Goal: Transaction & Acquisition: Purchase product/service

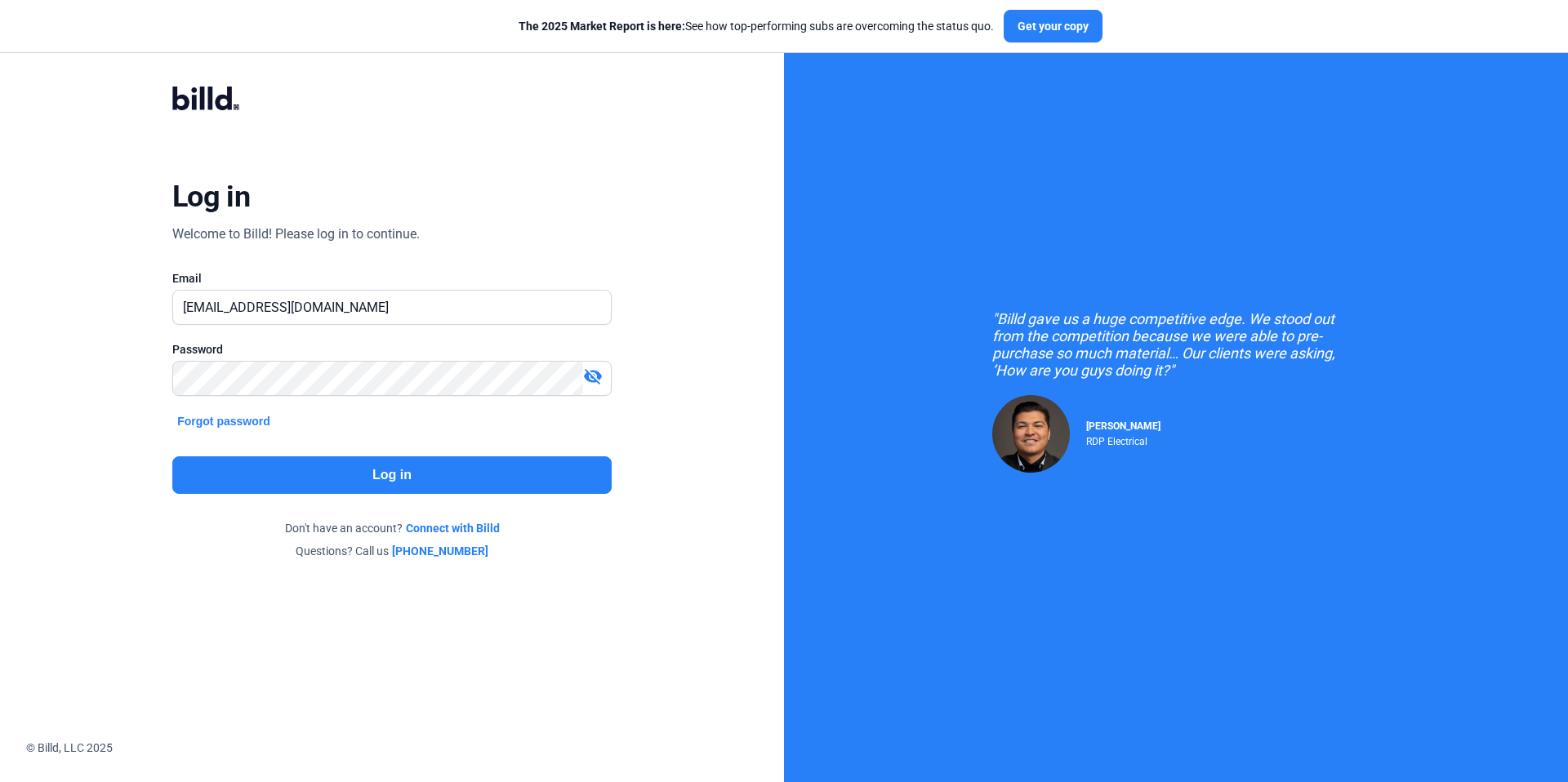
click at [464, 471] on button "Log in" at bounding box center [392, 475] width 440 height 37
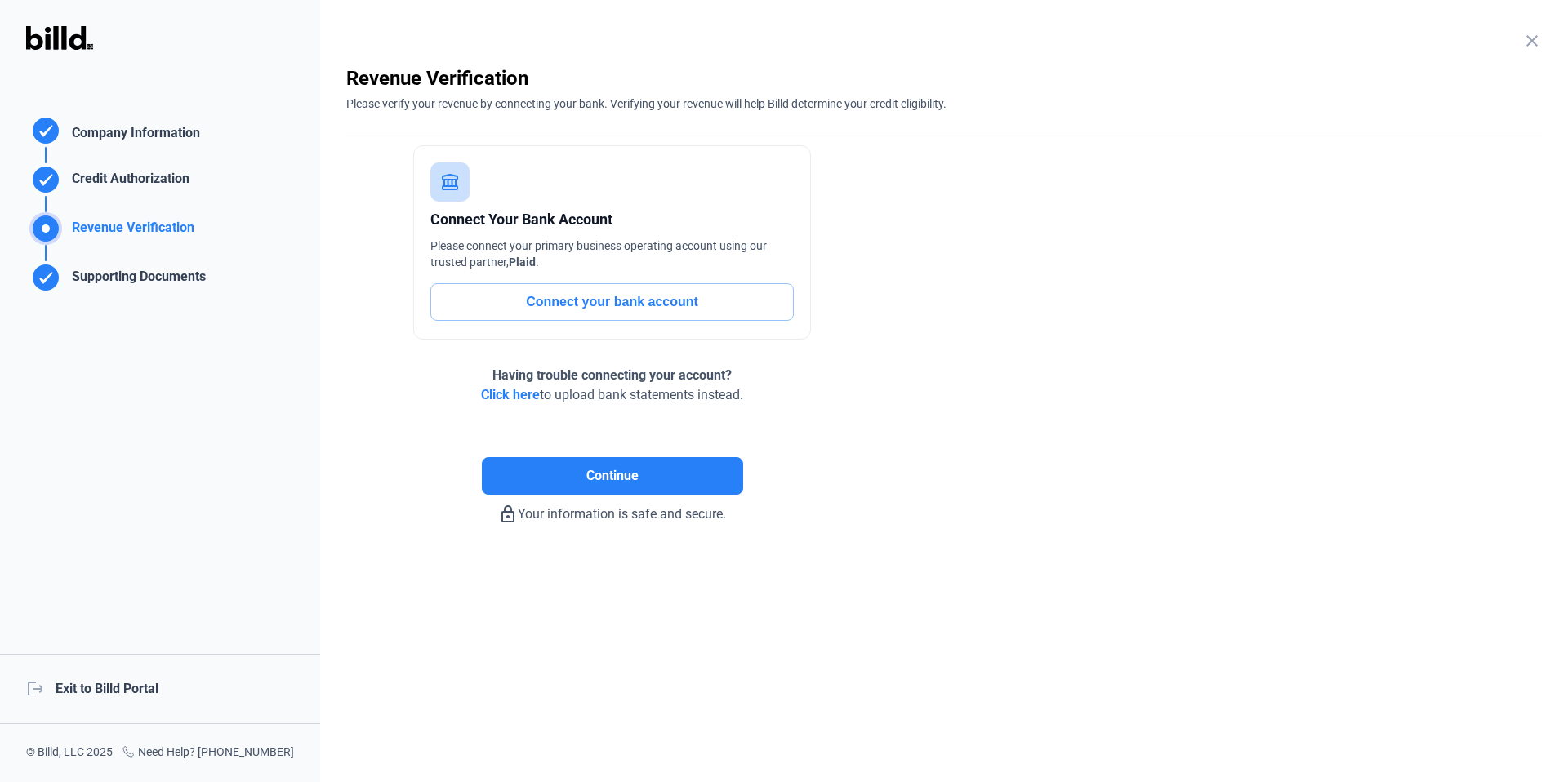
click at [135, 682] on div "logout Exit to Billd Portal" at bounding box center [160, 689] width 321 height 70
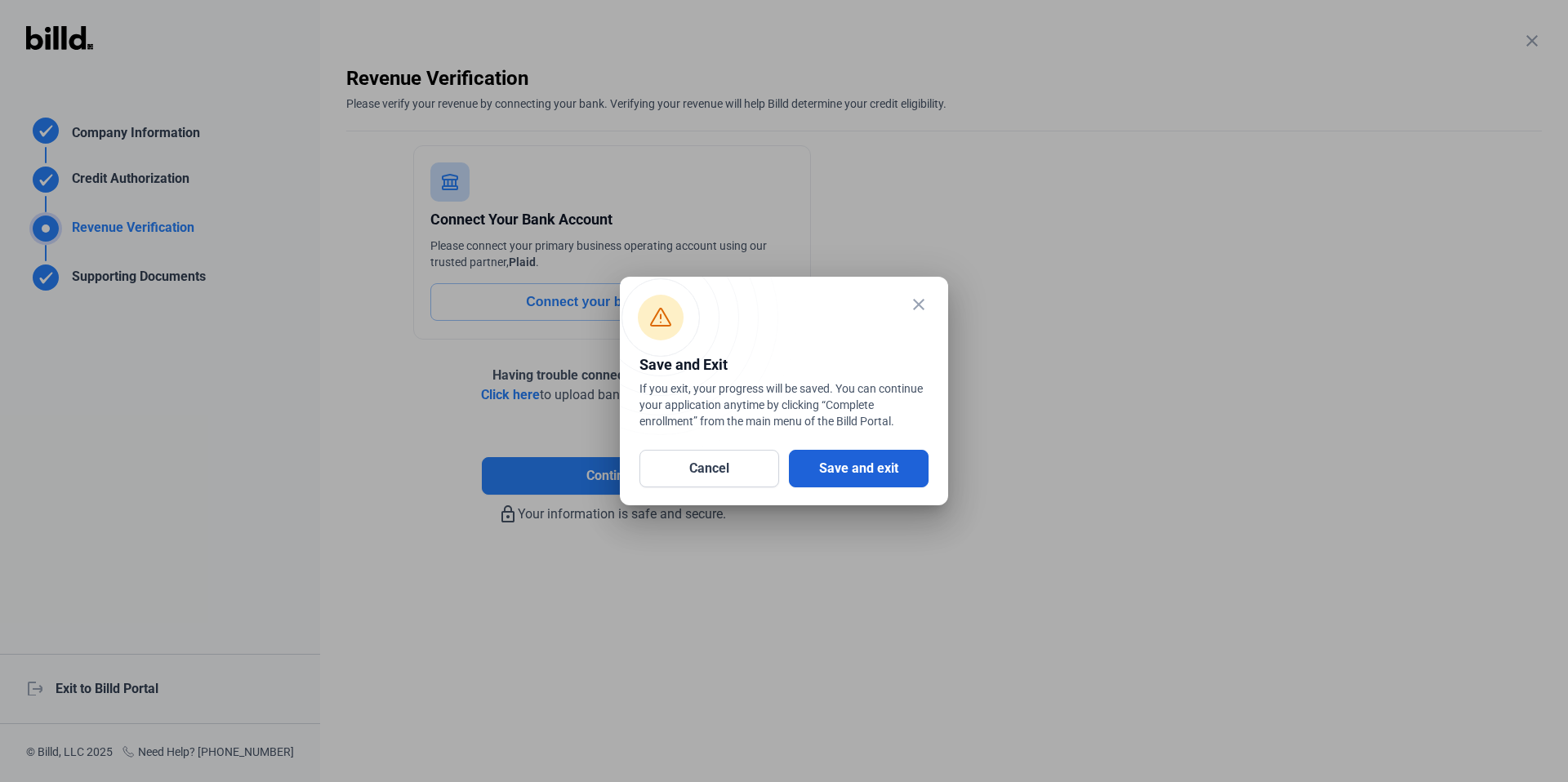
click at [864, 464] on button "Save and exit" at bounding box center [858, 468] width 140 height 37
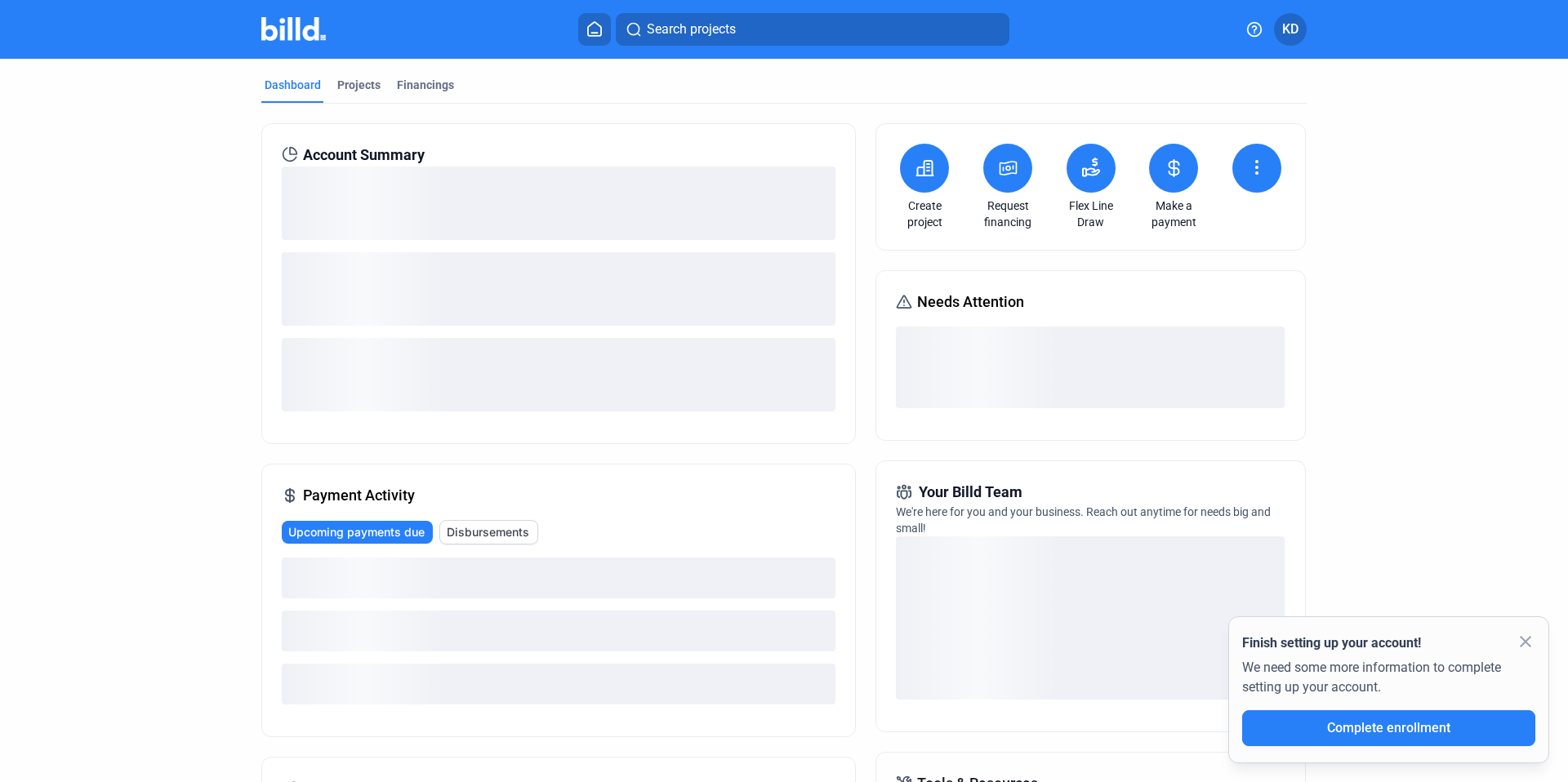
click at [992, 171] on button at bounding box center [1008, 168] width 49 height 49
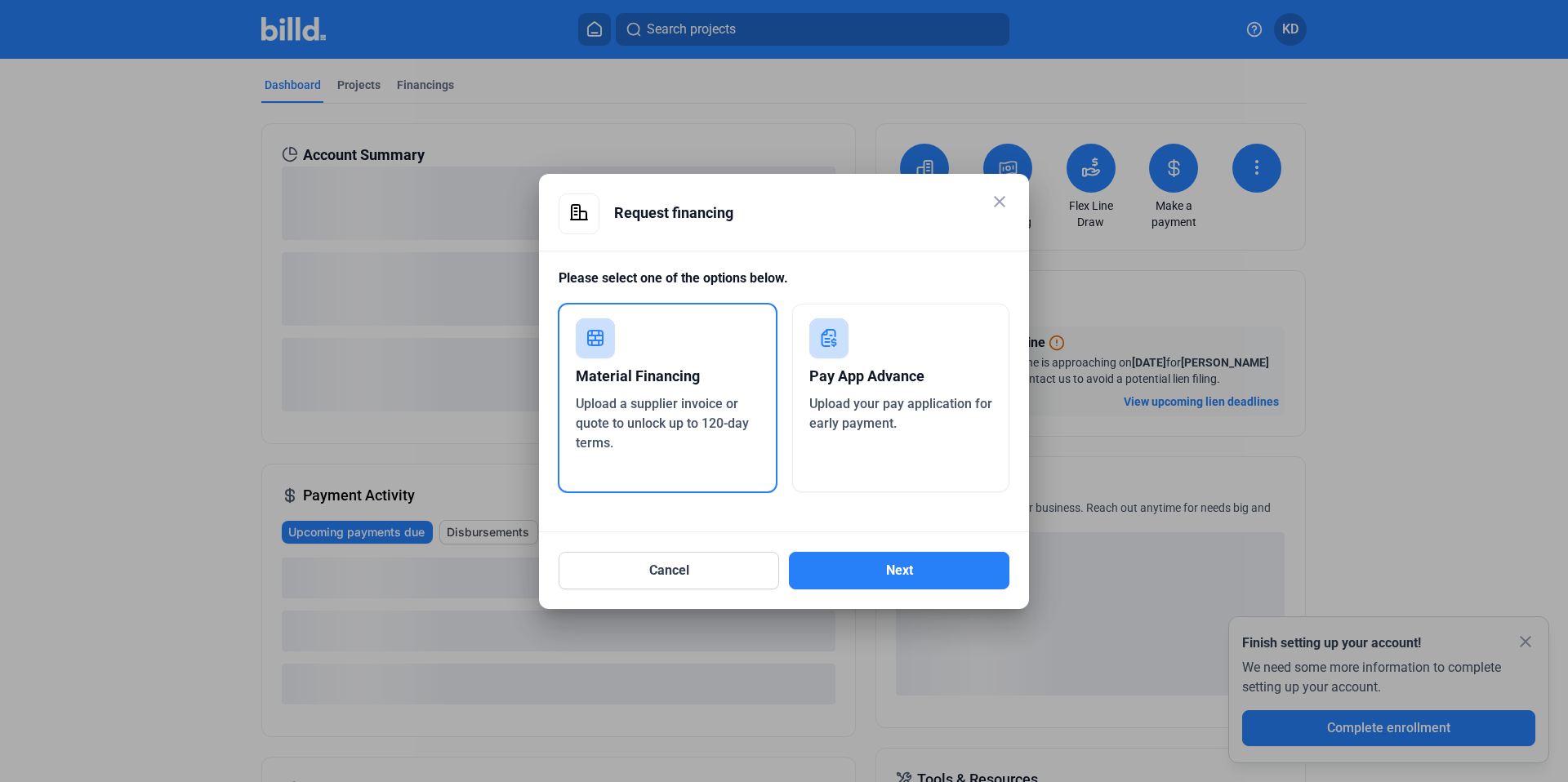
click at [862, 393] on div "Pay App Advance" at bounding box center [901, 376] width 184 height 36
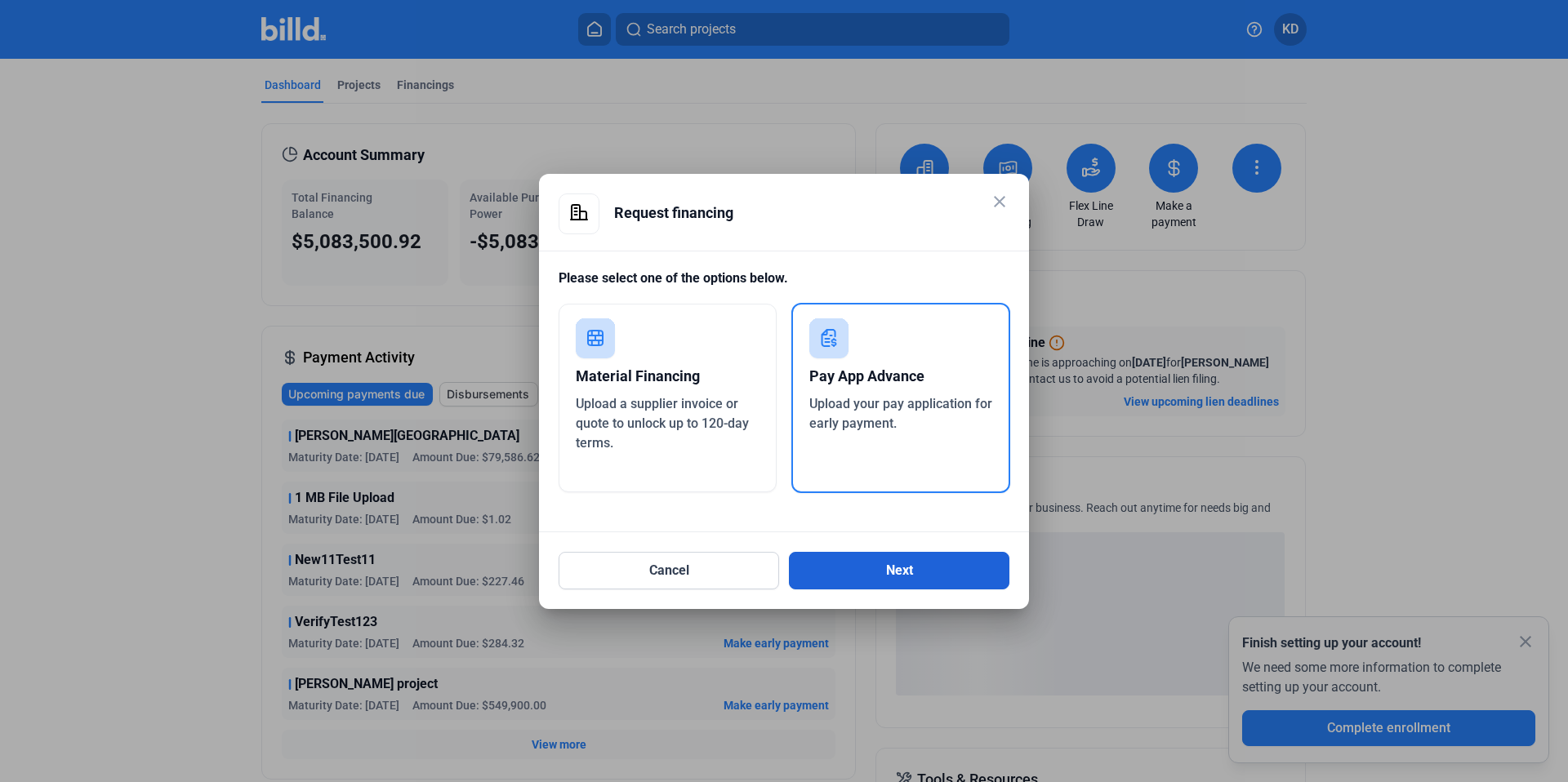
click at [906, 570] on button "Next" at bounding box center [899, 571] width 221 height 37
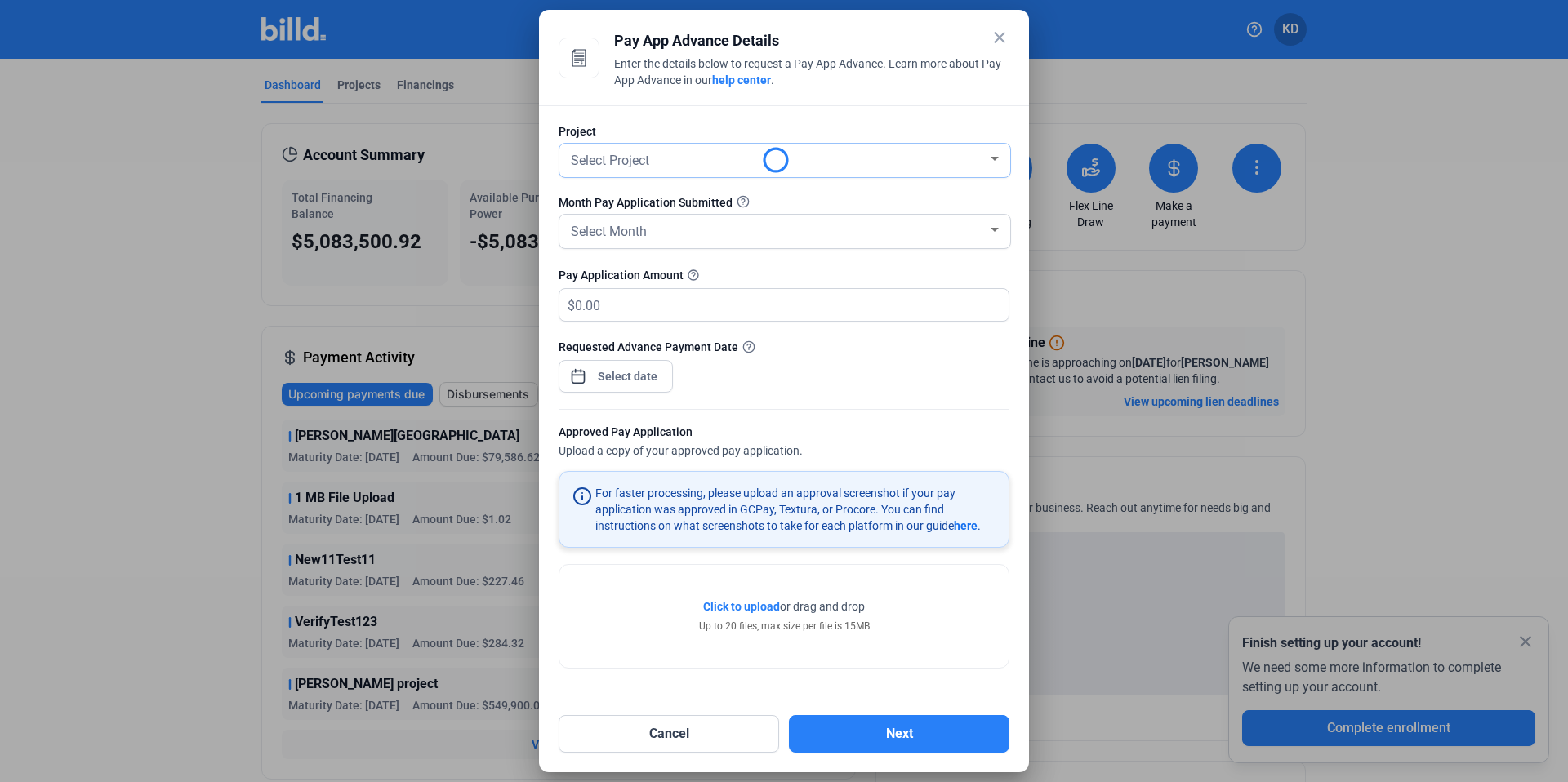
click at [652, 166] on div "Select Project" at bounding box center [777, 158] width 419 height 22
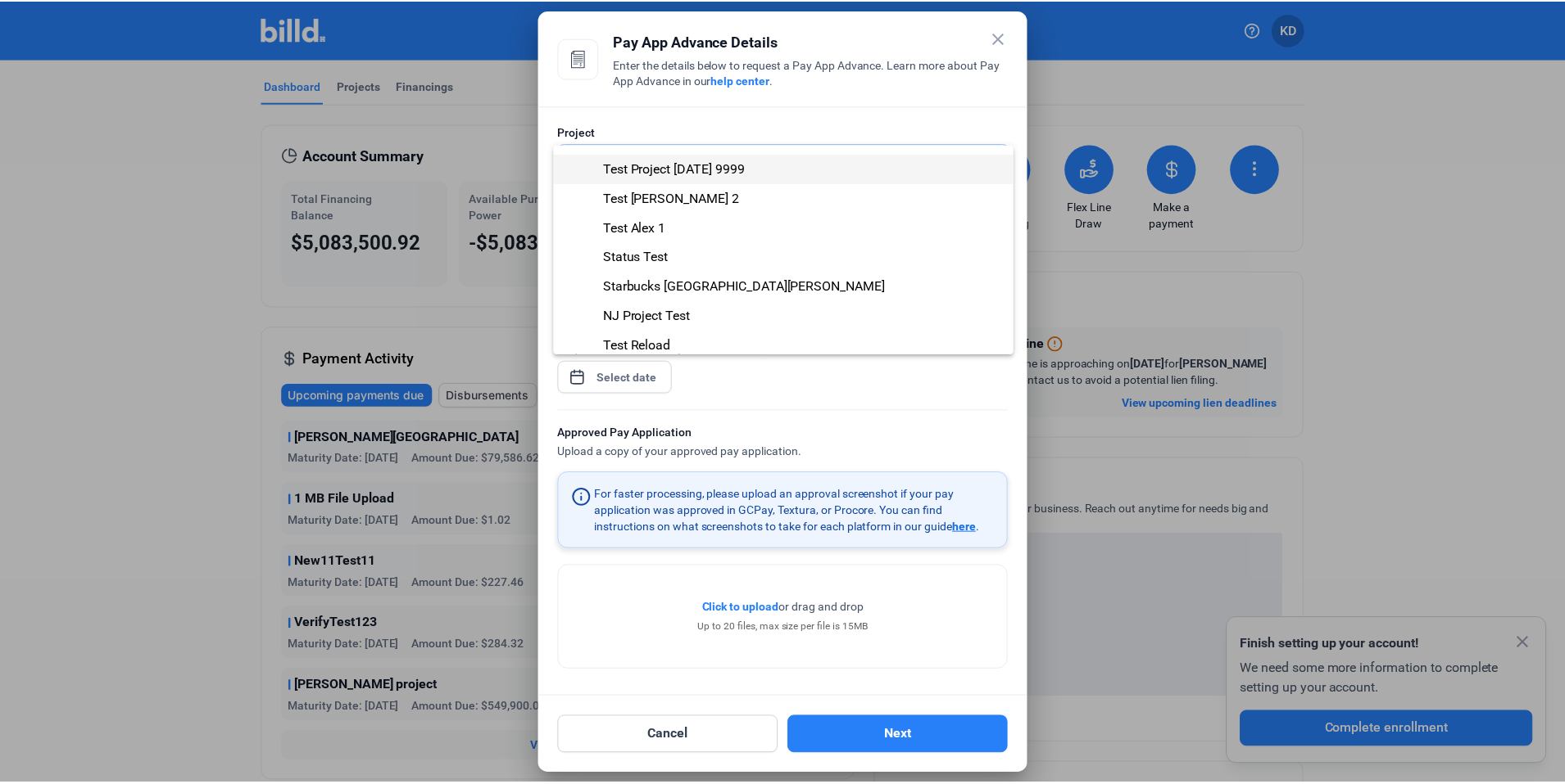
scroll to position [142, 0]
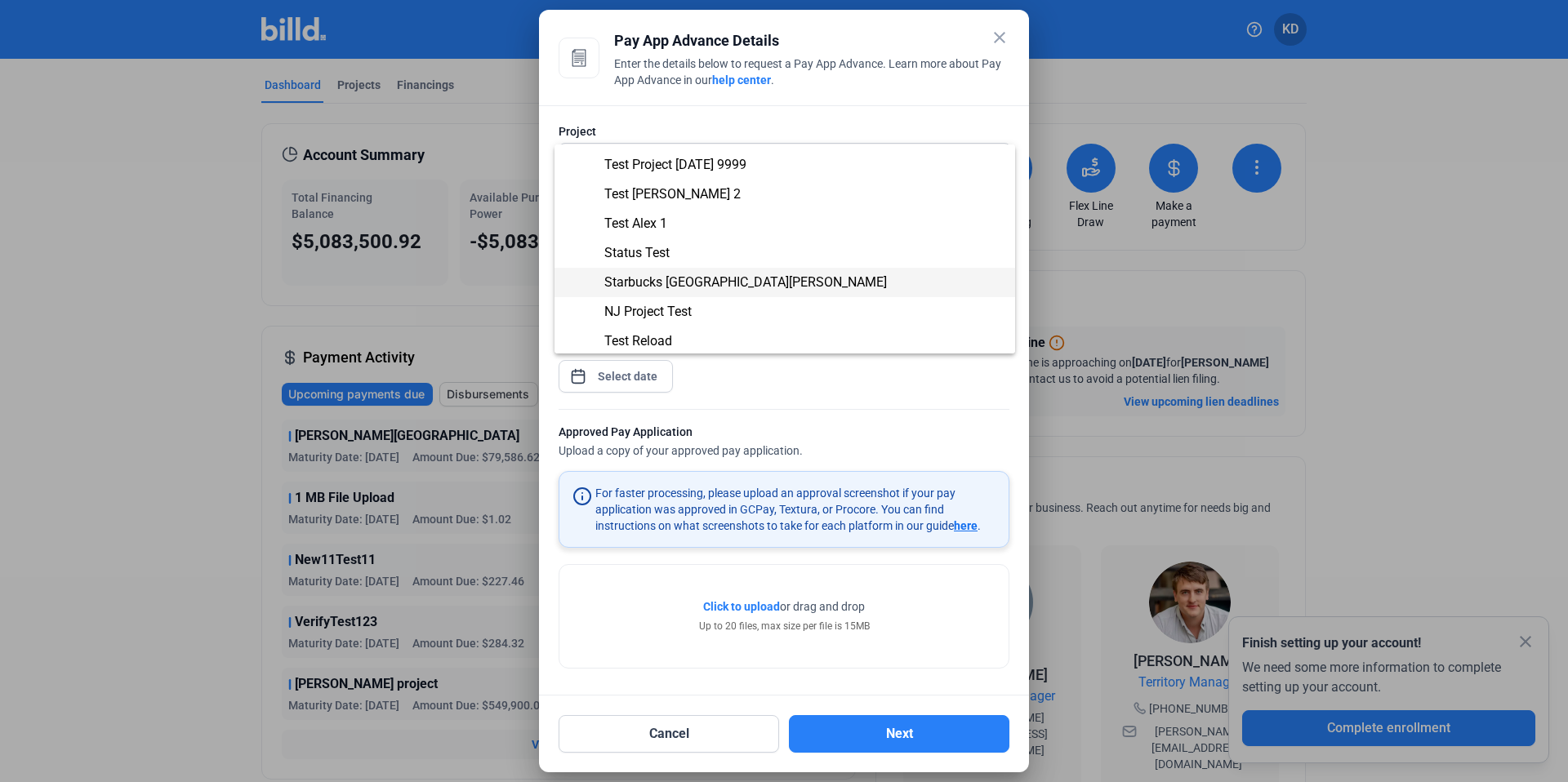
click at [689, 289] on span "Starbucks [GEOGRAPHIC_DATA][PERSON_NAME]" at bounding box center [745, 282] width 283 height 16
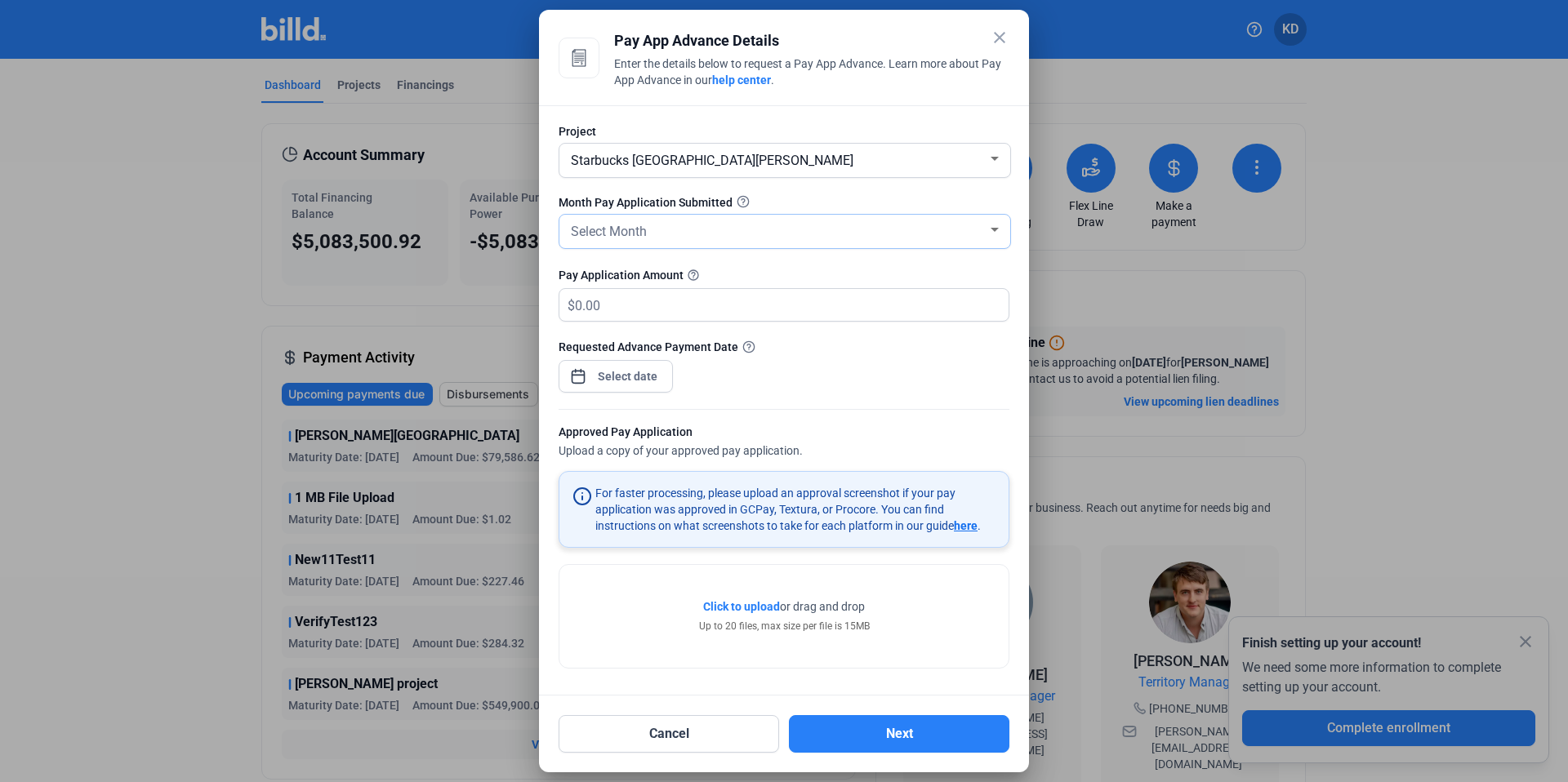
click at [660, 237] on div "Select Month" at bounding box center [777, 230] width 419 height 22
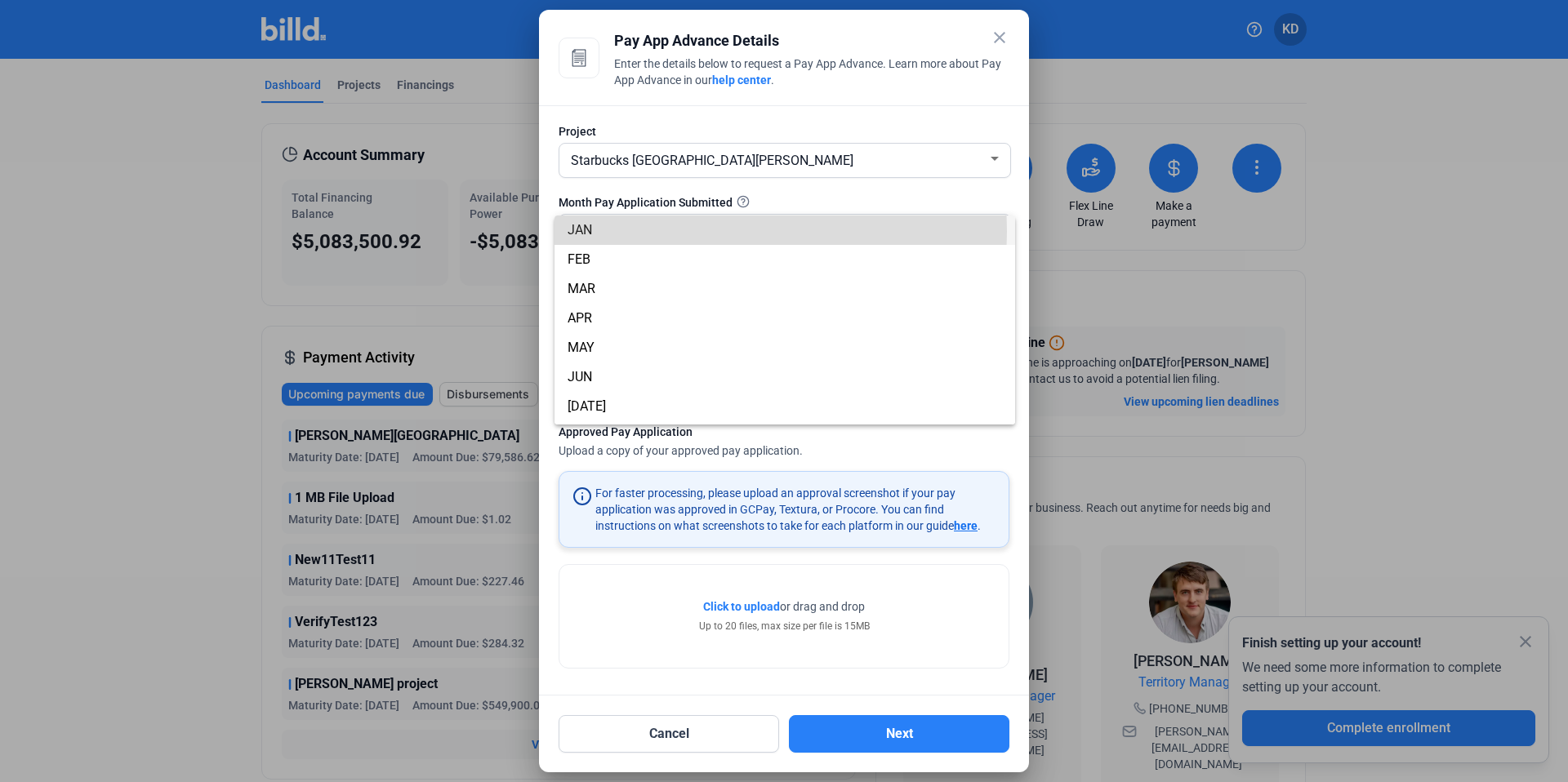
click at [658, 231] on span "JAN" at bounding box center [785, 231] width 434 height 29
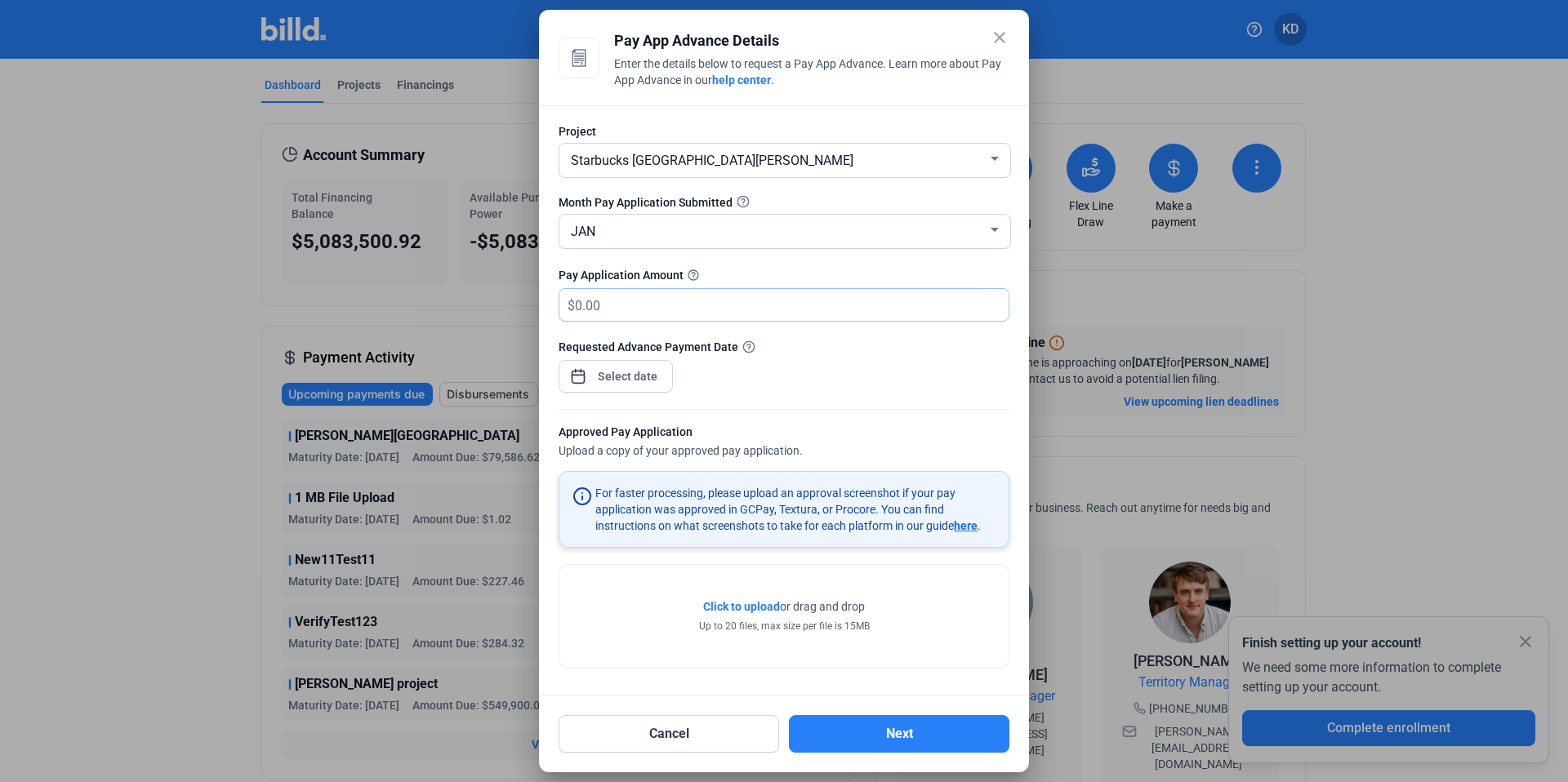
click at [659, 297] on input "text" at bounding box center [782, 305] width 414 height 32
type input "1,000,000"
click at [660, 380] on div "close Pay App Advance Details Enter the details below to request a Pay App Adva…" at bounding box center [784, 391] width 1568 height 782
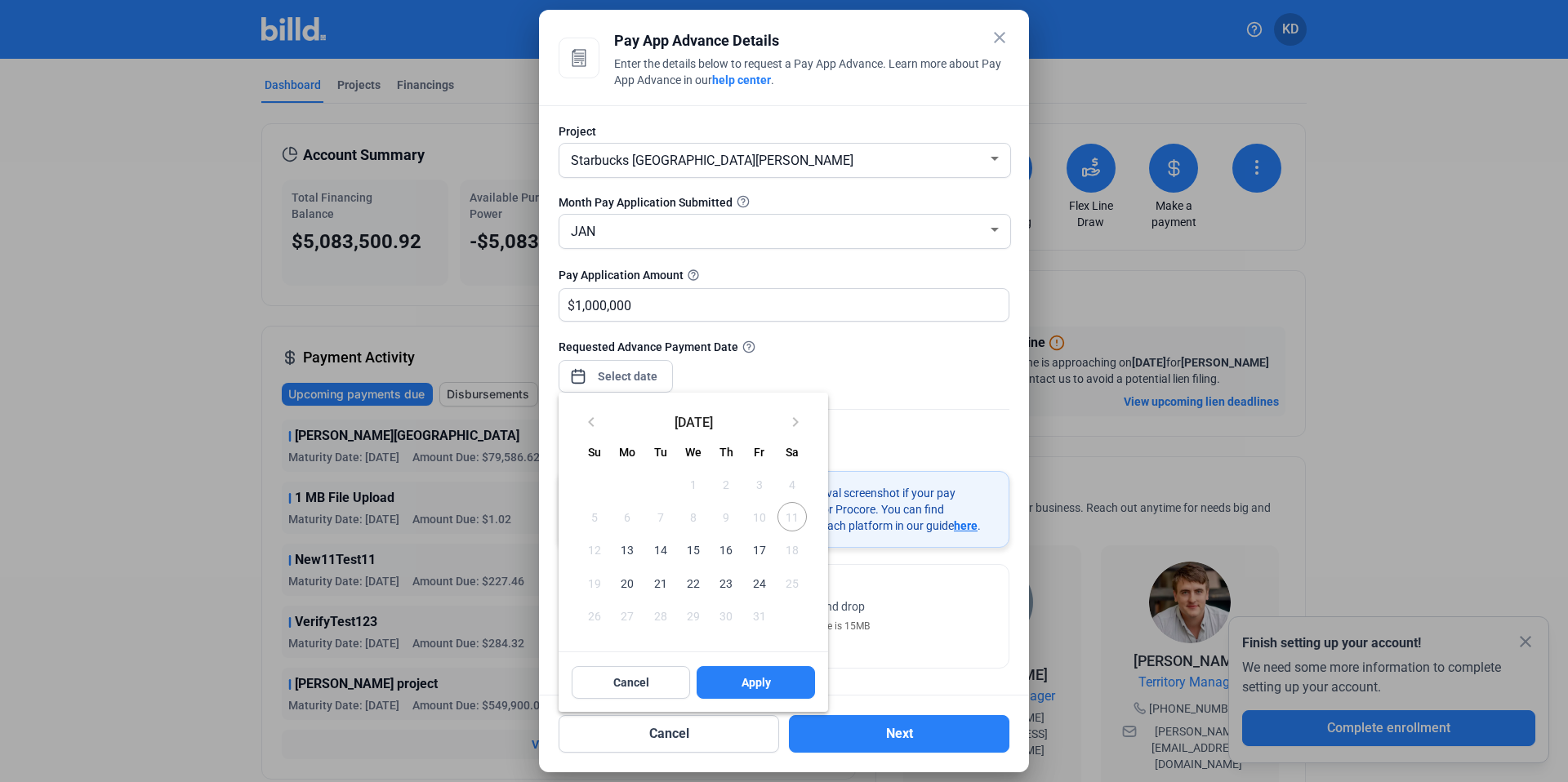
click at [628, 551] on span "13" at bounding box center [628, 549] width 29 height 29
click at [767, 684] on span "Apply" at bounding box center [757, 682] width 29 height 17
type input "Oct 13, 2025"
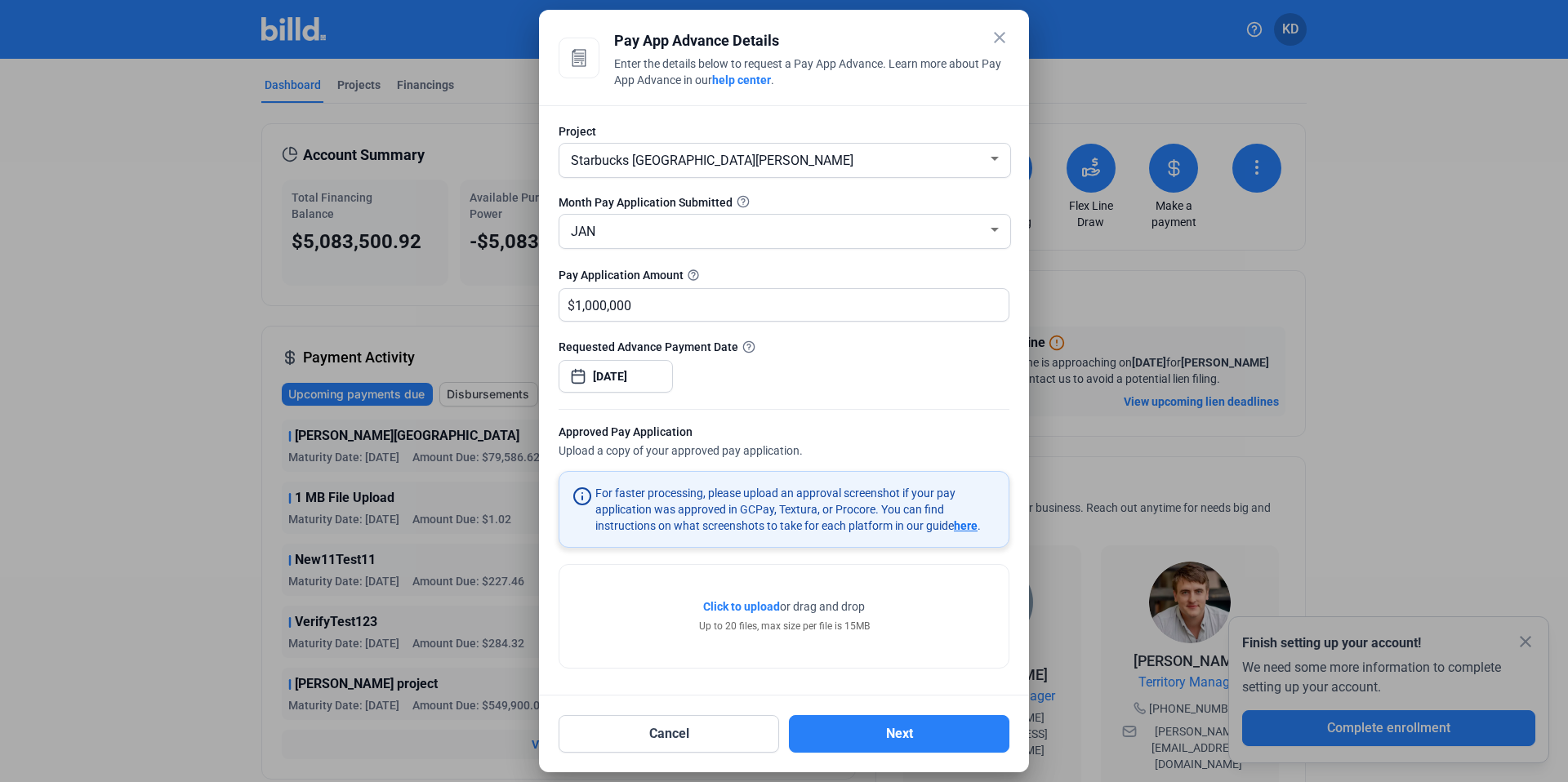
click at [746, 604] on span "Click to upload" at bounding box center [741, 606] width 77 height 13
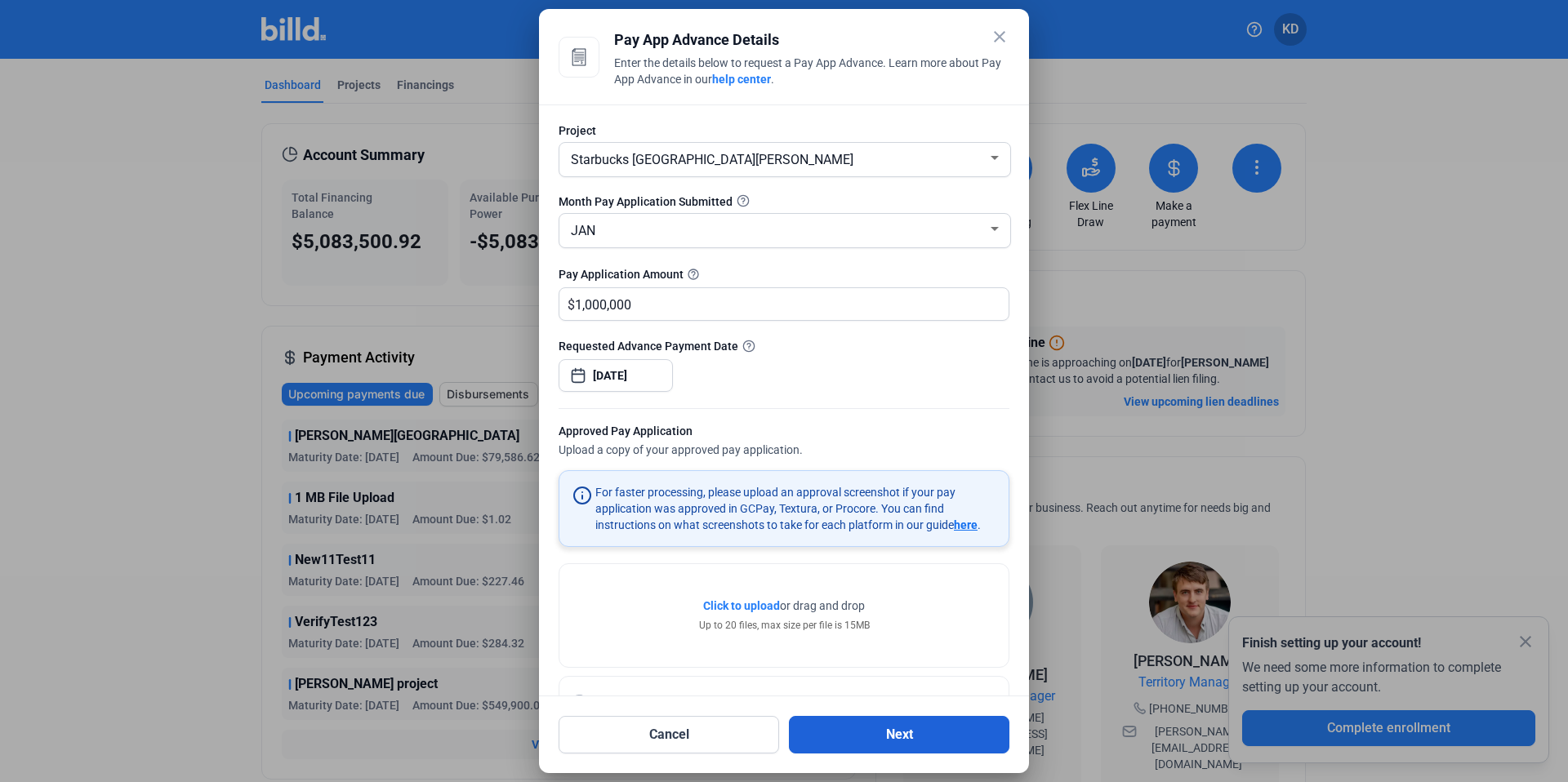
click at [952, 733] on button "Next" at bounding box center [899, 735] width 221 height 37
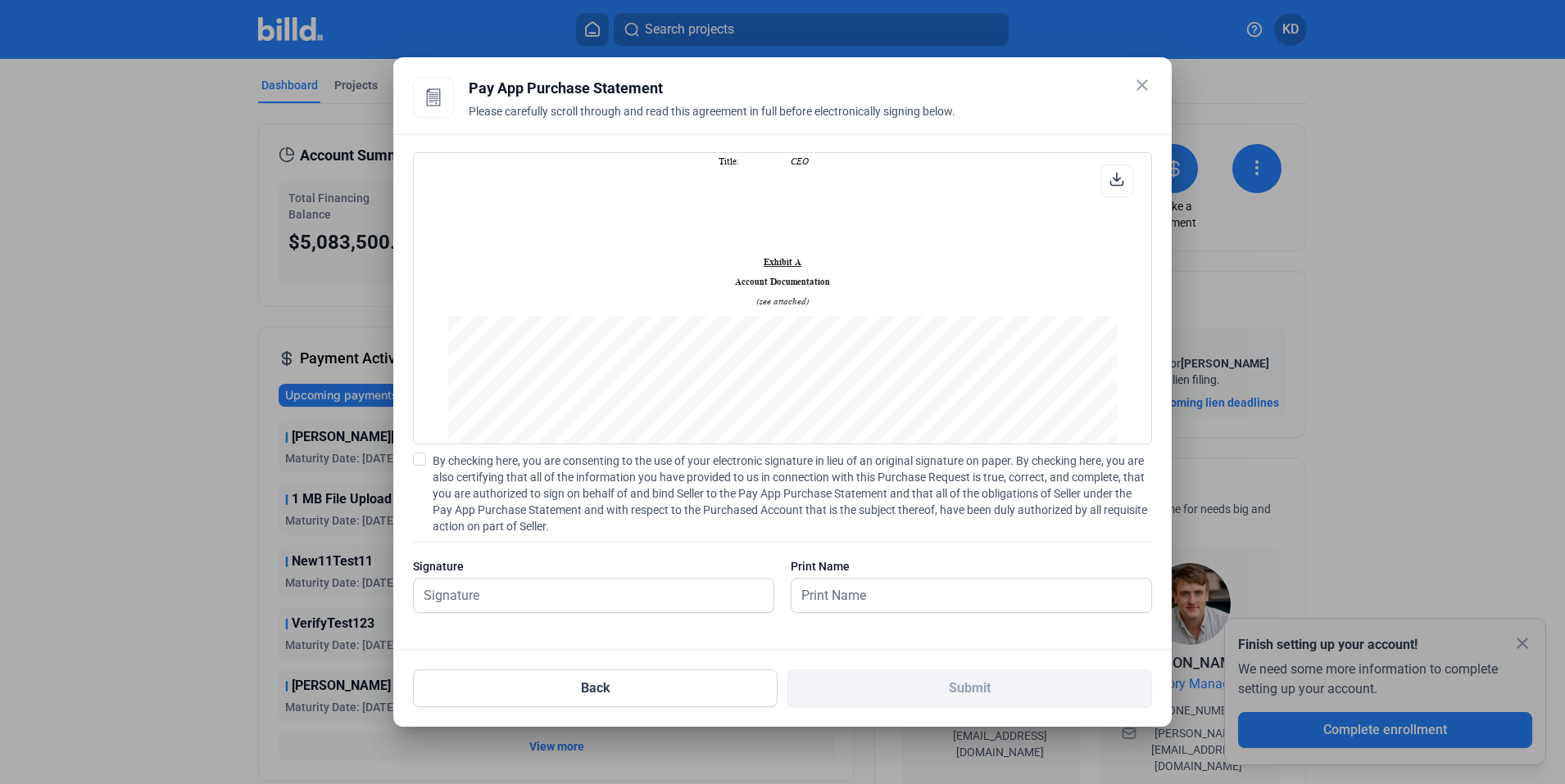
scroll to position [2046, 0]
click at [415, 461] on span at bounding box center [419, 459] width 13 height 13
click at [0, 0] on input "By checking here, you are consenting to the use of your electronic signature in…" at bounding box center [0, 0] width 0 height 0
click at [520, 596] on input "text" at bounding box center [584, 596] width 341 height 33
type input "kat test"
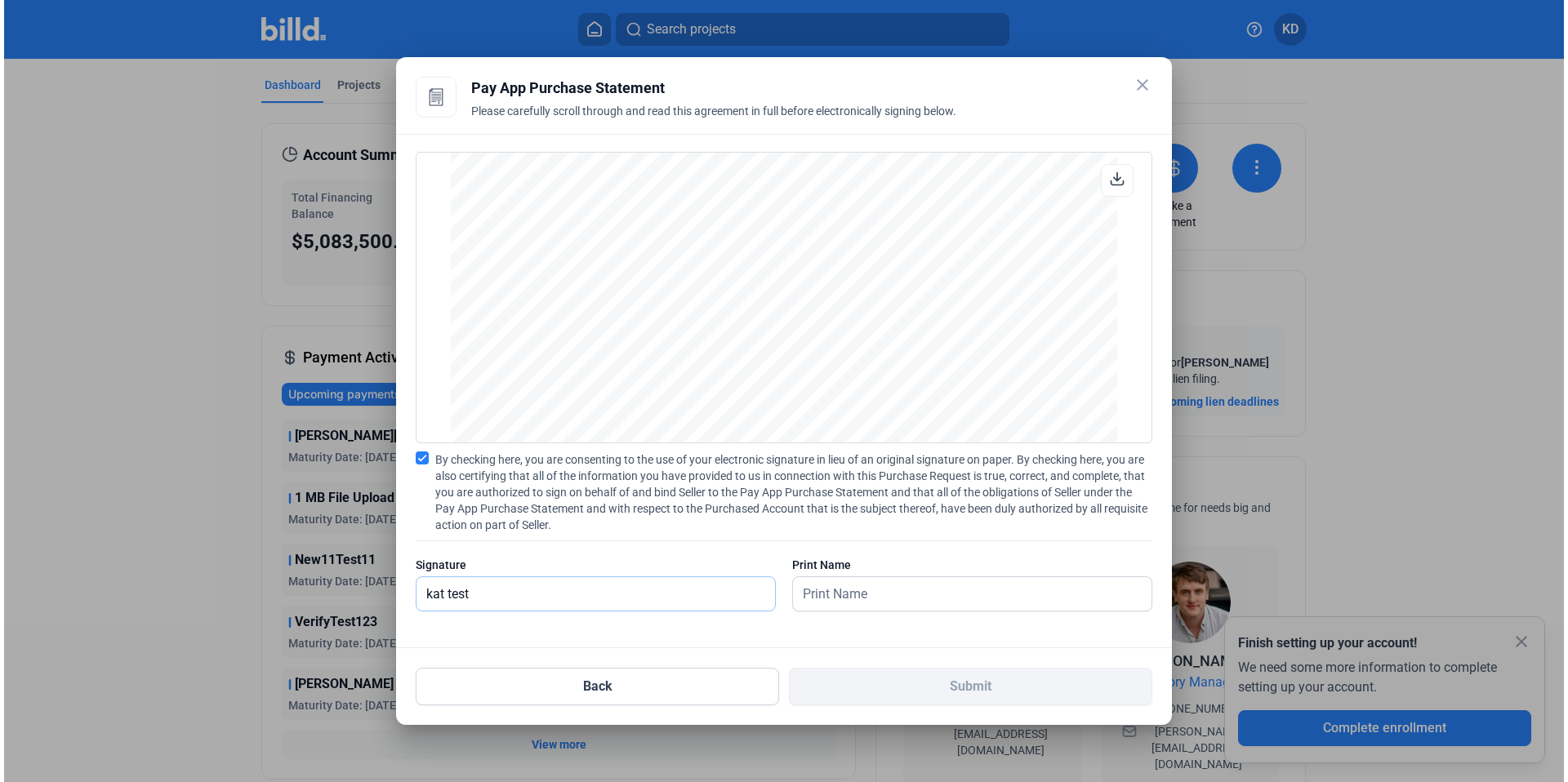
scroll to position [2051, 0]
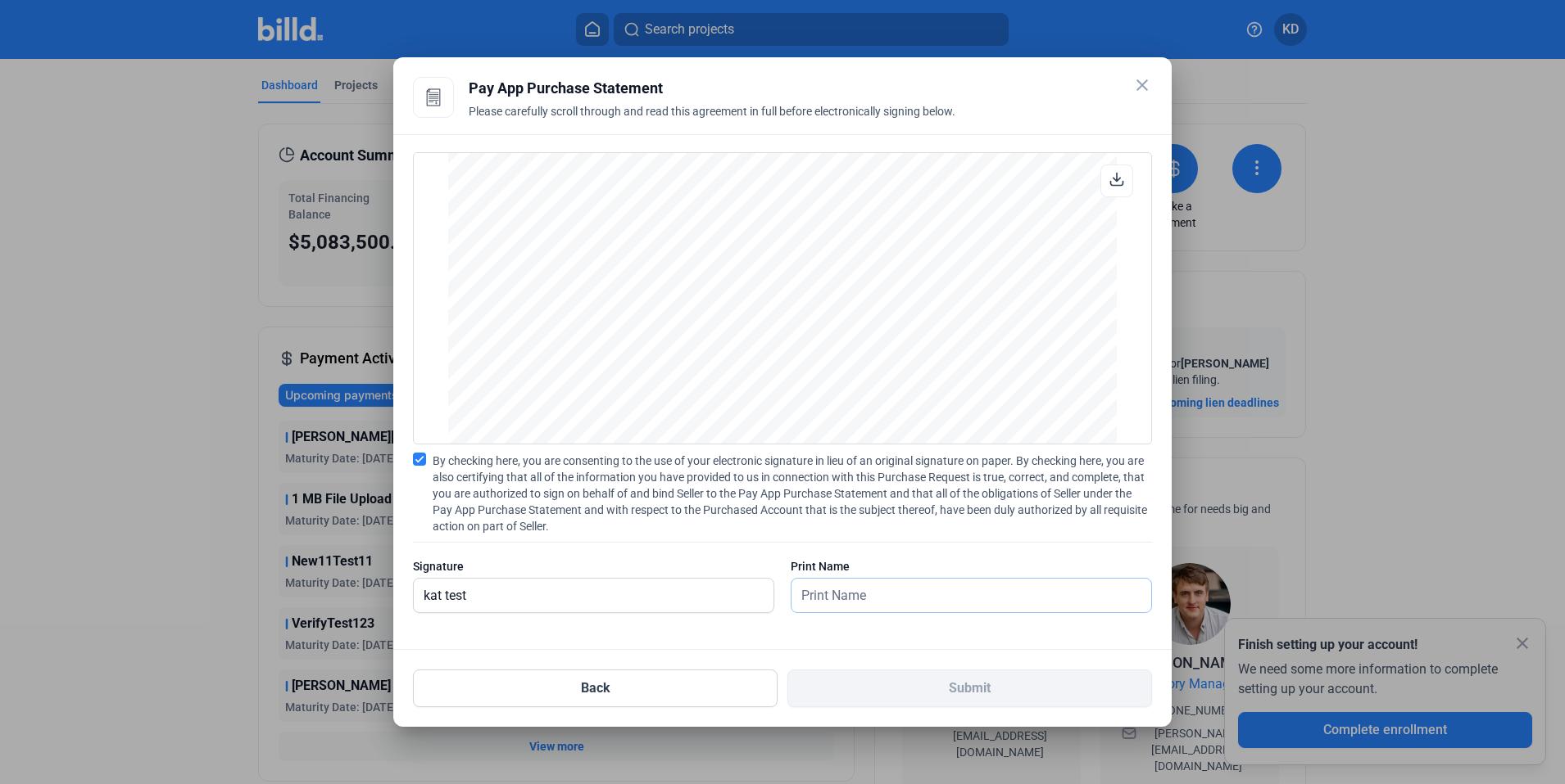
click at [862, 595] on input "text" at bounding box center [971, 596] width 360 height 33
type input "kat test"
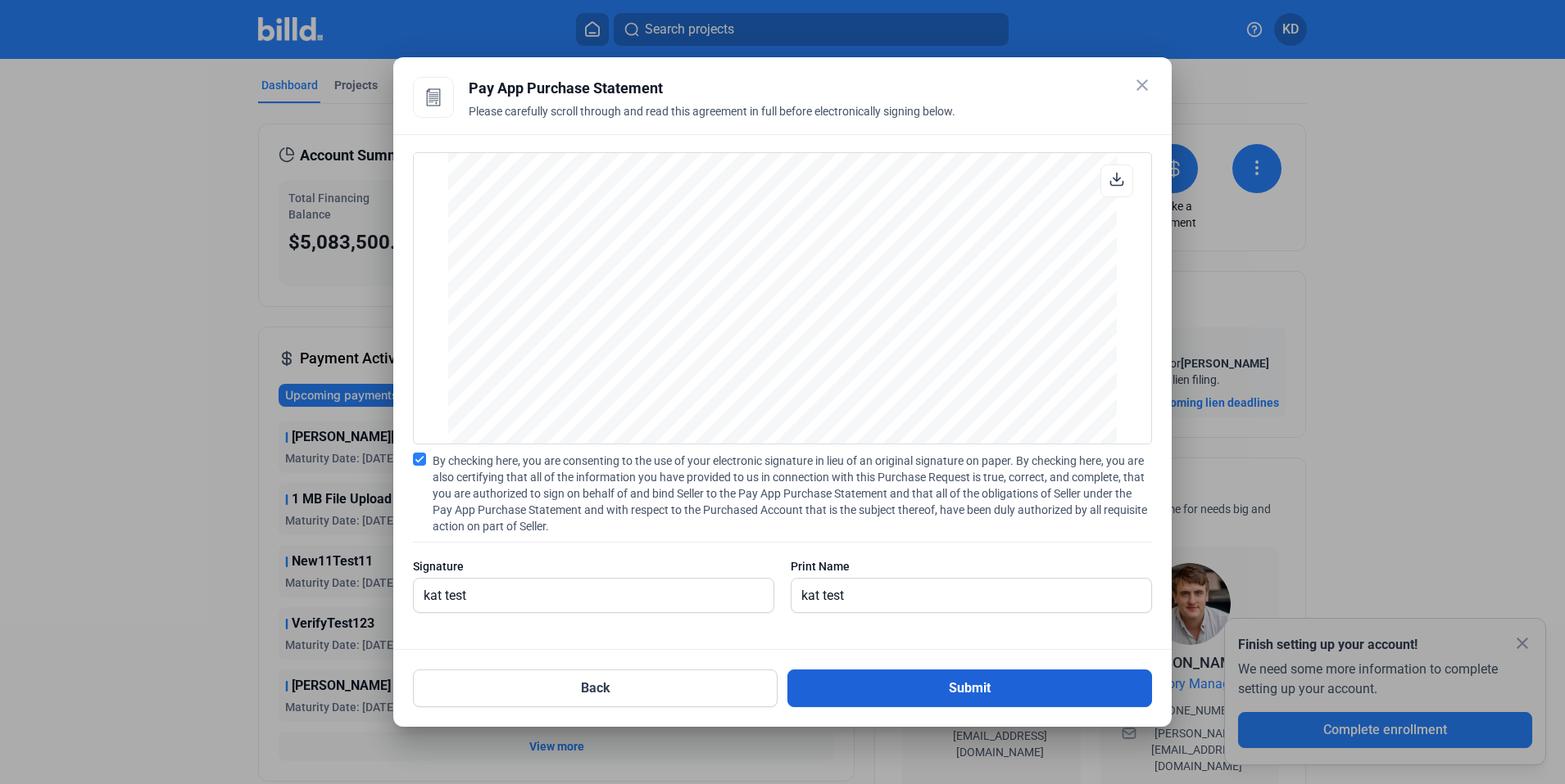
click at [908, 694] on button "Submit" at bounding box center [970, 688] width 365 height 37
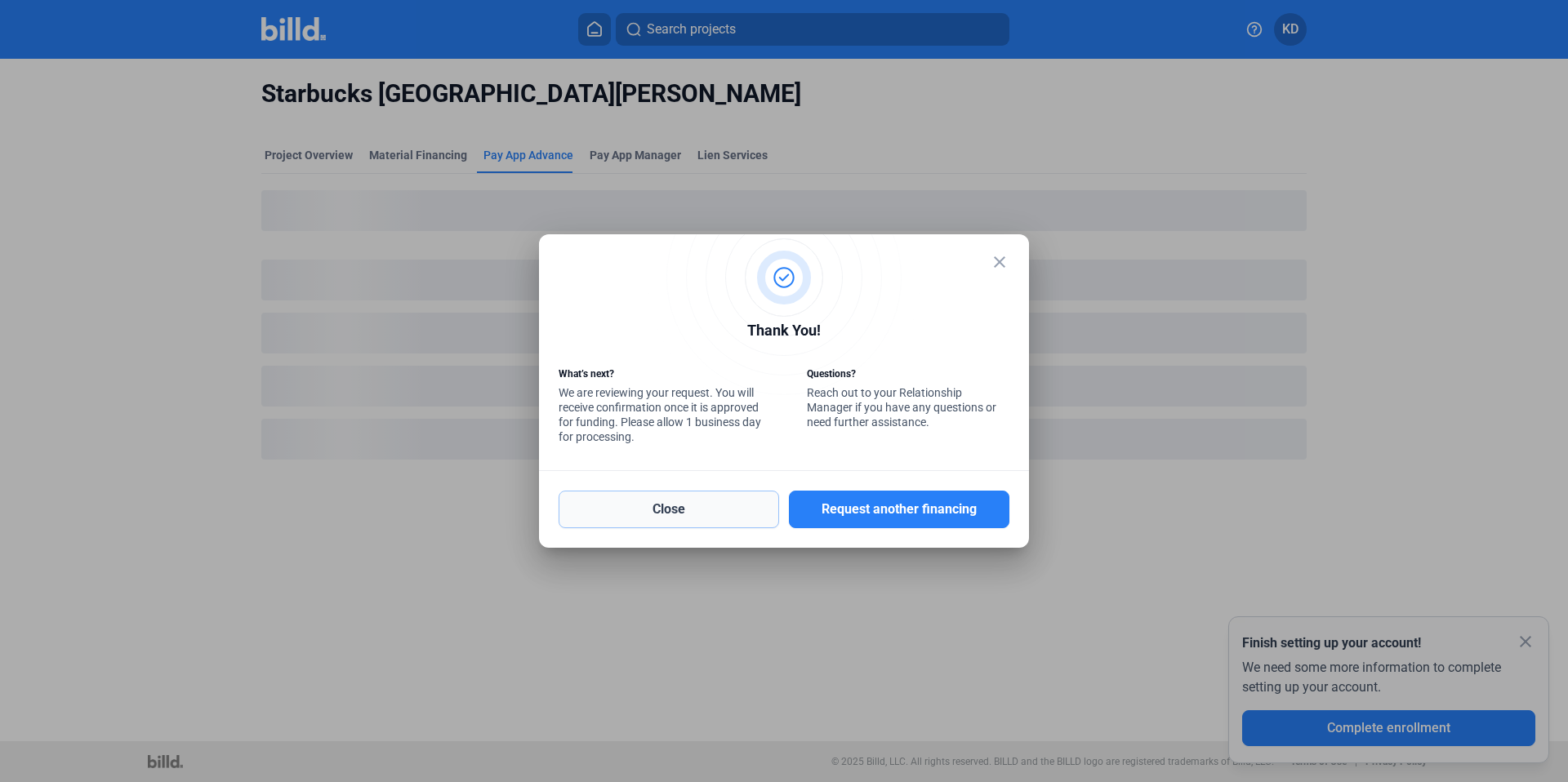
click at [657, 514] on button "Close" at bounding box center [669, 509] width 221 height 37
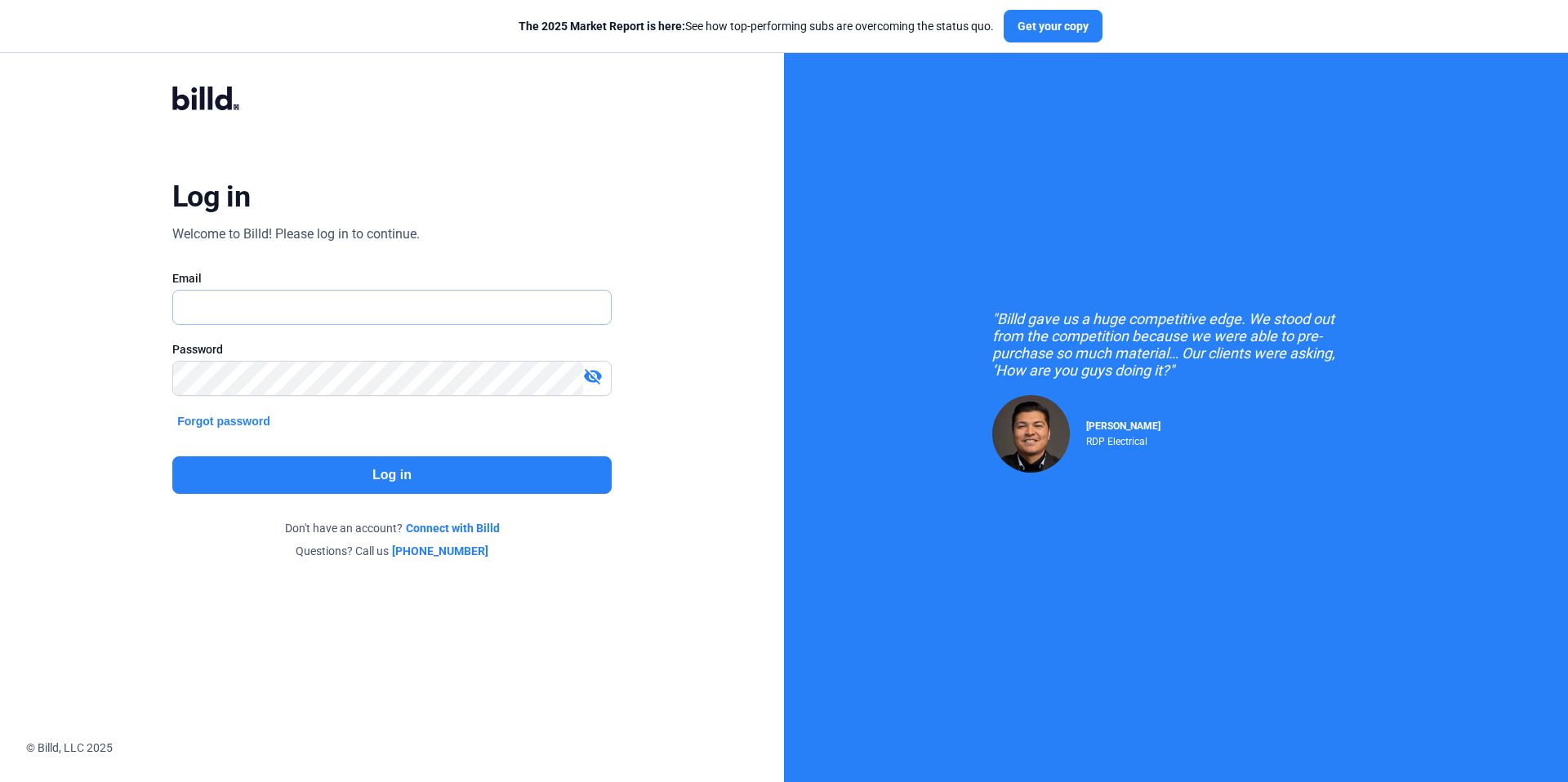
type input "[EMAIL_ADDRESS][DOMAIN_NAME]"
click at [472, 479] on button "Log in" at bounding box center [392, 475] width 440 height 37
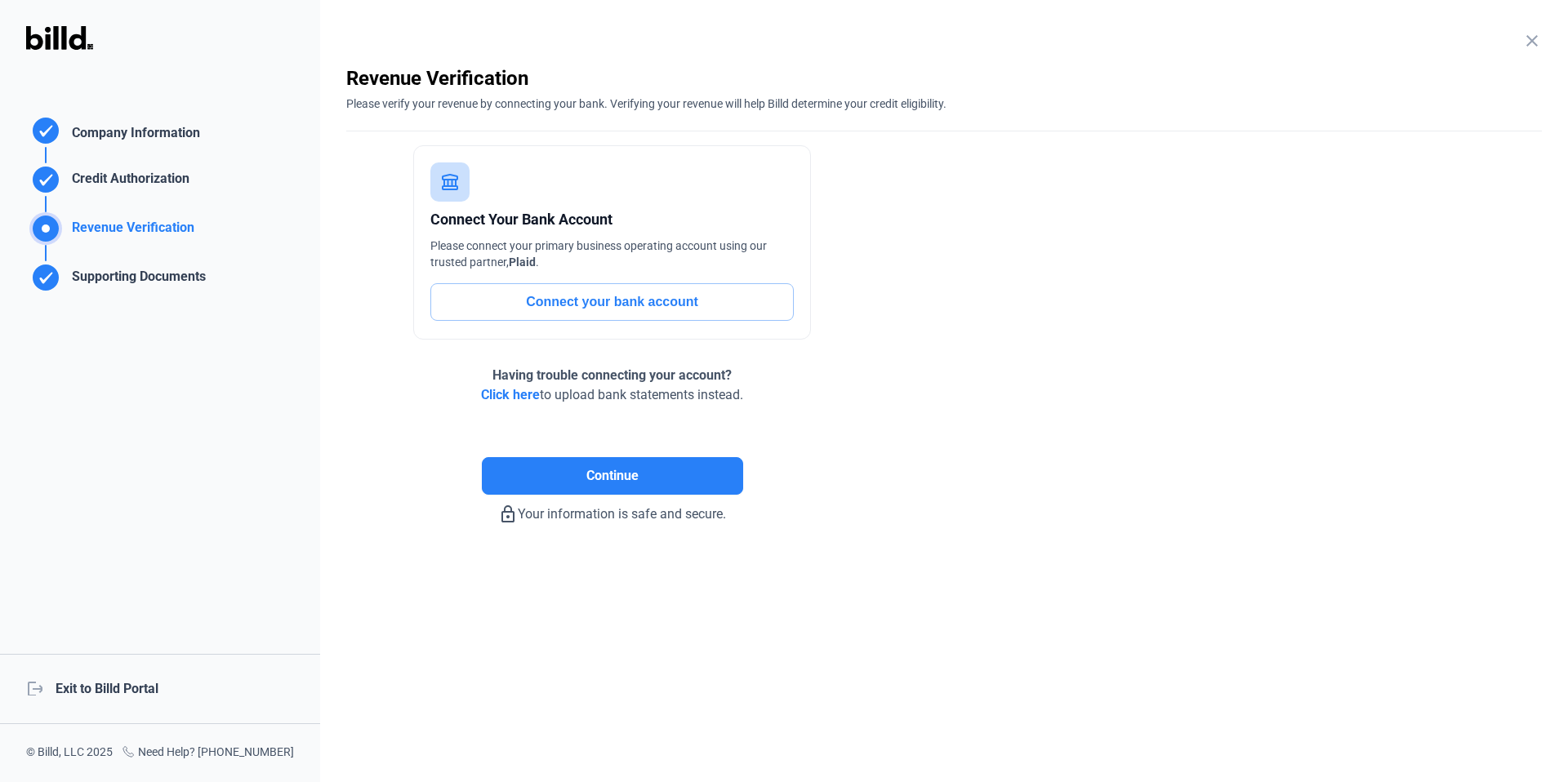
click at [127, 698] on div "logout Exit to Billd Portal" at bounding box center [160, 689] width 321 height 70
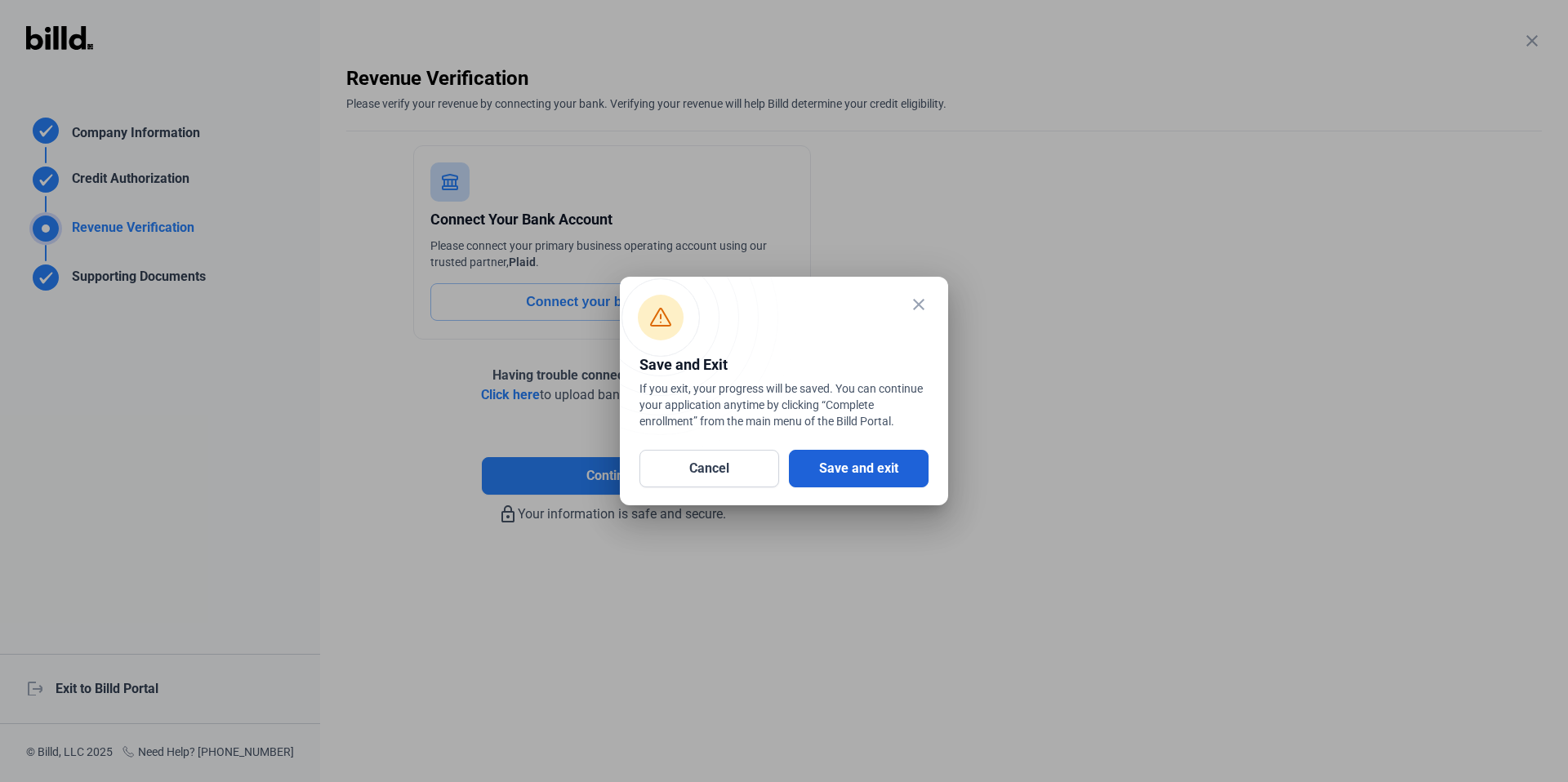
click at [856, 475] on button "Save and exit" at bounding box center [858, 468] width 140 height 37
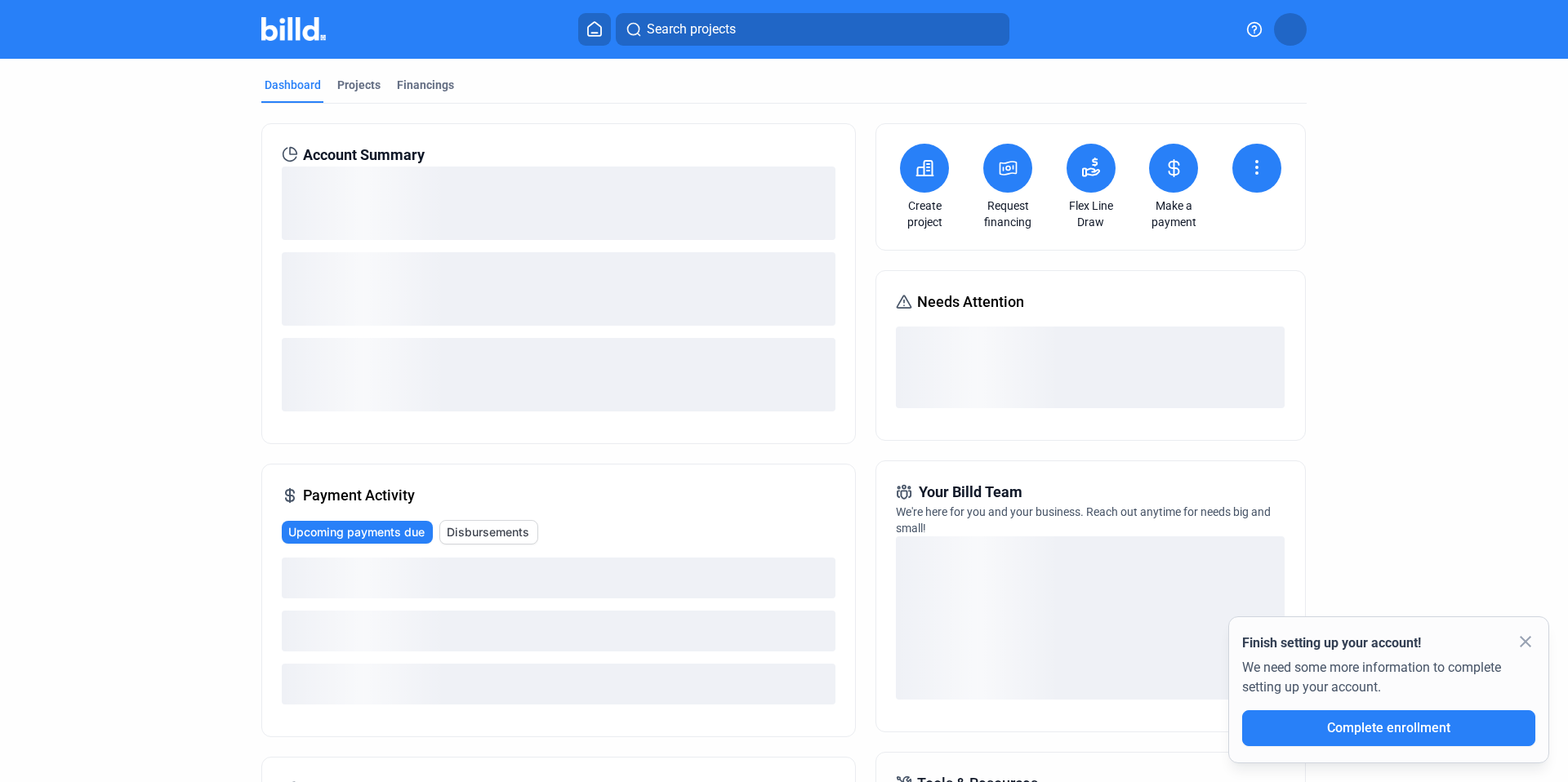
click at [1011, 171] on icon at bounding box center [1008, 167] width 17 height 13
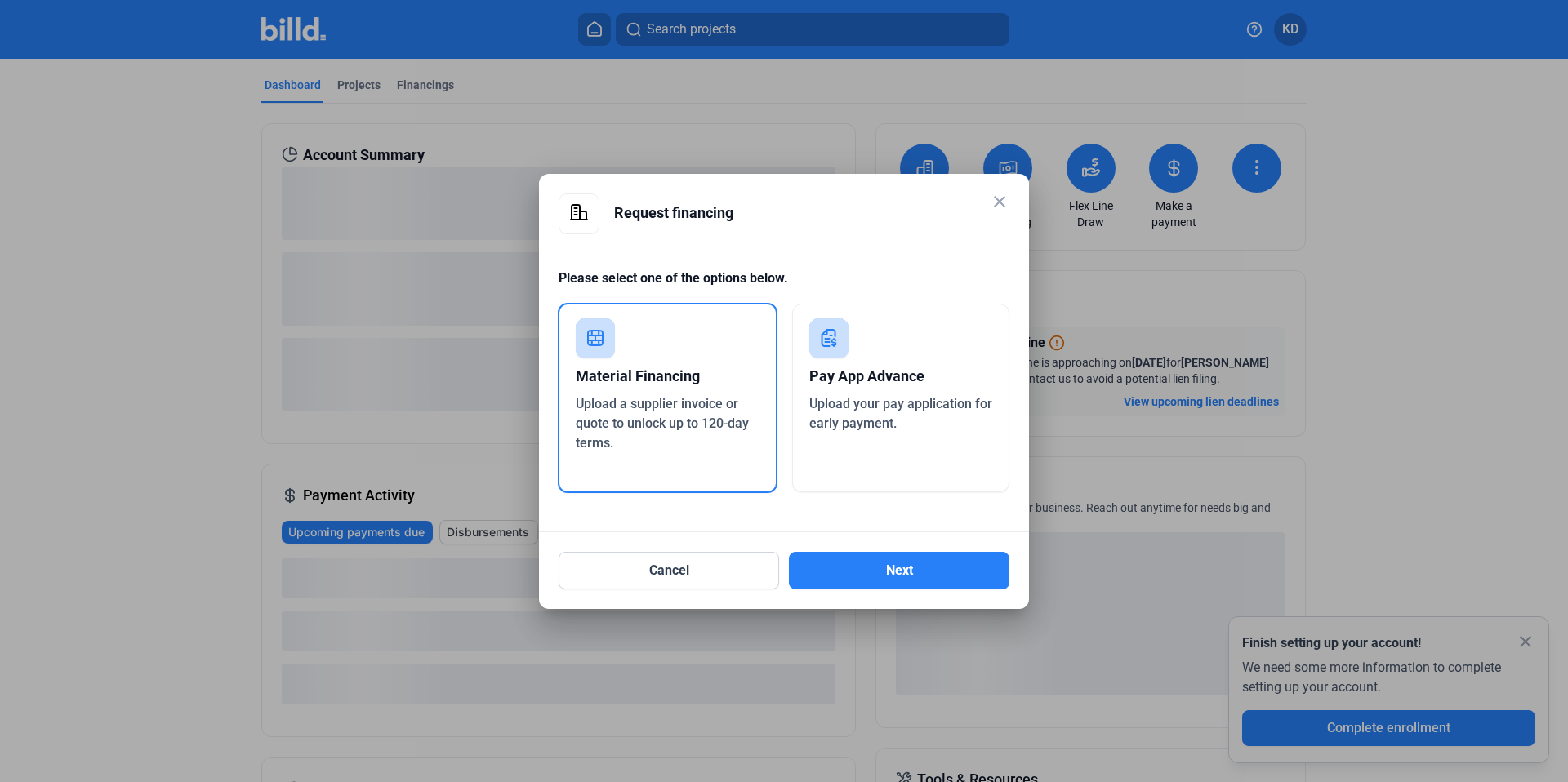
click at [871, 376] on div "Pay App Advance" at bounding box center [901, 376] width 184 height 36
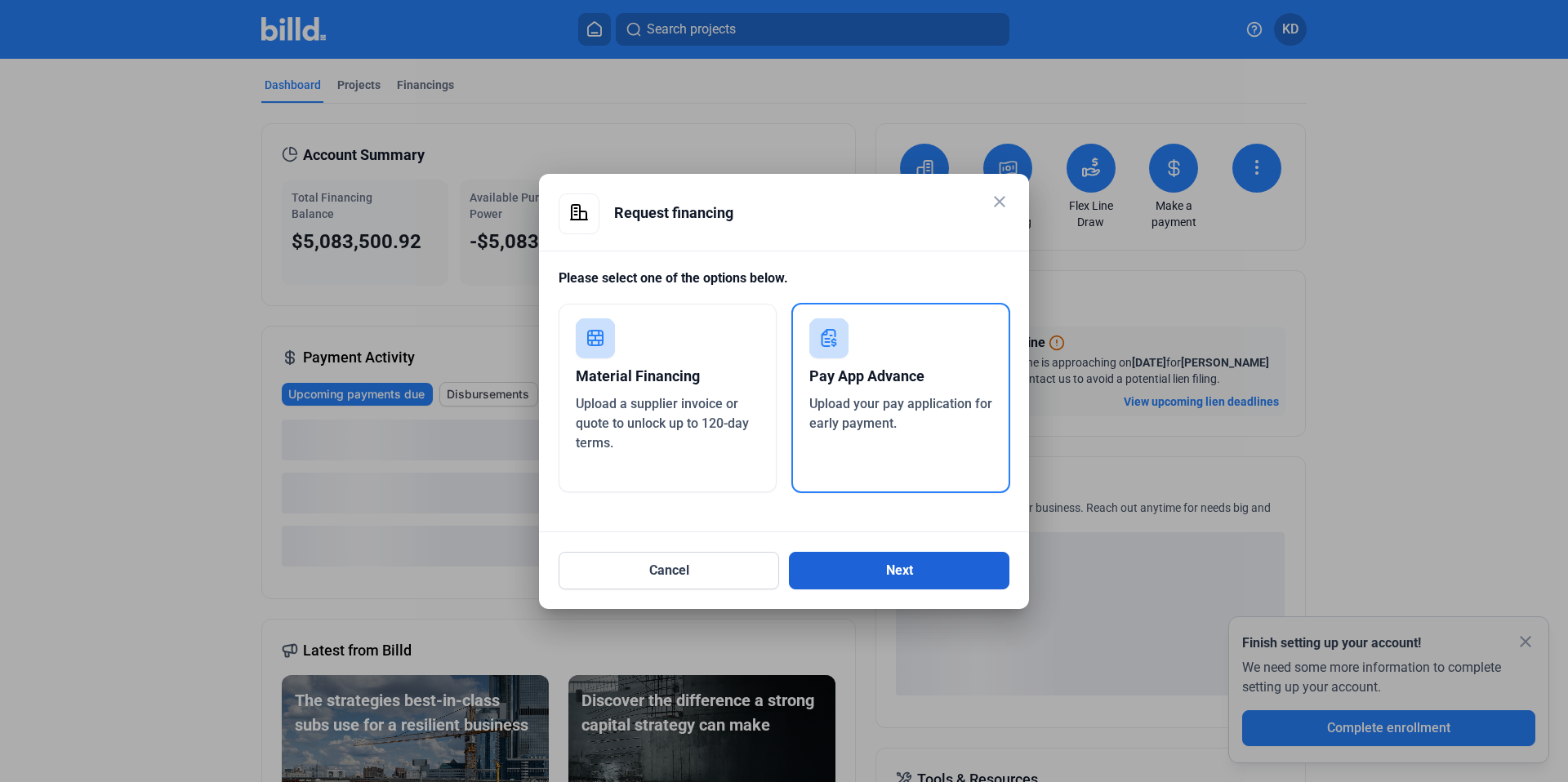
click at [911, 584] on button "Next" at bounding box center [899, 571] width 221 height 37
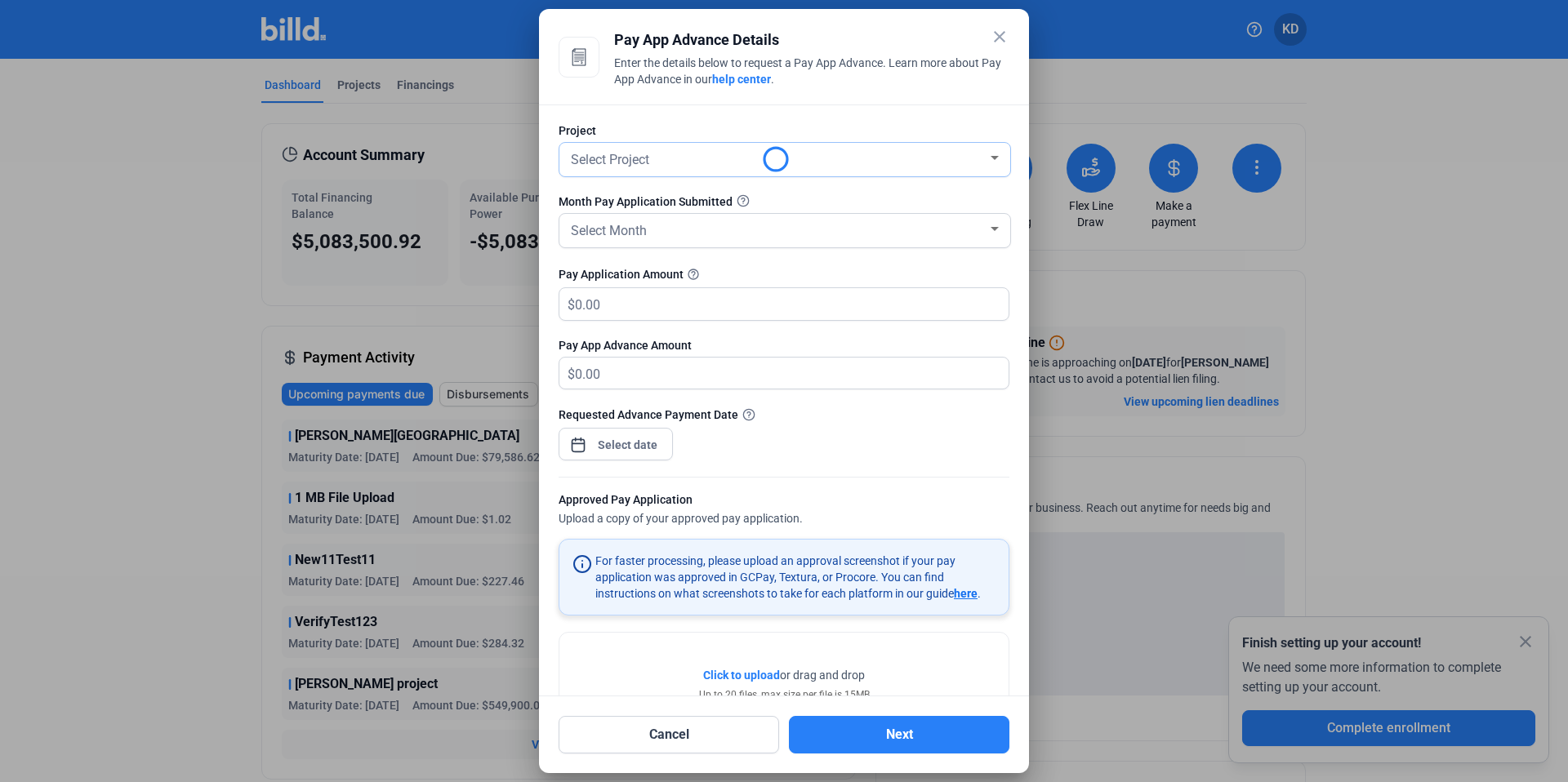
click at [704, 170] on div "Select Project" at bounding box center [785, 159] width 434 height 33
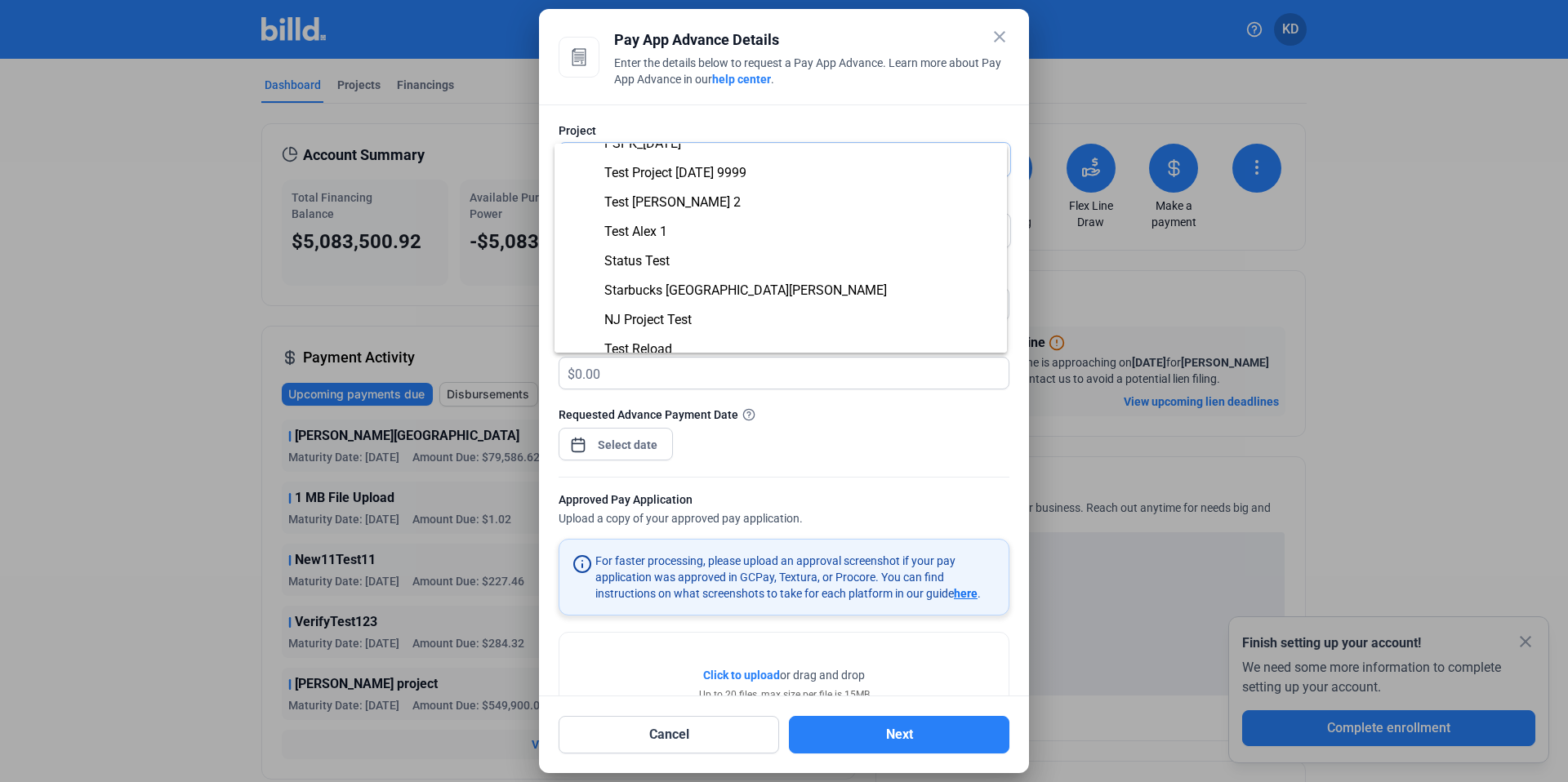
scroll to position [135, 0]
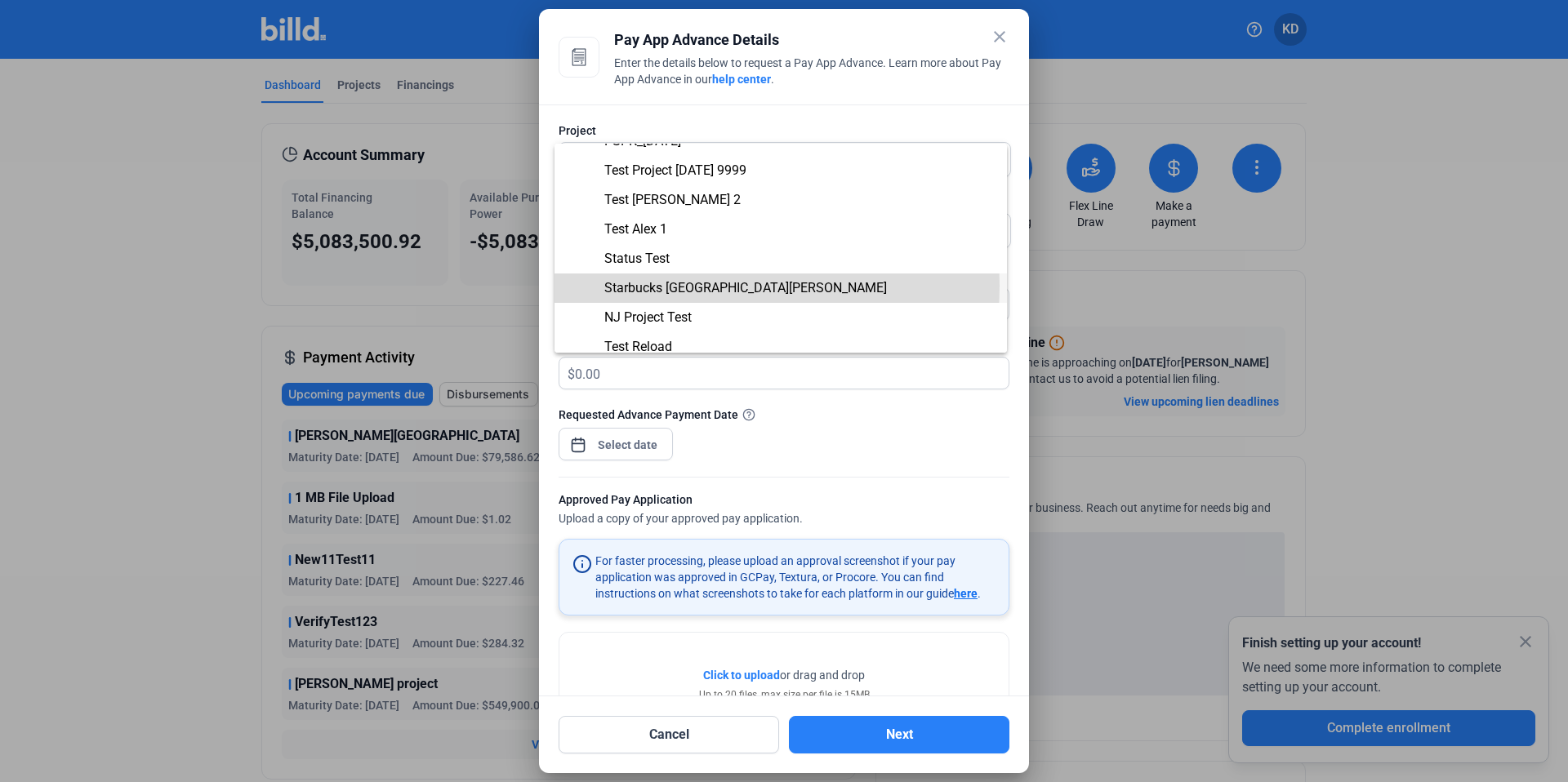
click at [698, 285] on span "Starbucks [GEOGRAPHIC_DATA][PERSON_NAME]" at bounding box center [745, 288] width 283 height 16
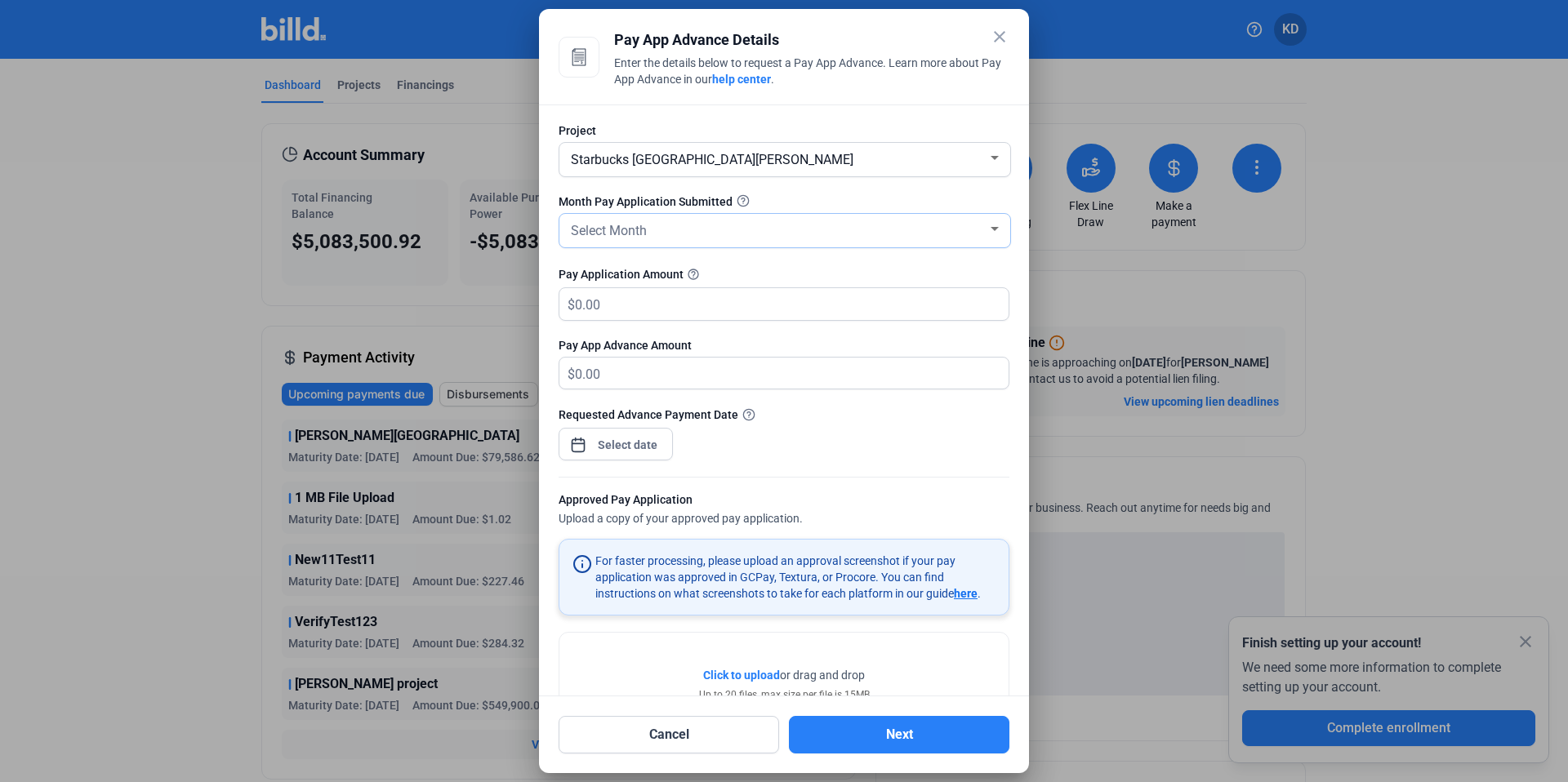
click at [644, 227] on span "Select Month" at bounding box center [609, 231] width 76 height 16
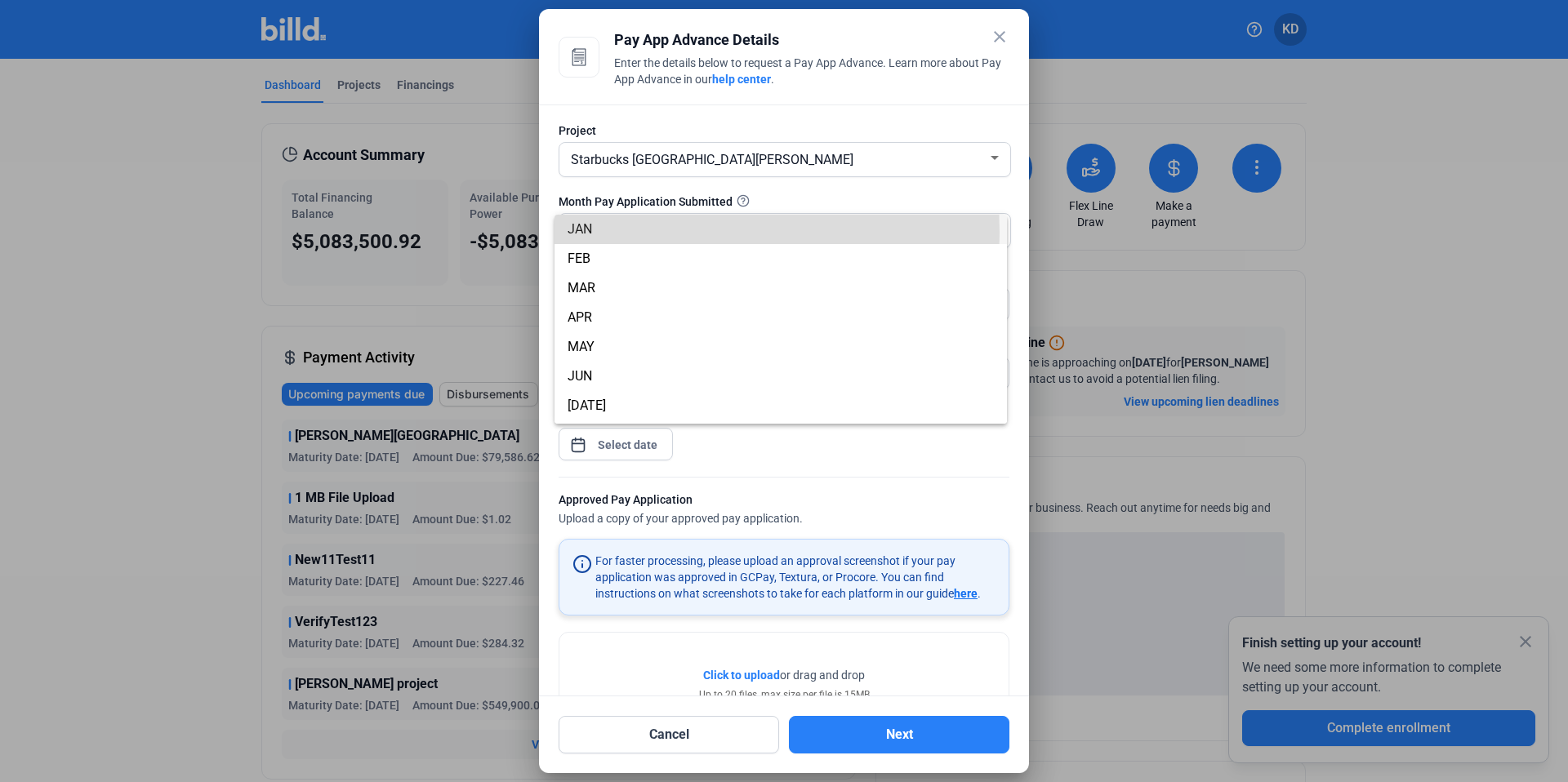
click at [646, 233] on span "JAN" at bounding box center [781, 230] width 426 height 29
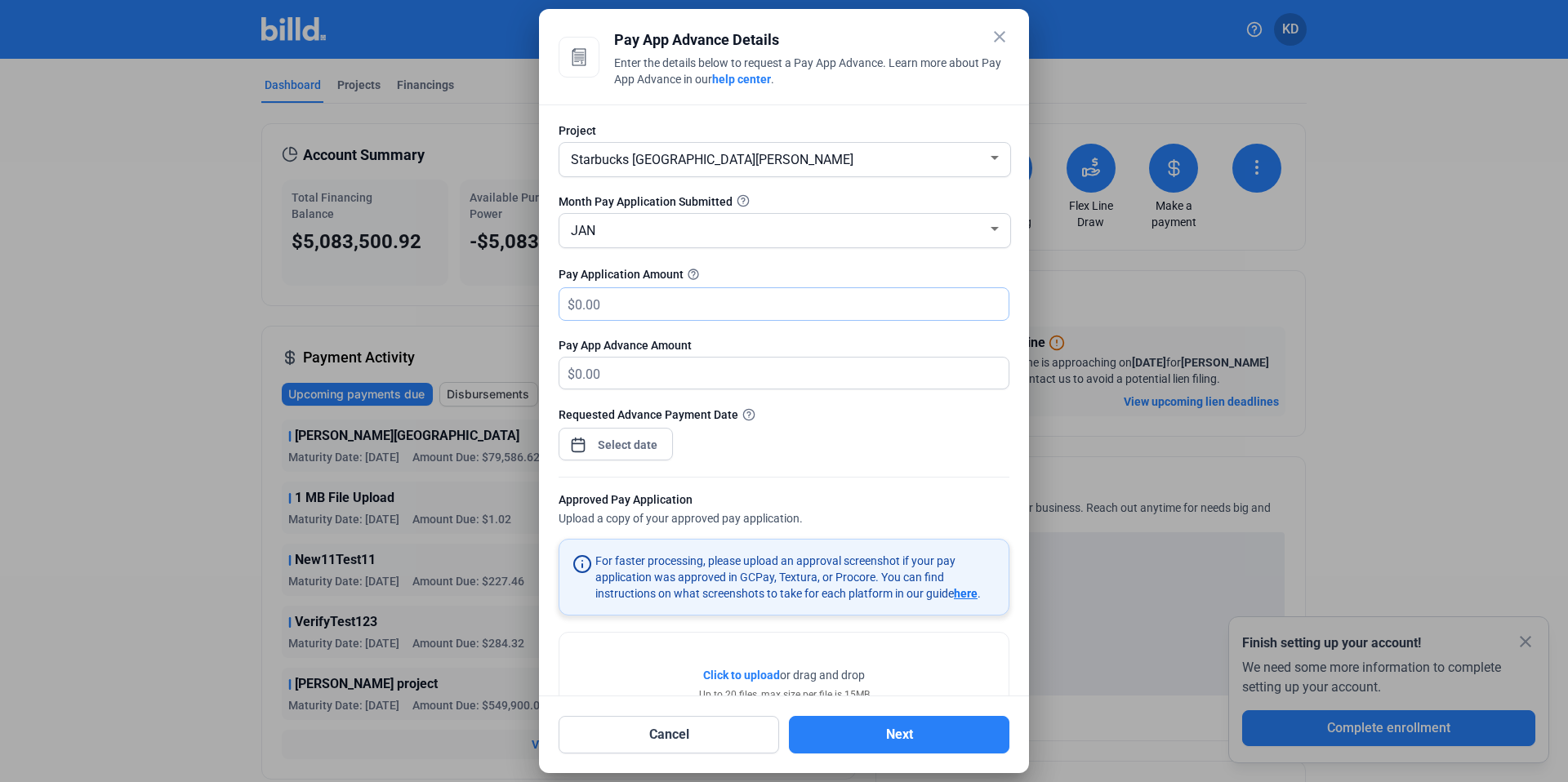
click at [640, 315] on input "text" at bounding box center [782, 304] width 414 height 32
type input "1"
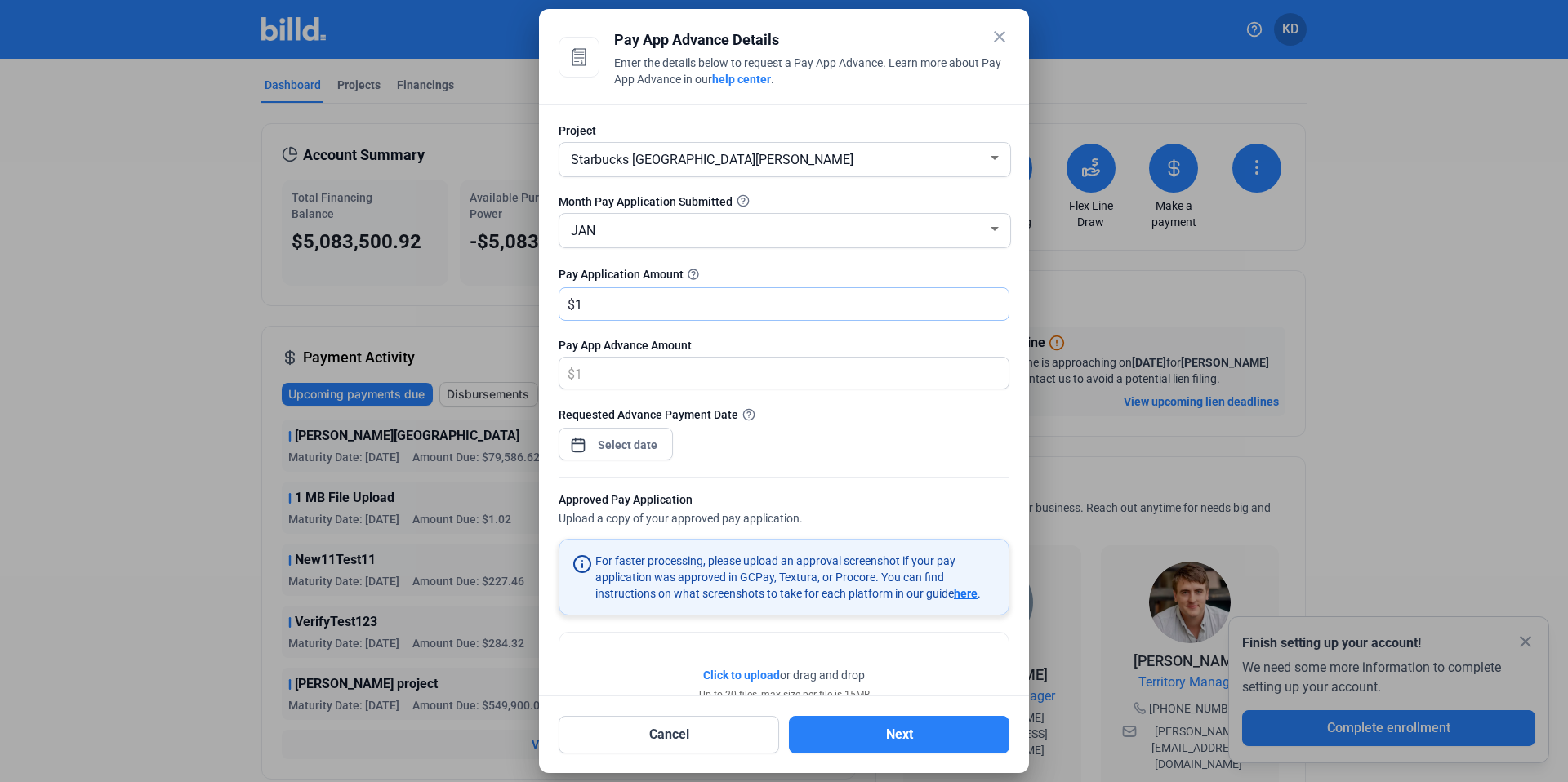
type input "1.00"
type input "10"
type input "10.00"
type input "100"
type input "100.00"
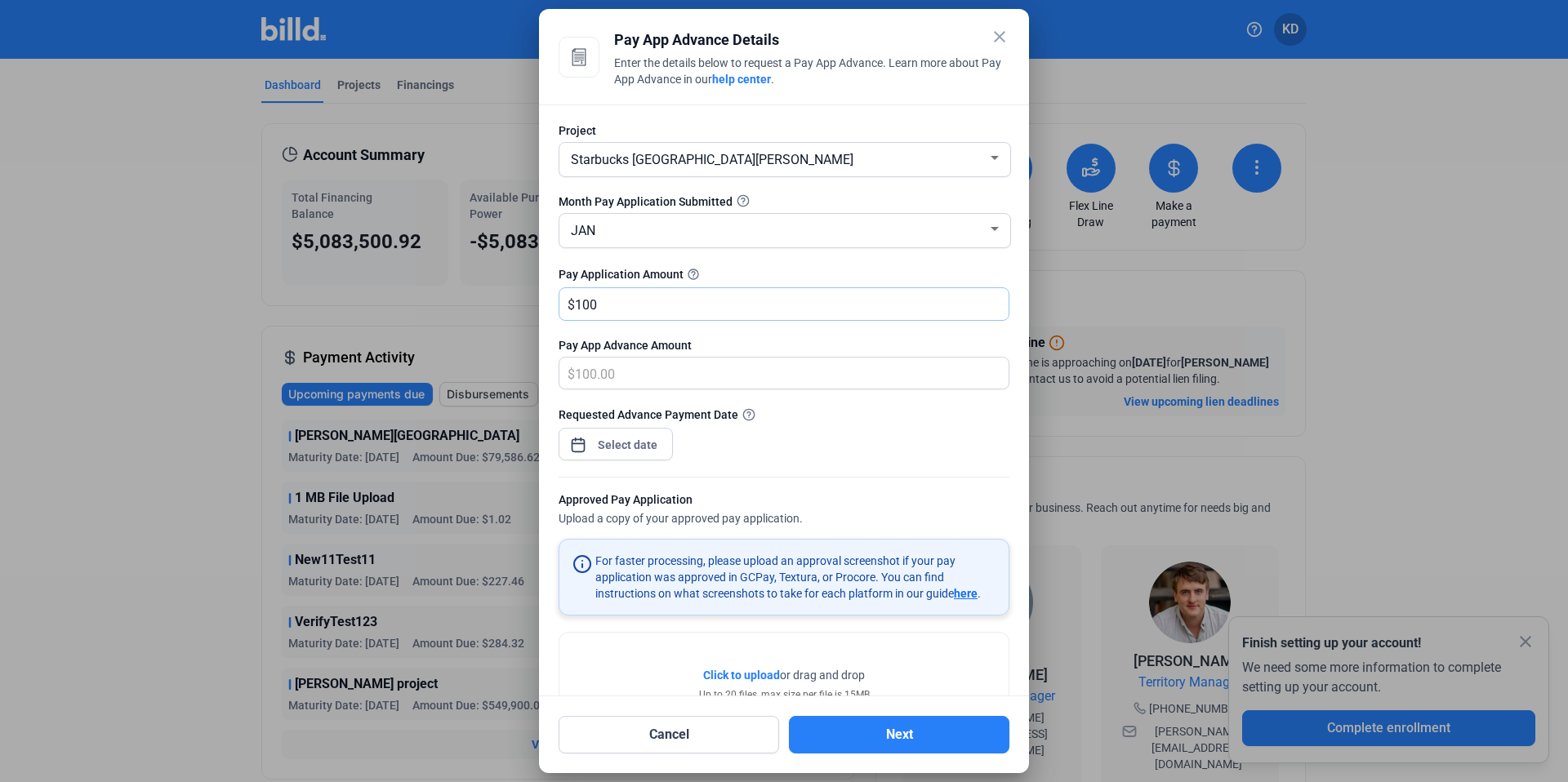
type input "1000"
type input "1,000.00"
type input "1,0000"
type input "10,000.00"
type input "10,0000"
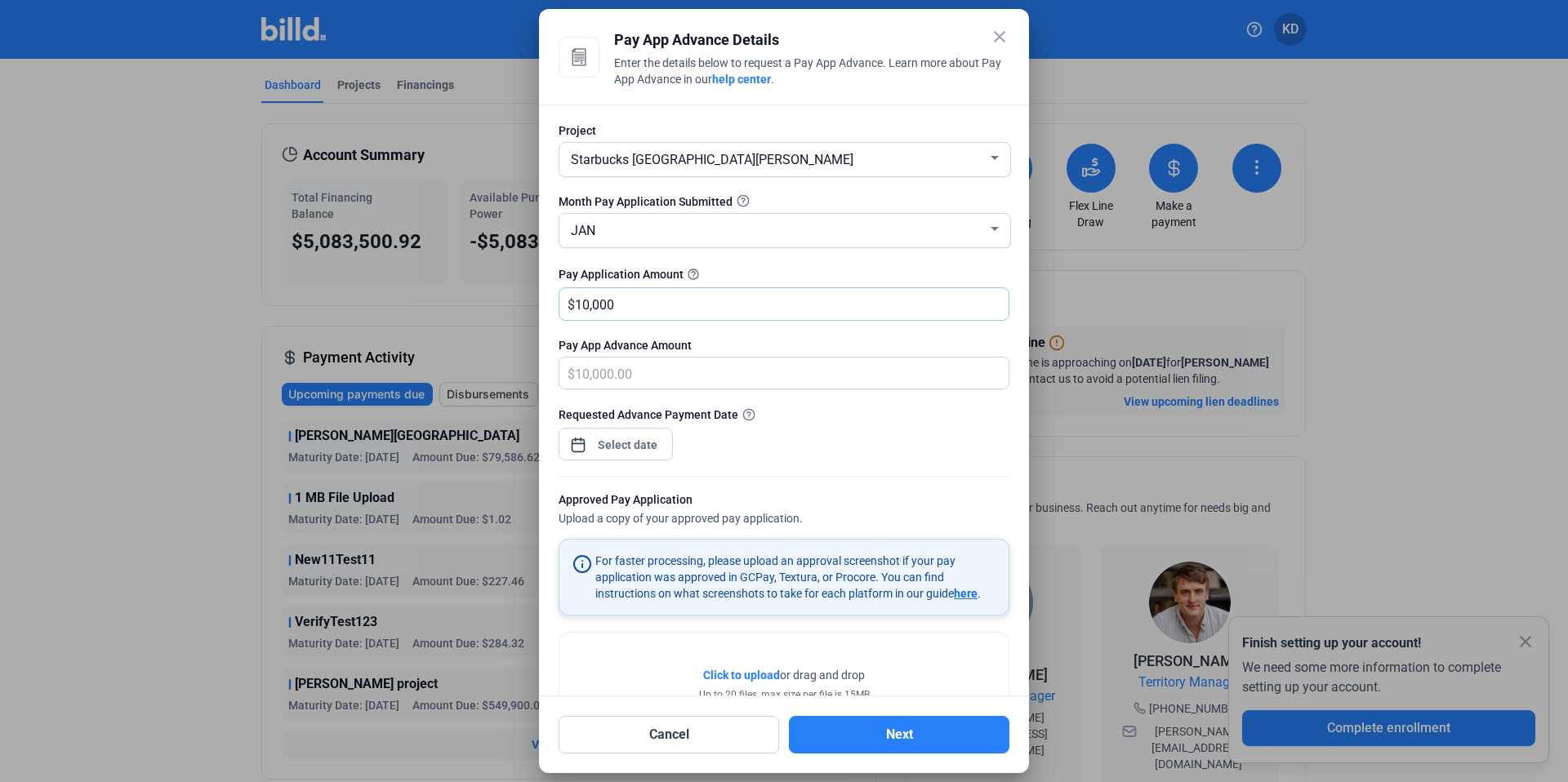
type input "100,000.00"
type input "100,0000"
type input "500,000.00"
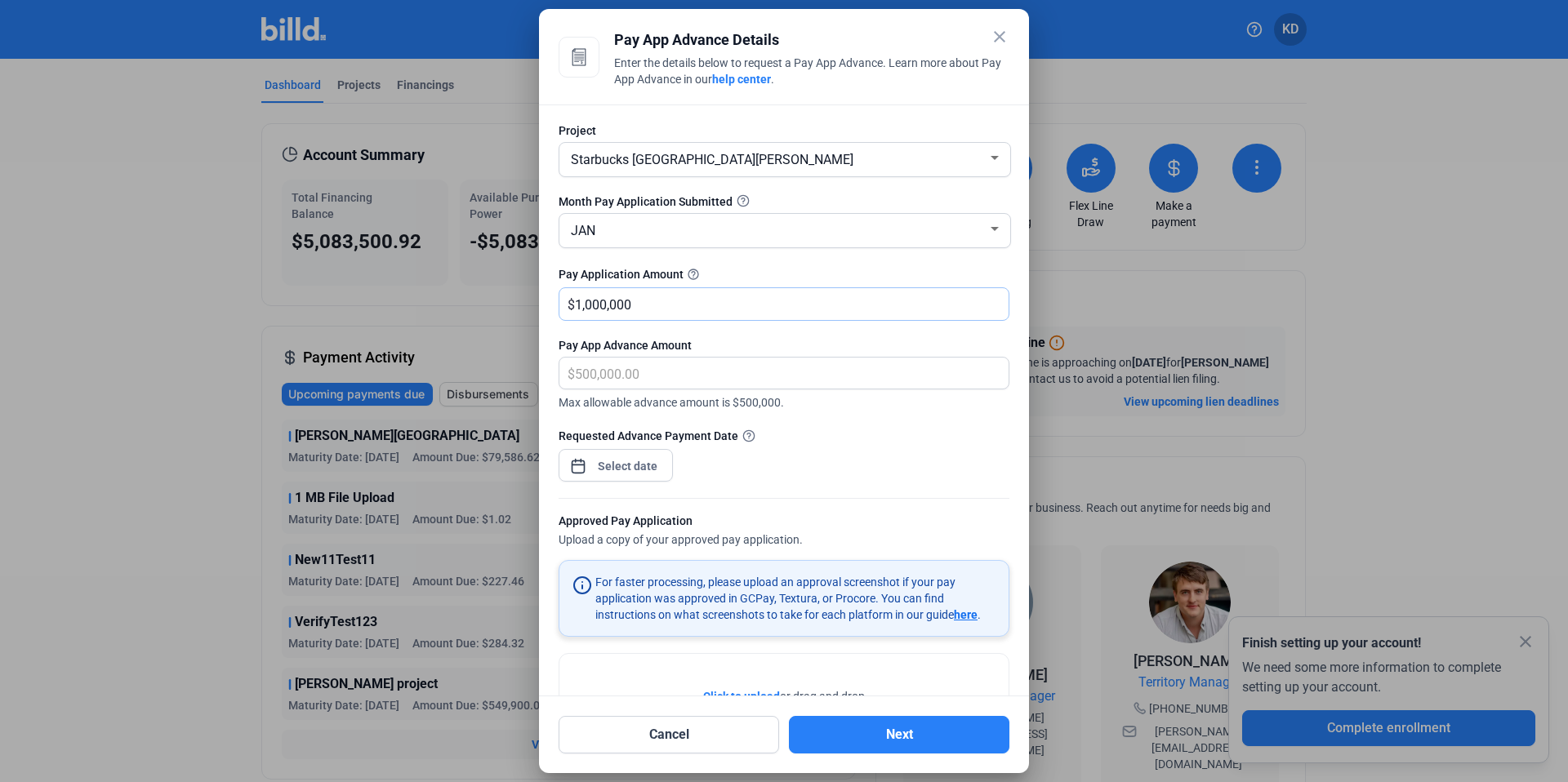
type input "1,000,000"
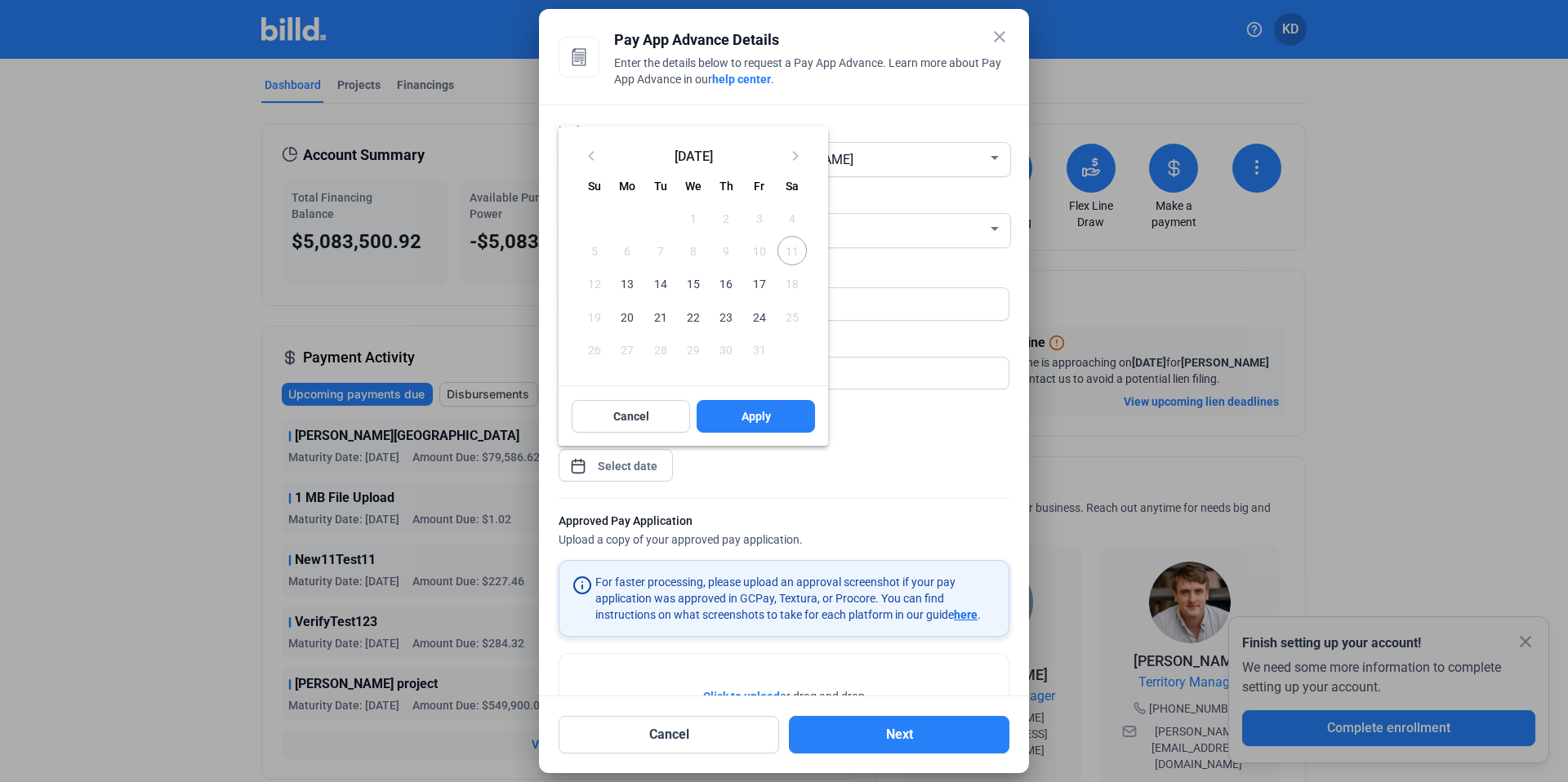
click at [646, 461] on div "close Pay App Advance Details Enter the details below to request a Pay App Adva…" at bounding box center [784, 391] width 1568 height 782
click at [633, 290] on span "13" at bounding box center [628, 283] width 29 height 29
click at [794, 419] on button "Apply" at bounding box center [756, 415] width 118 height 32
type input "Oct 13, 2025"
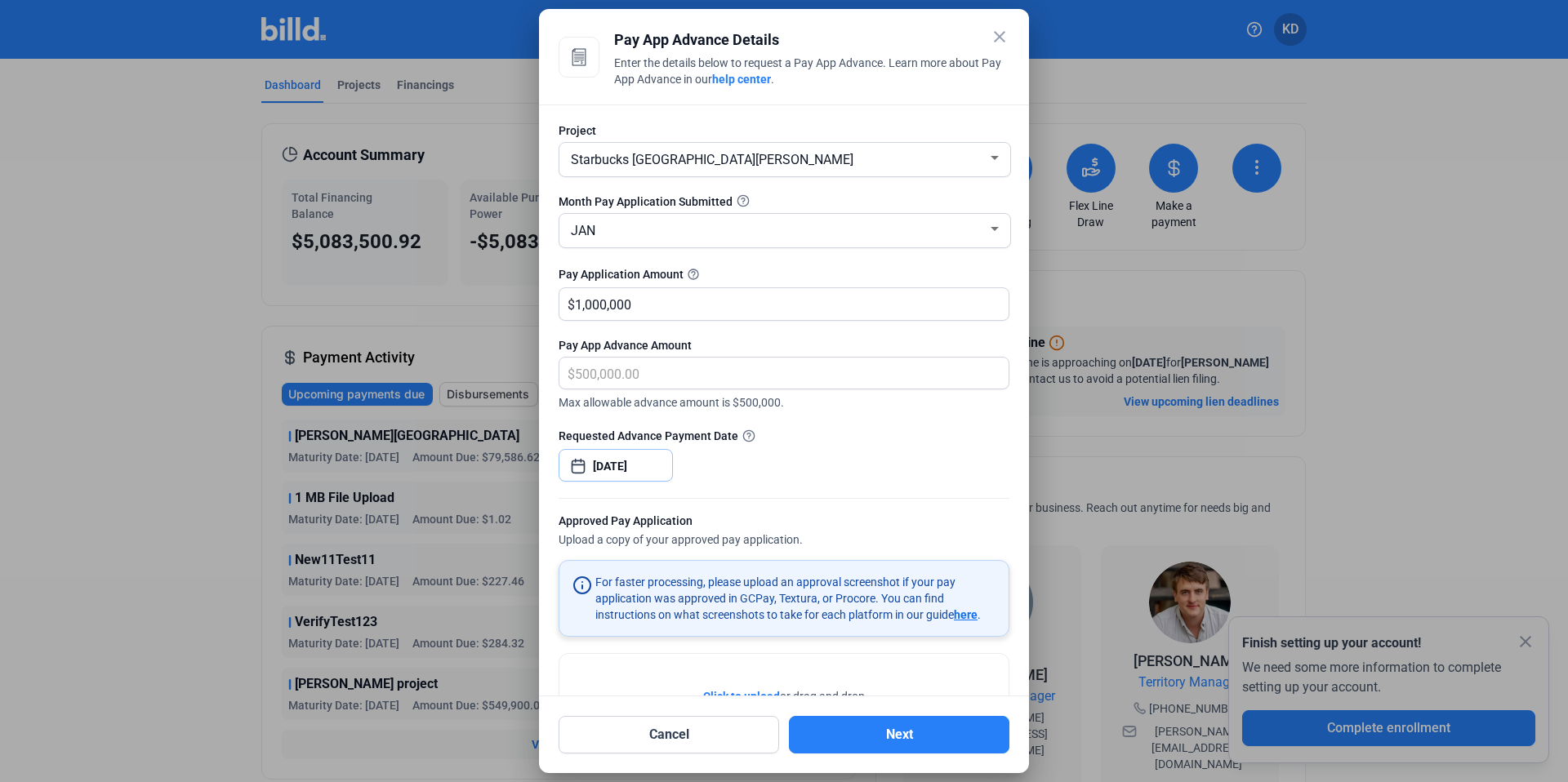
scroll to position [88, 0]
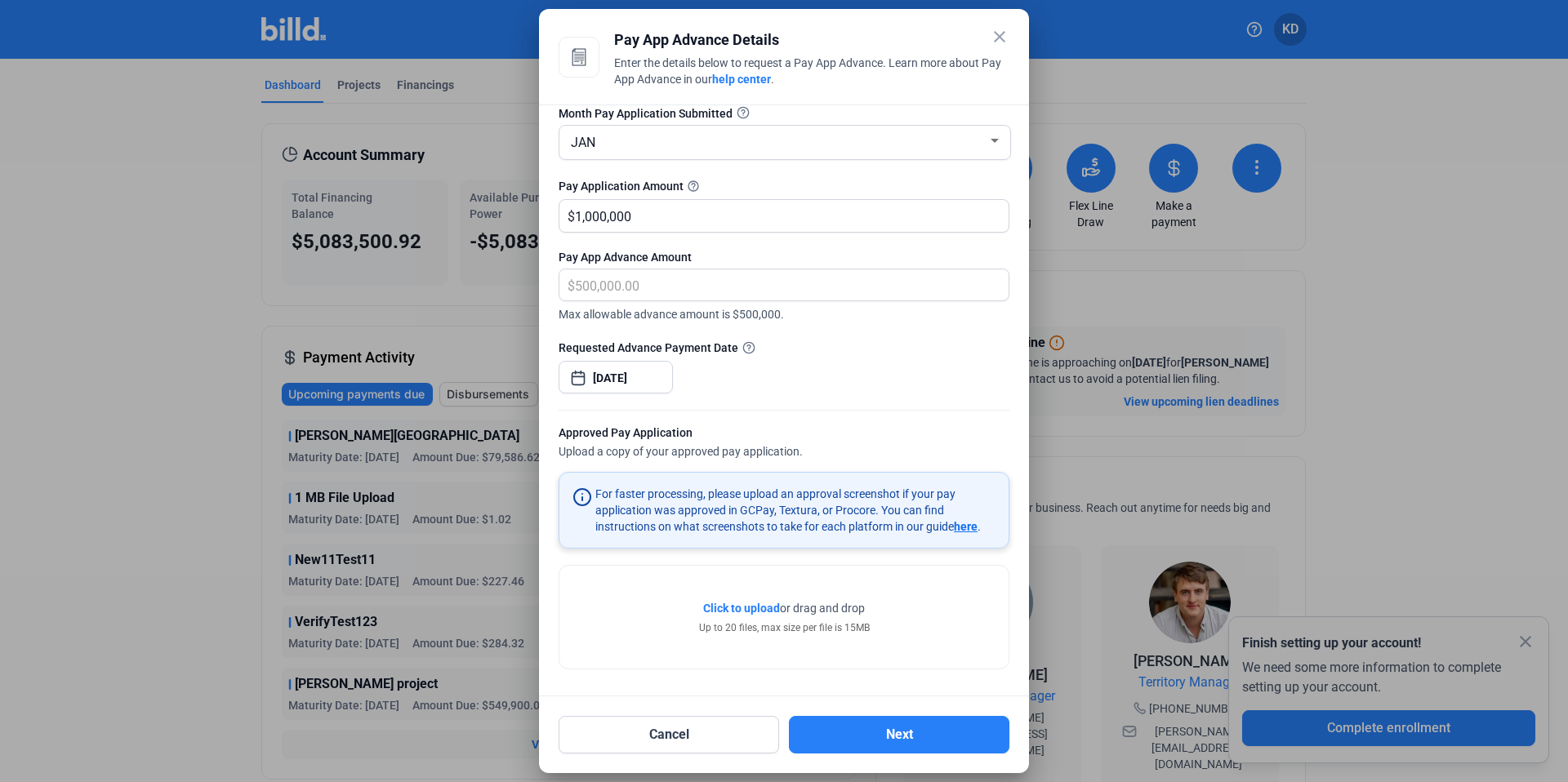
click at [755, 606] on span "Click to upload" at bounding box center [741, 608] width 77 height 13
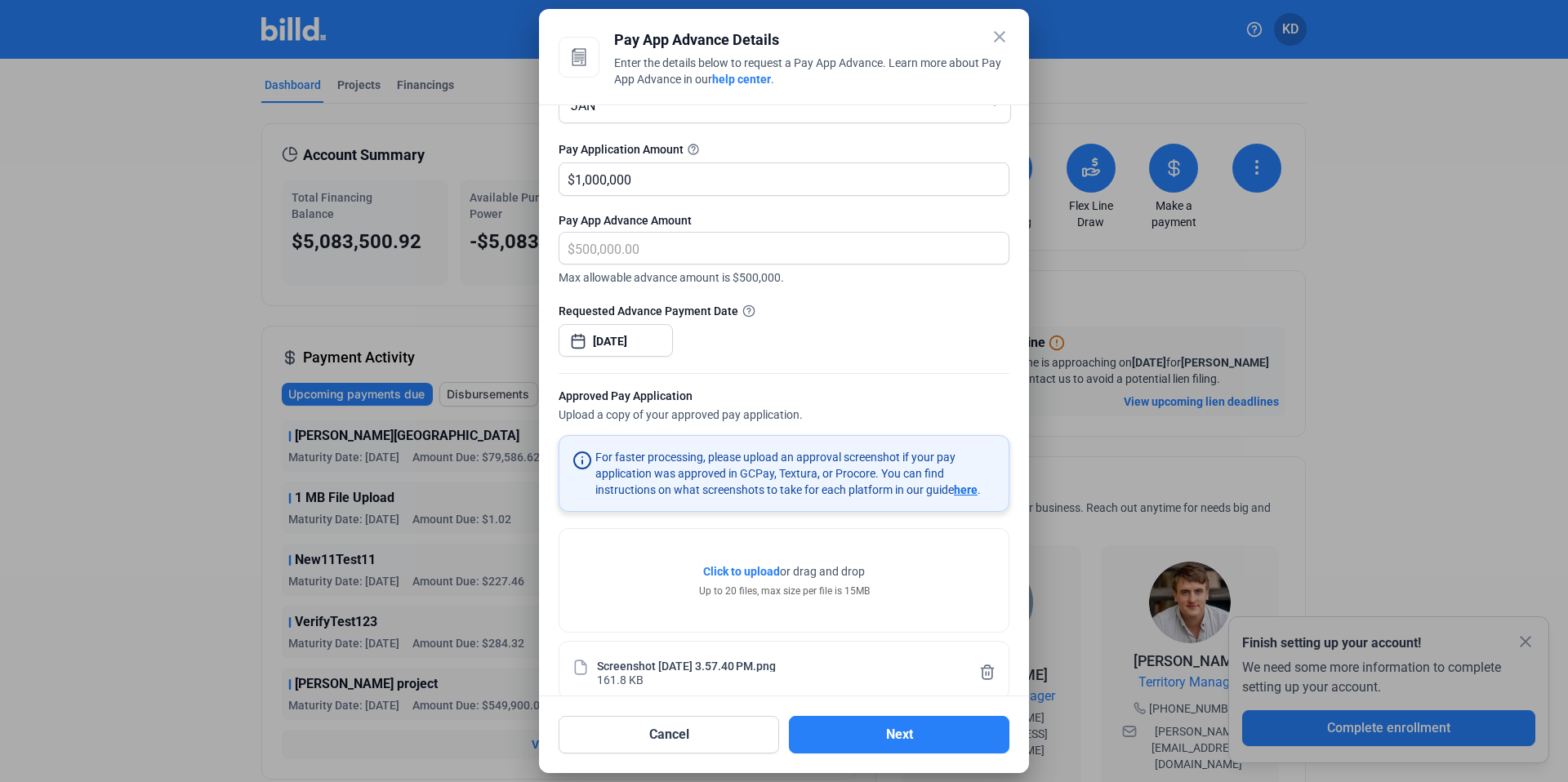
scroll to position [149, 0]
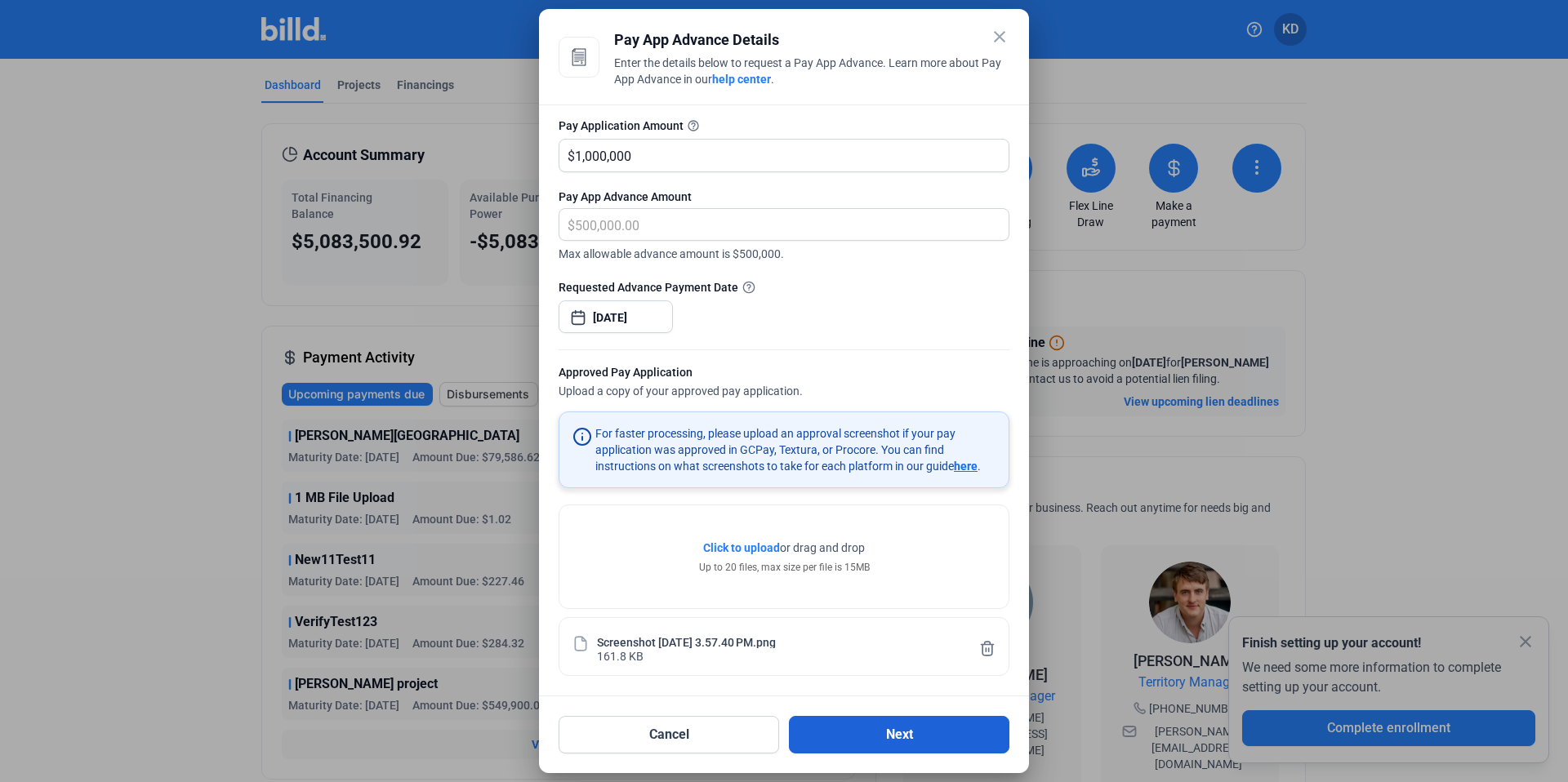
click at [882, 741] on button "Next" at bounding box center [899, 735] width 221 height 37
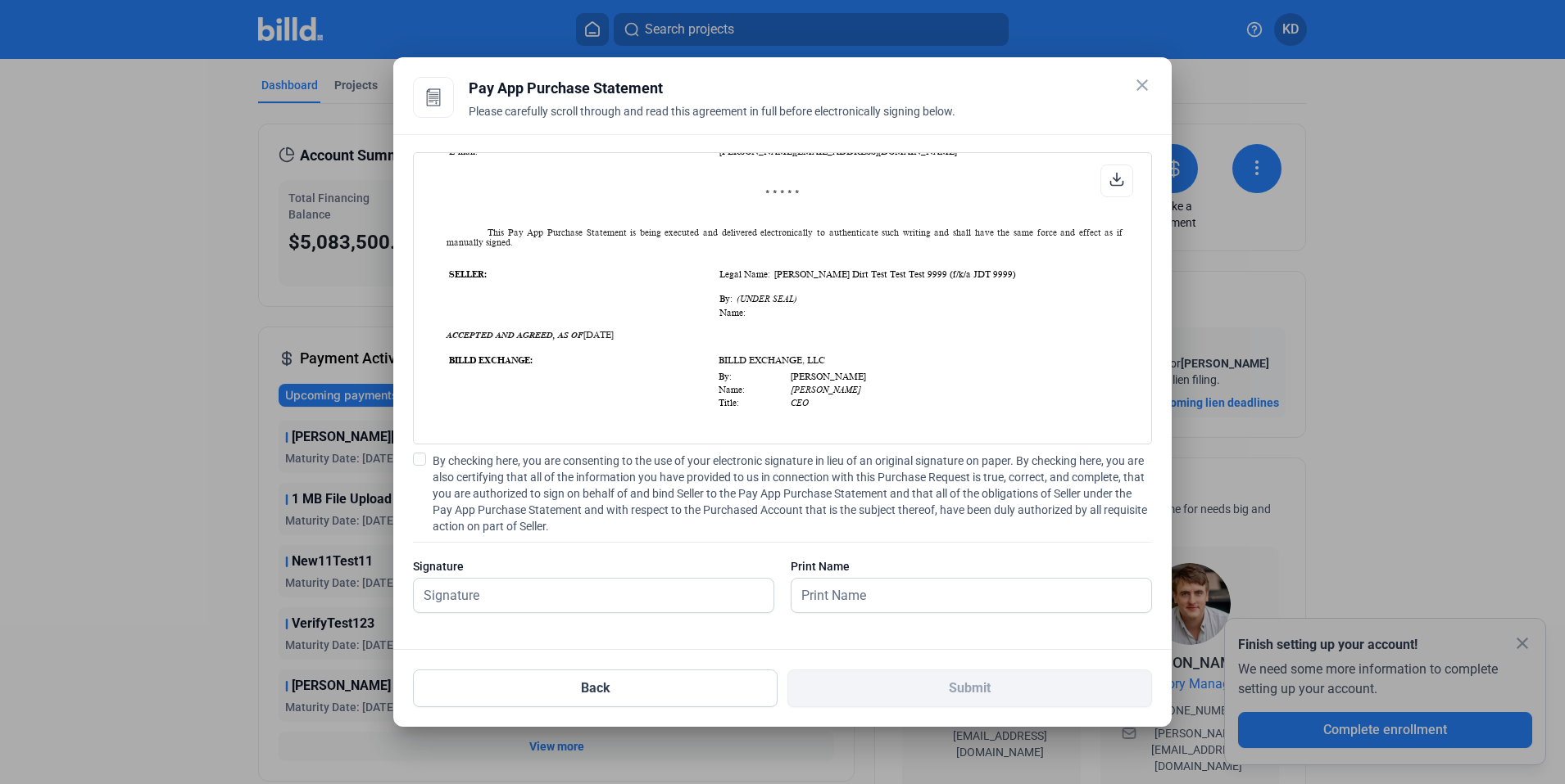
scroll to position [1522, 0]
click at [420, 463] on span at bounding box center [419, 459] width 13 height 13
click at [0, 0] on input "By checking here, you are consenting to the use of your electronic signature in…" at bounding box center [0, 0] width 0 height 0
click at [474, 585] on input "text" at bounding box center [584, 596] width 341 height 33
type input "kat test"
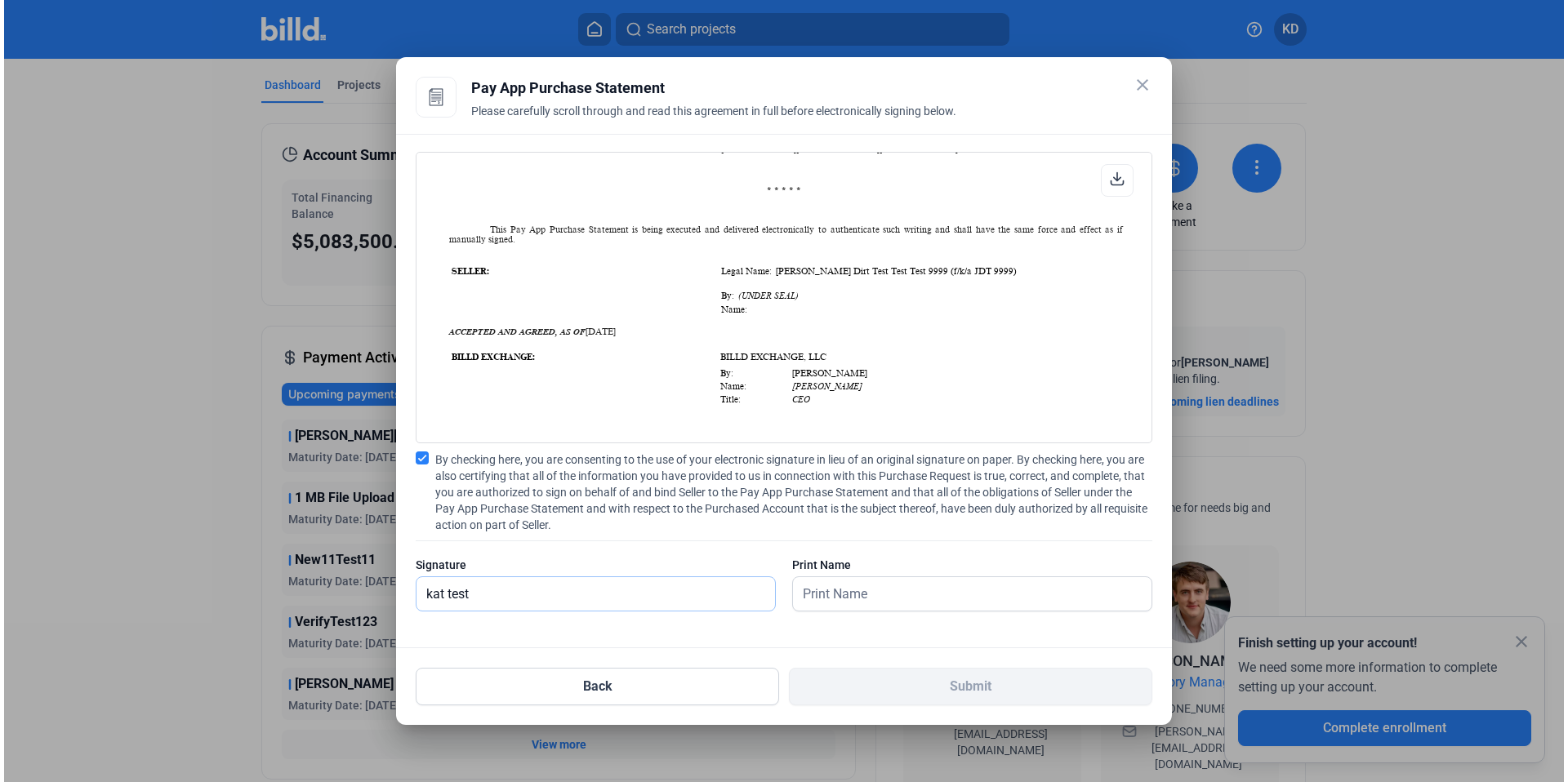
scroll to position [1521, 0]
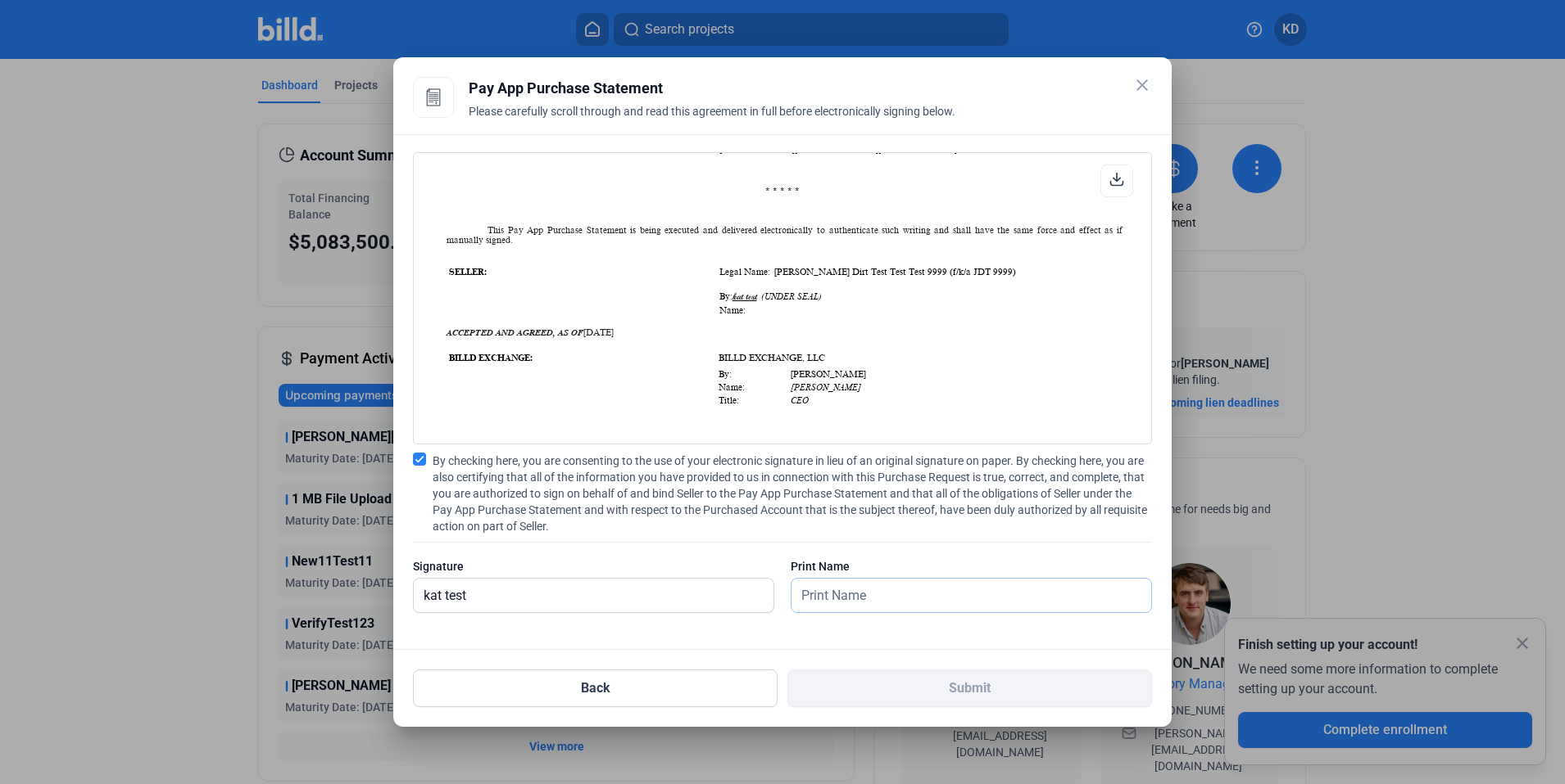
click at [866, 593] on input "text" at bounding box center [962, 596] width 341 height 33
type input "kat test"
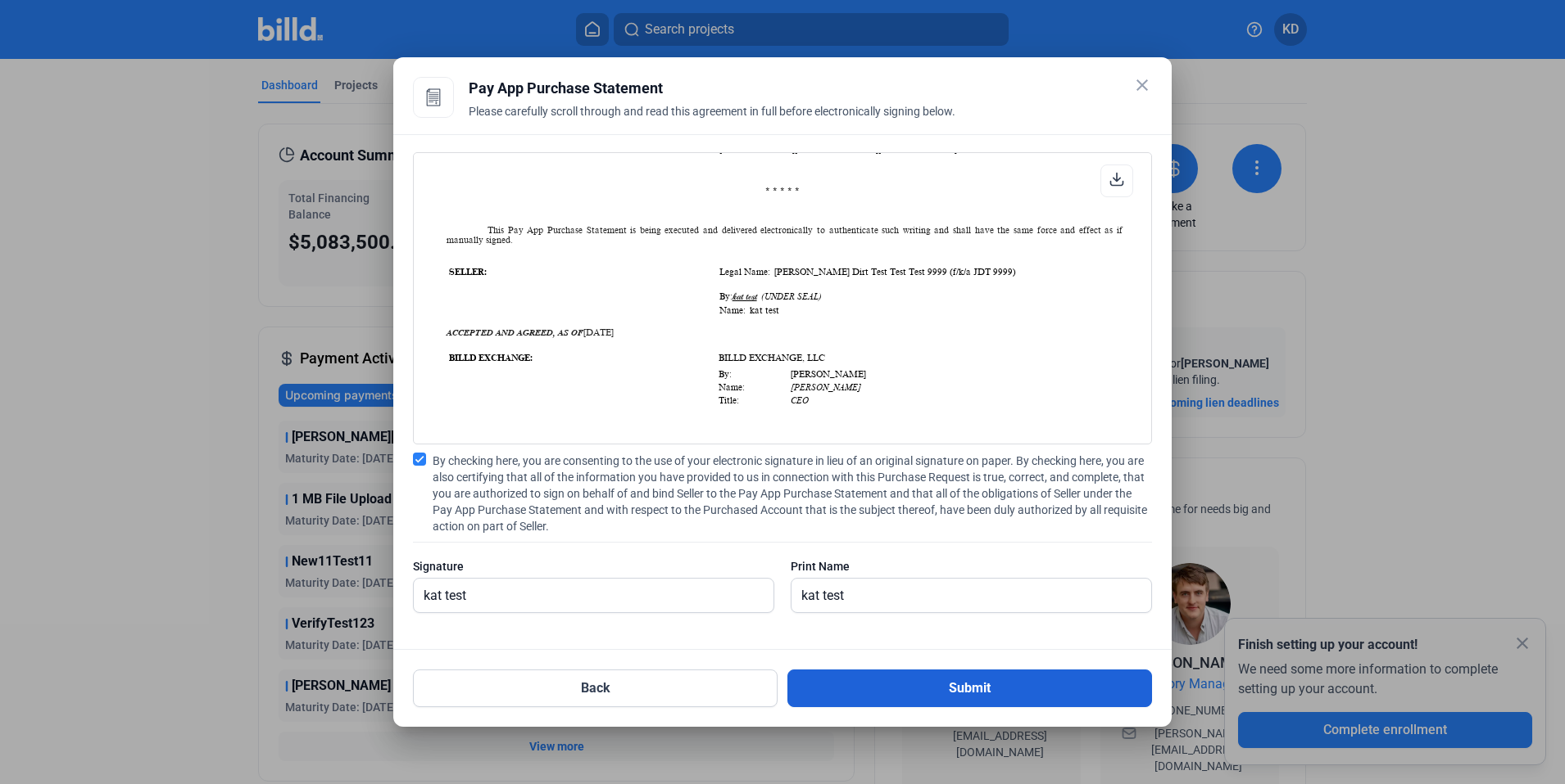
click at [883, 679] on button "Submit" at bounding box center [970, 688] width 365 height 37
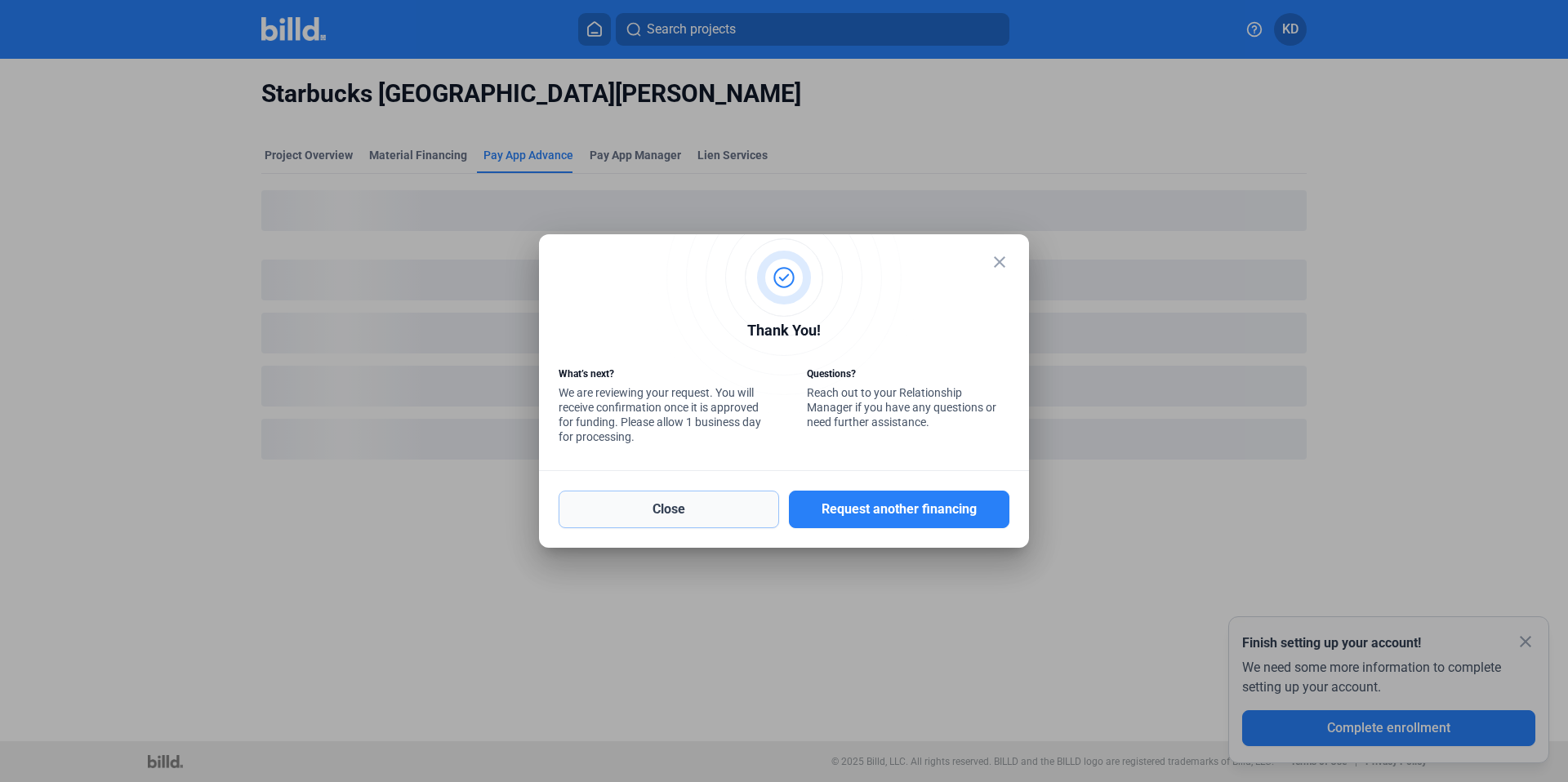
click at [654, 505] on button "Close" at bounding box center [669, 509] width 221 height 37
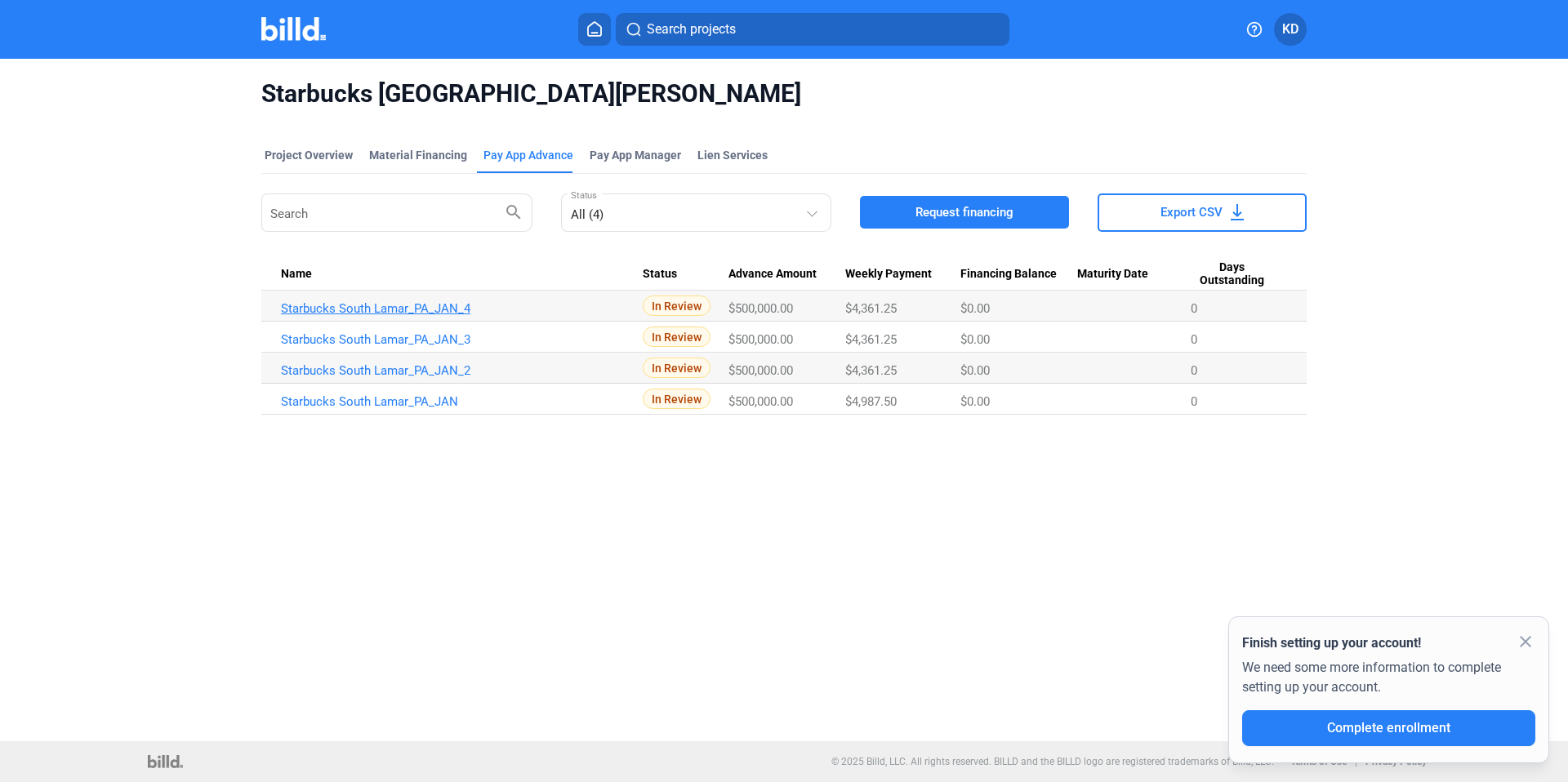
click at [400, 308] on link "Starbucks South Lamar_PA_JAN_4" at bounding box center [461, 308] width 362 height 15
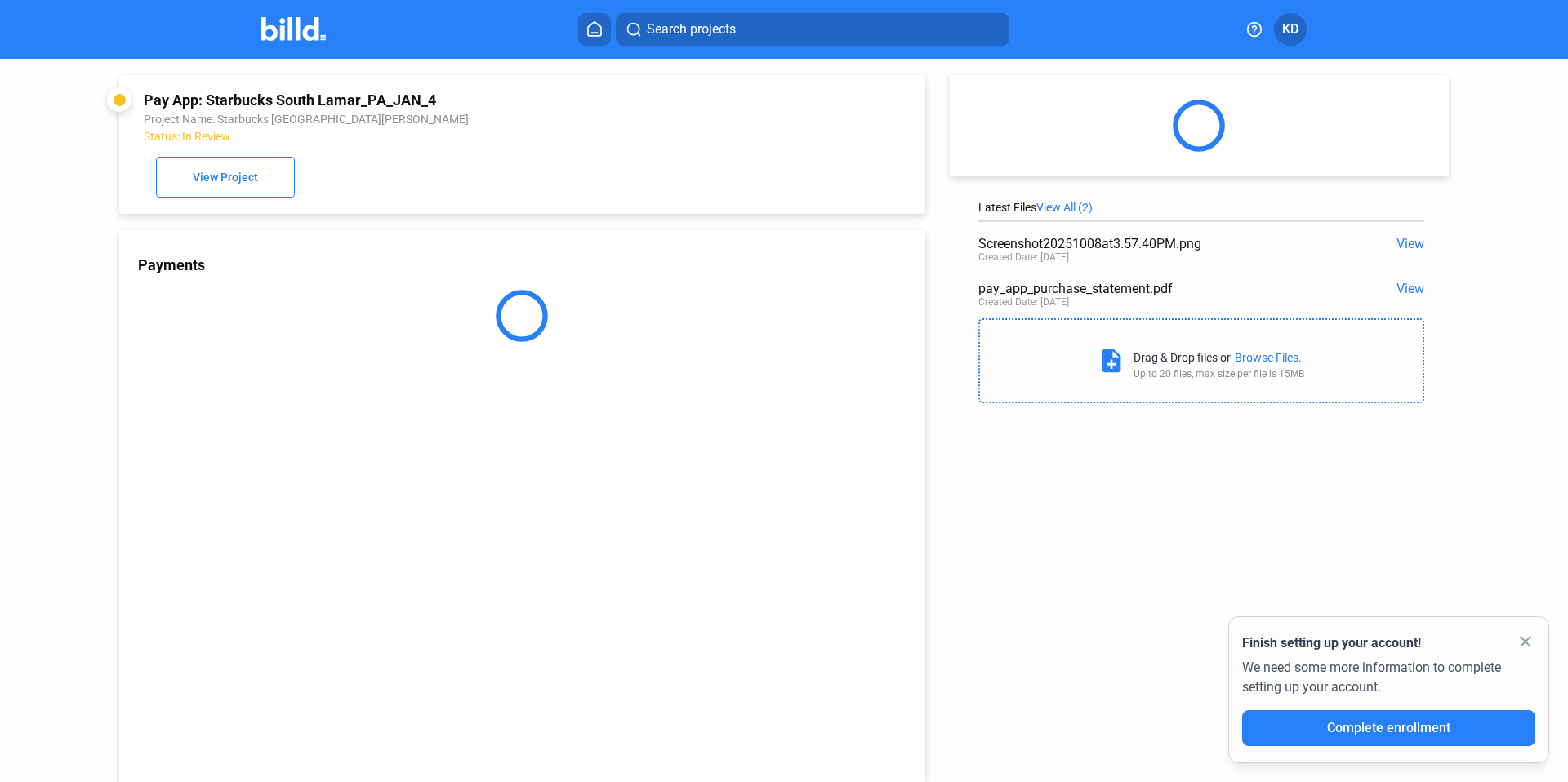
click at [1405, 289] on span "View" at bounding box center [1411, 288] width 27 height 16
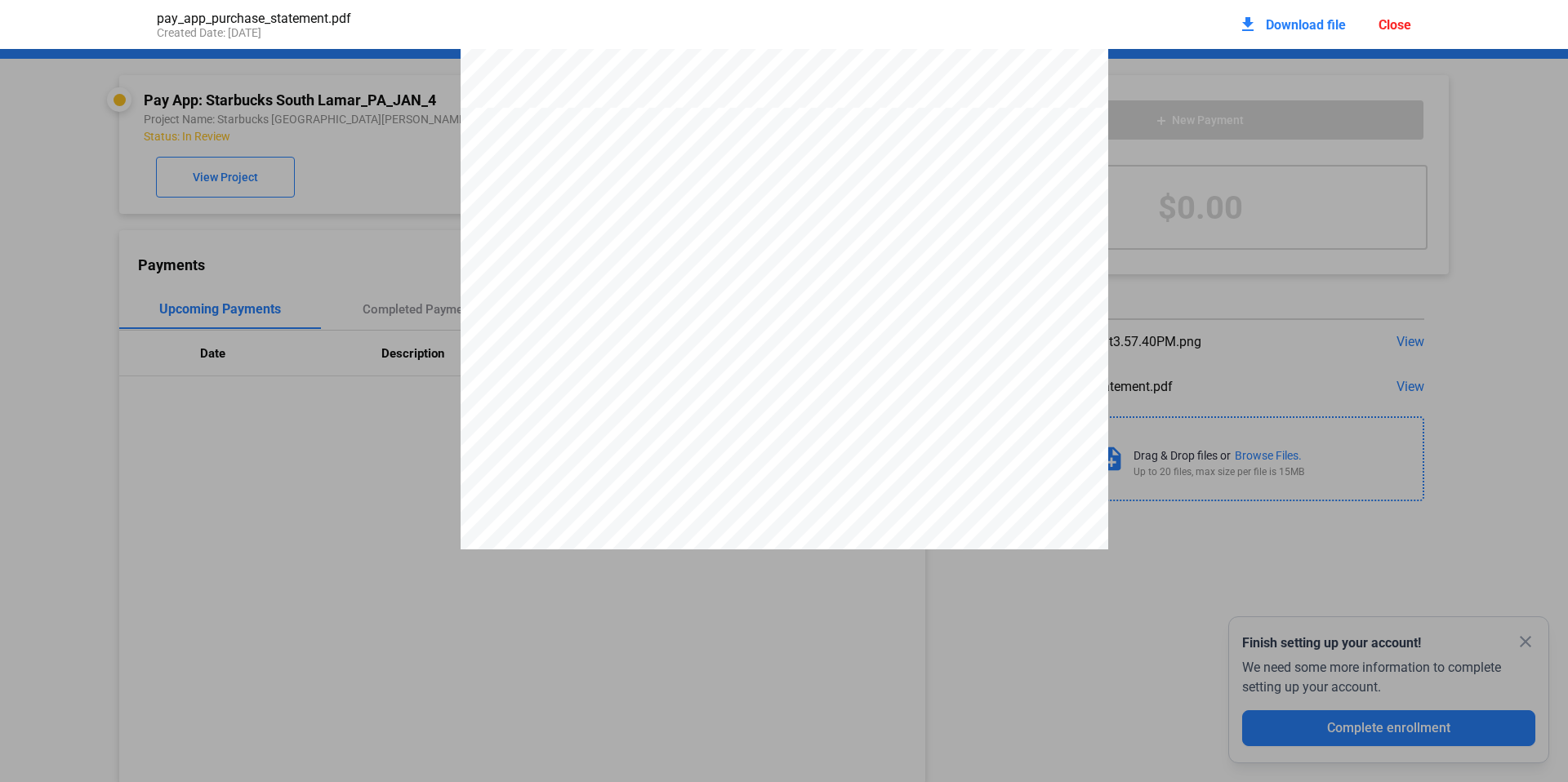
scroll to position [2733, 0]
click at [1390, 22] on div "Close" at bounding box center [1394, 25] width 32 height 16
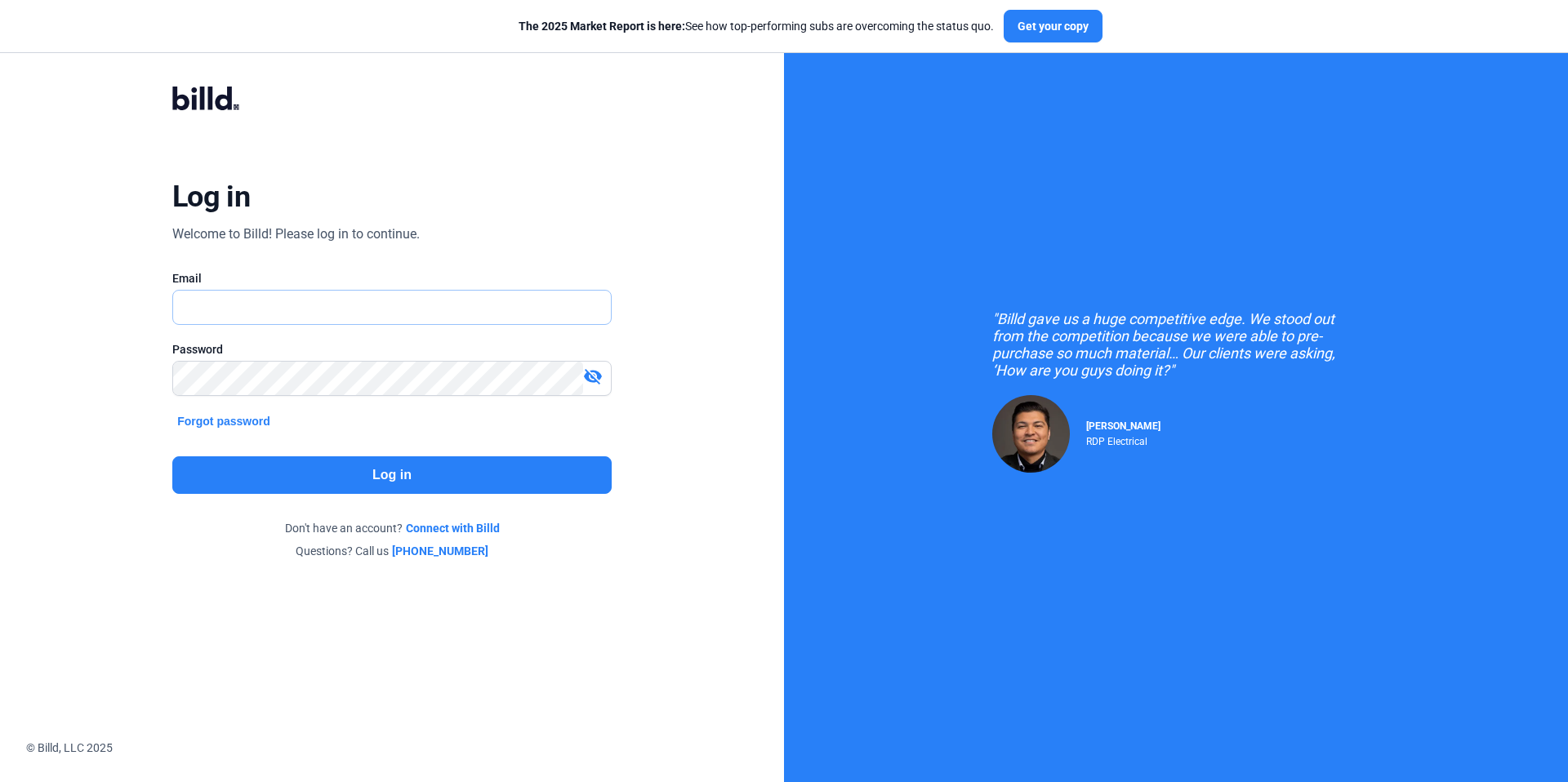
type input "[EMAIL_ADDRESS][DOMAIN_NAME]"
click at [370, 475] on button "Log in" at bounding box center [392, 475] width 440 height 37
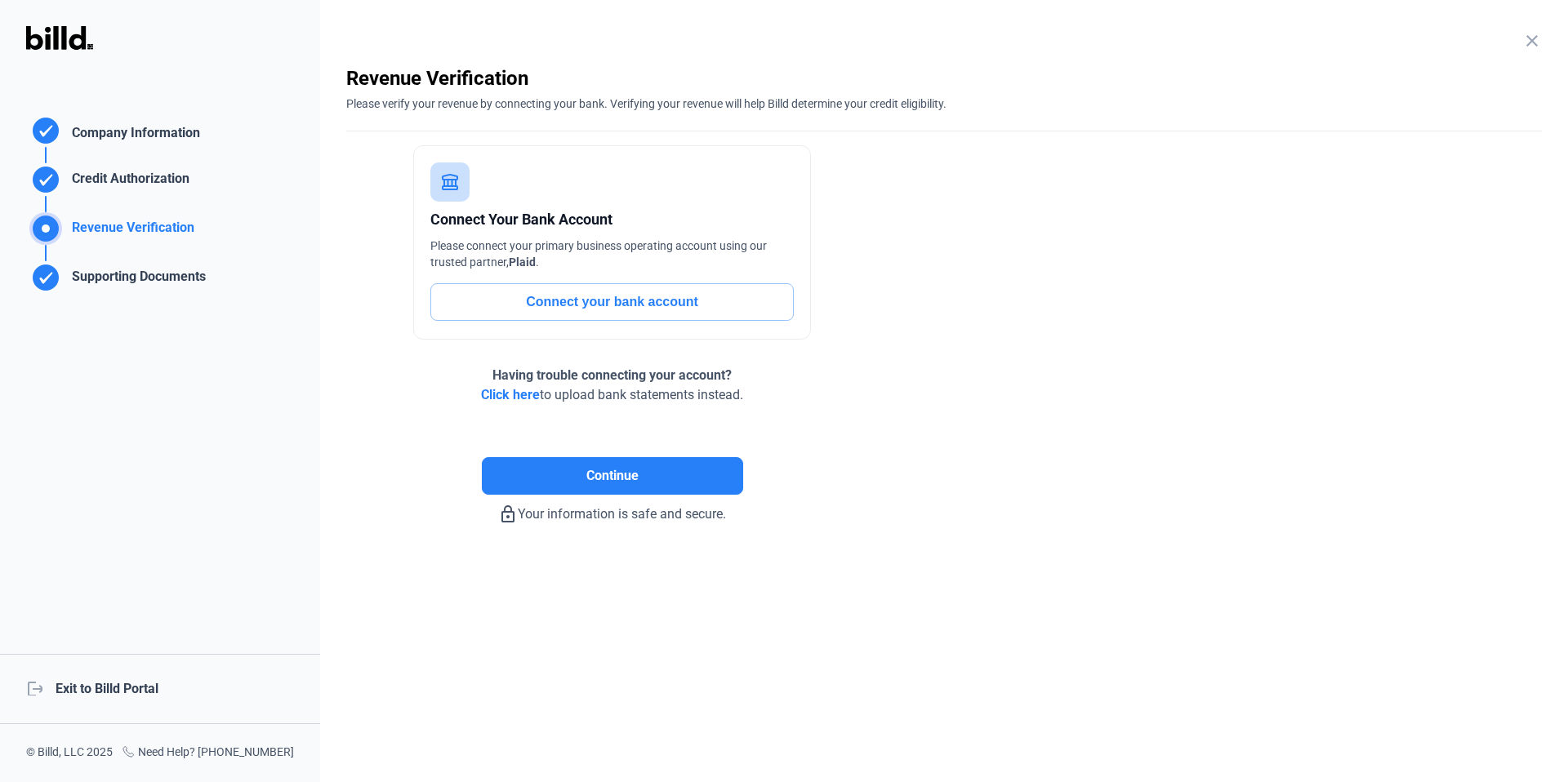
click at [81, 678] on div "logout Exit to Billd Portal" at bounding box center [160, 689] width 321 height 70
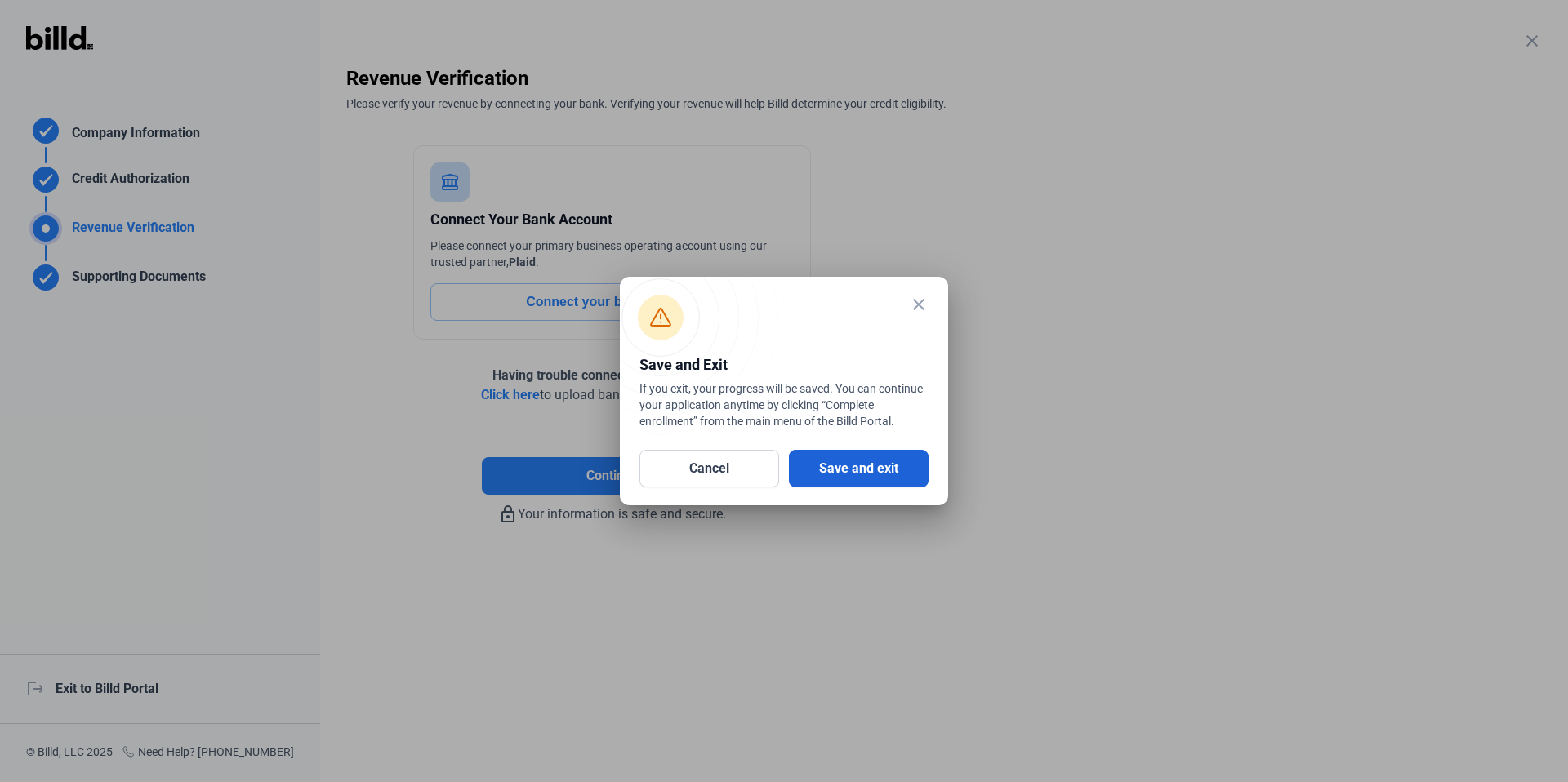
click at [888, 459] on button "Save and exit" at bounding box center [858, 468] width 140 height 37
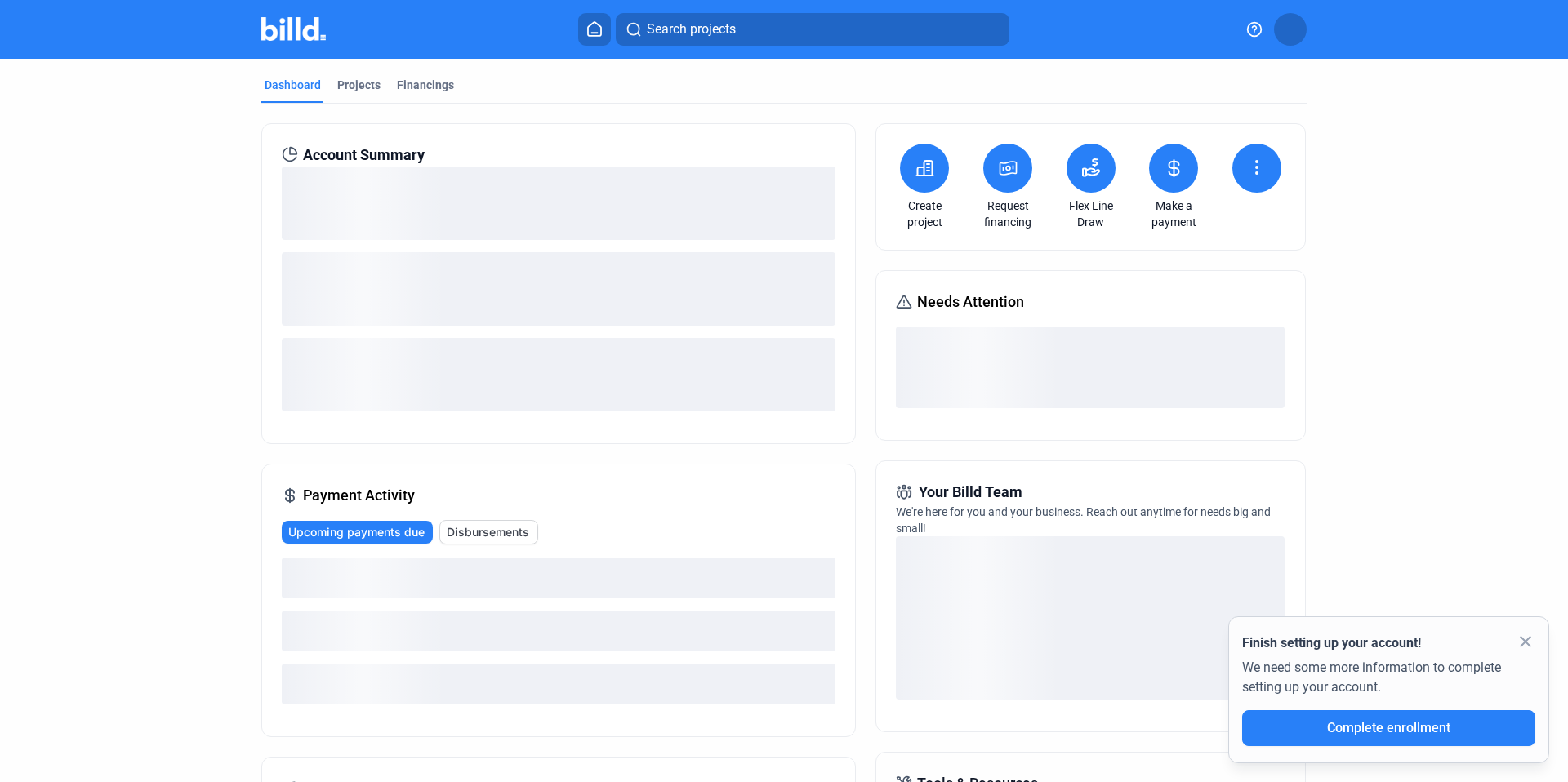
click at [1011, 168] on icon at bounding box center [1008, 168] width 21 height 20
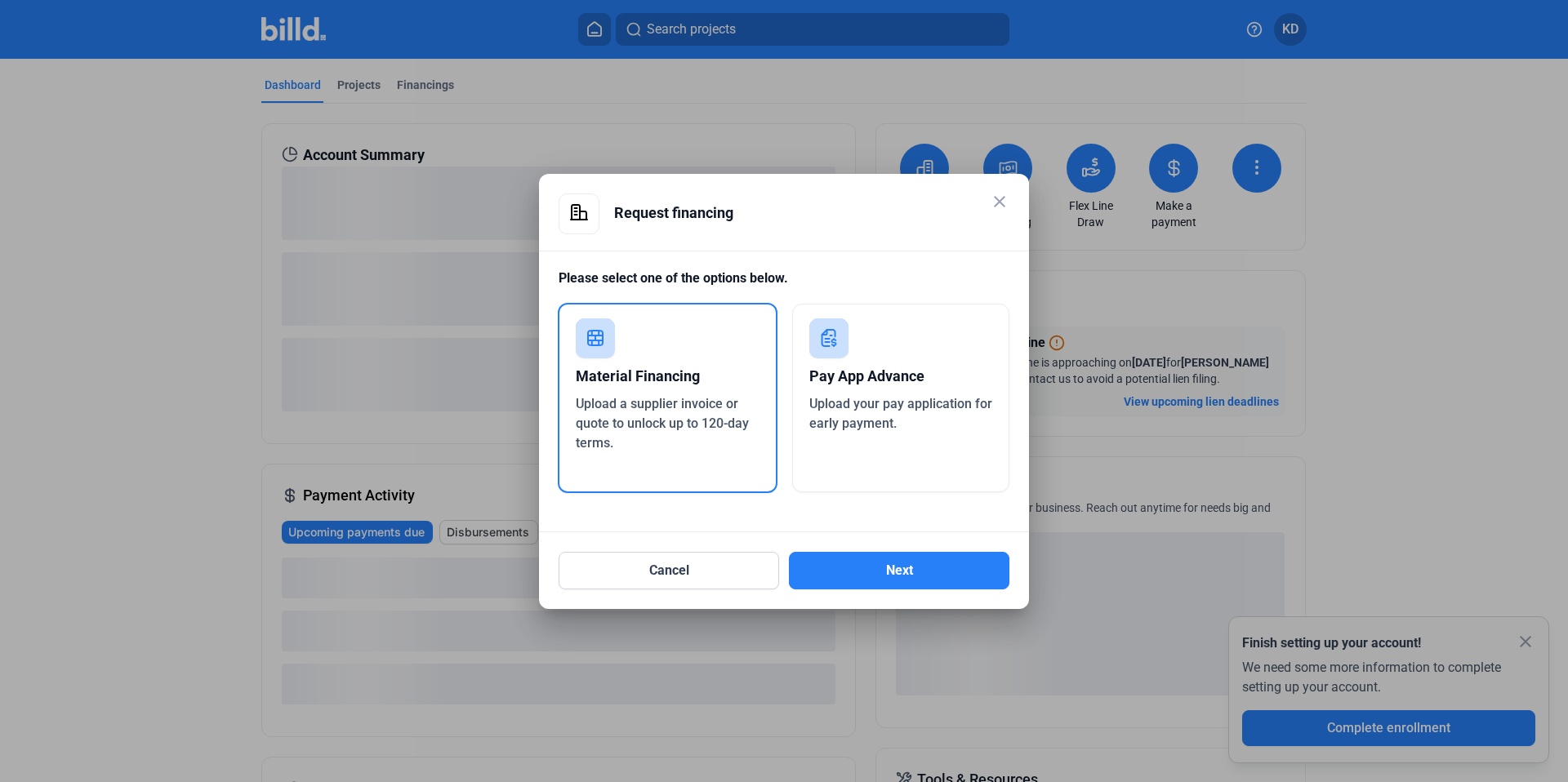
click at [860, 384] on div "Pay App Advance" at bounding box center [901, 376] width 184 height 36
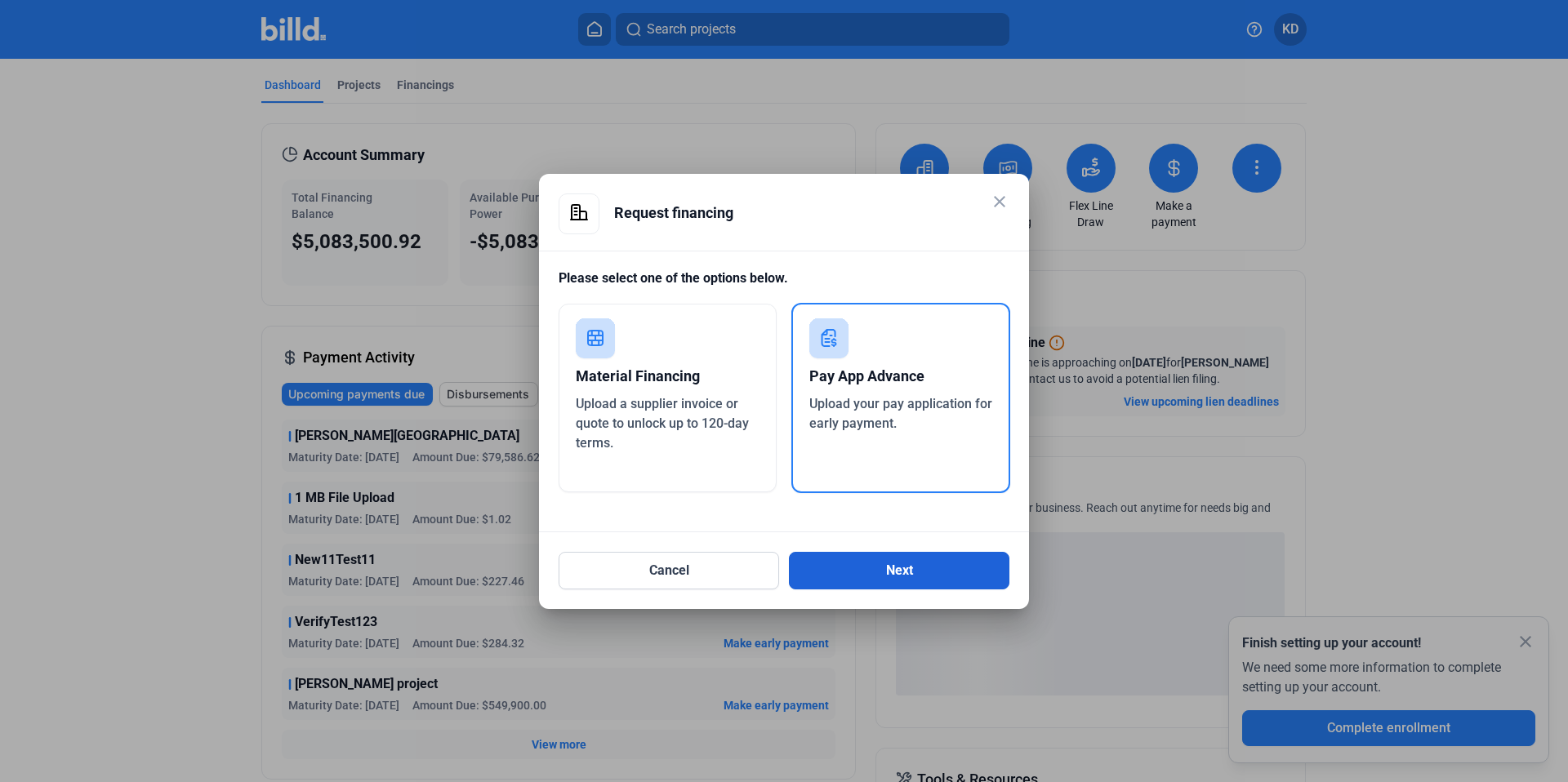
click at [936, 573] on button "Next" at bounding box center [899, 571] width 221 height 37
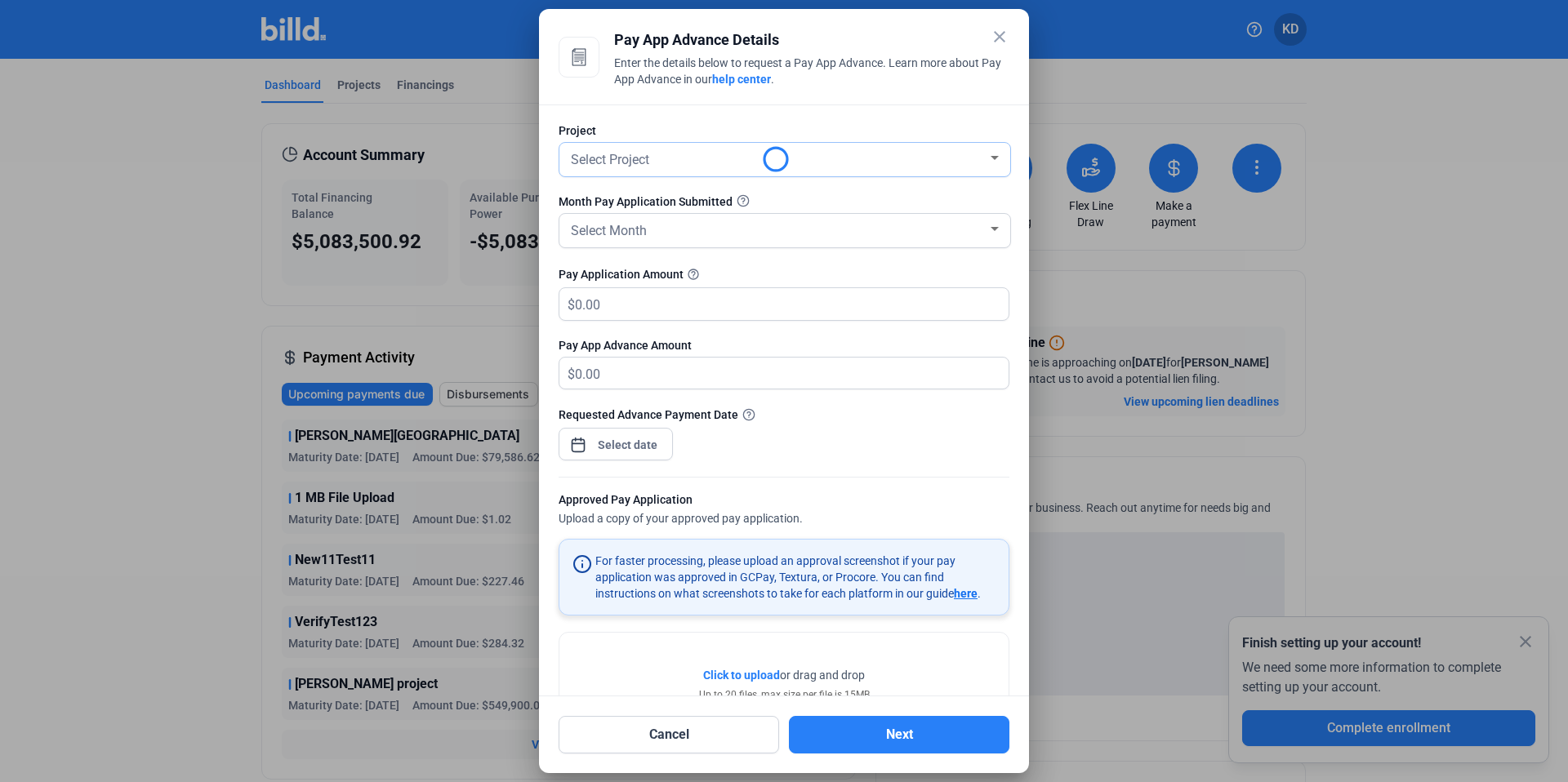
click at [678, 167] on div "Select Project" at bounding box center [777, 157] width 419 height 22
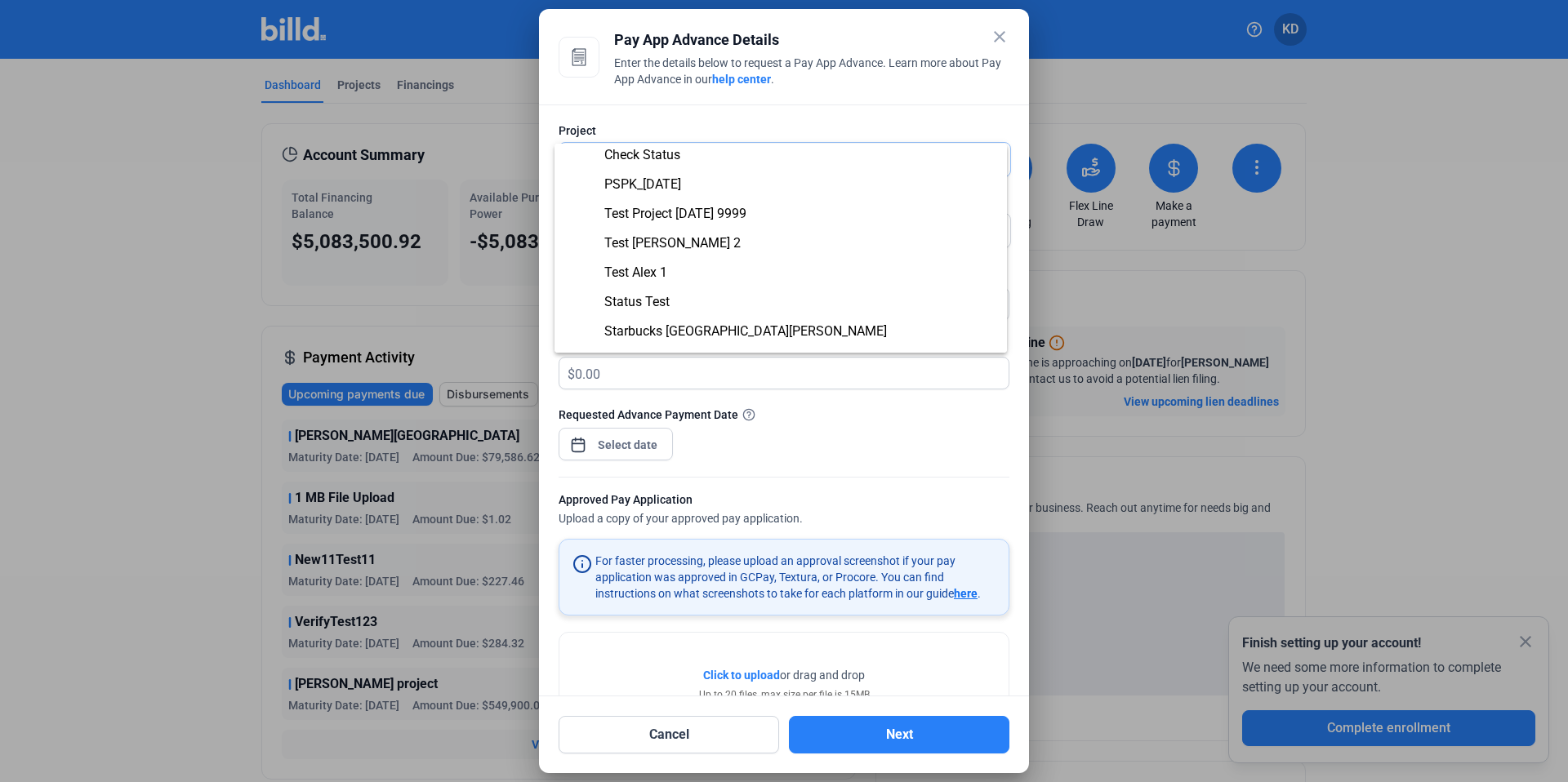
scroll to position [96, 0]
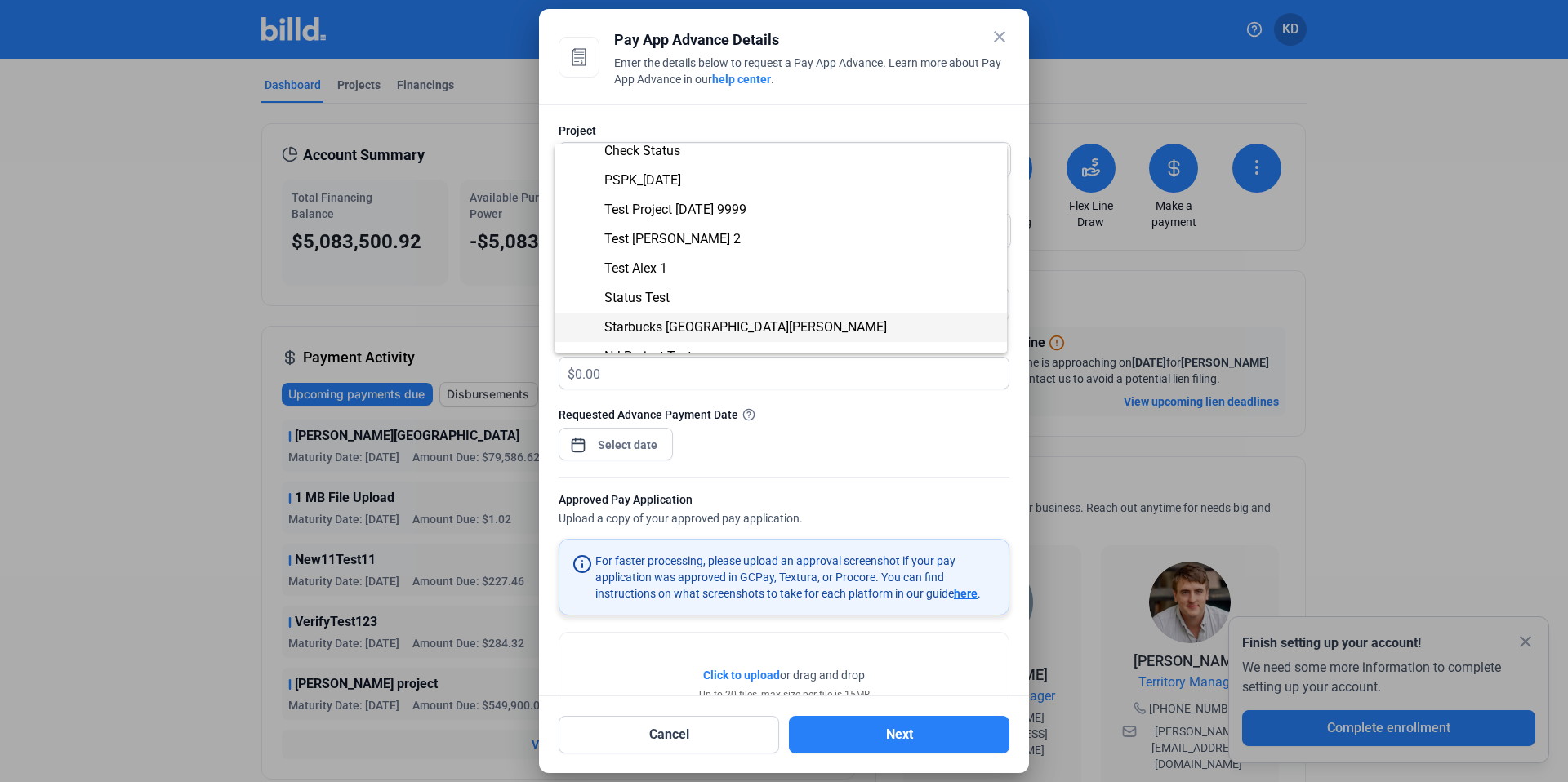
click at [689, 326] on span "Starbucks [GEOGRAPHIC_DATA][PERSON_NAME]" at bounding box center [745, 327] width 283 height 16
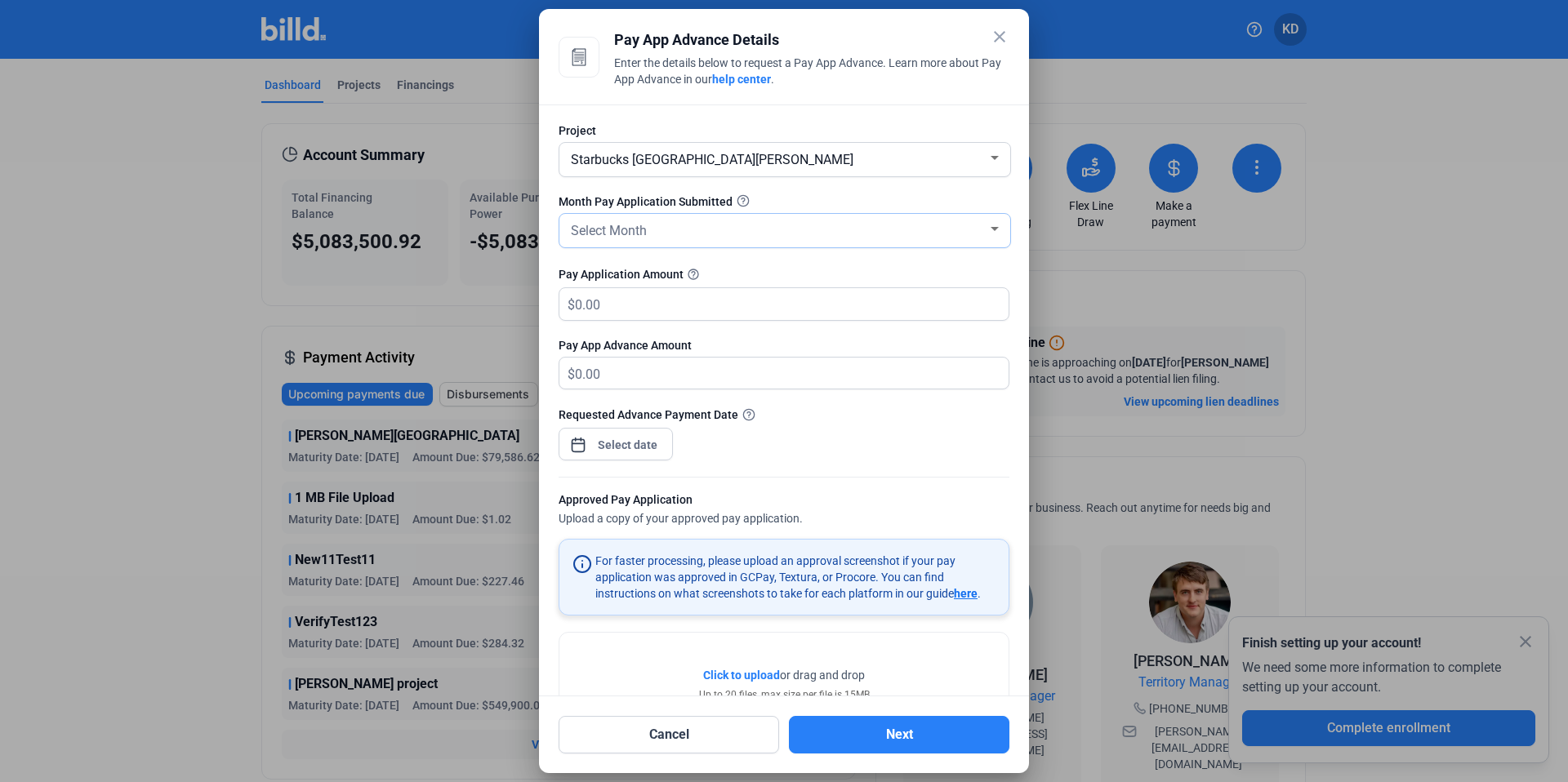
click at [663, 225] on div "Select Month" at bounding box center [777, 229] width 419 height 22
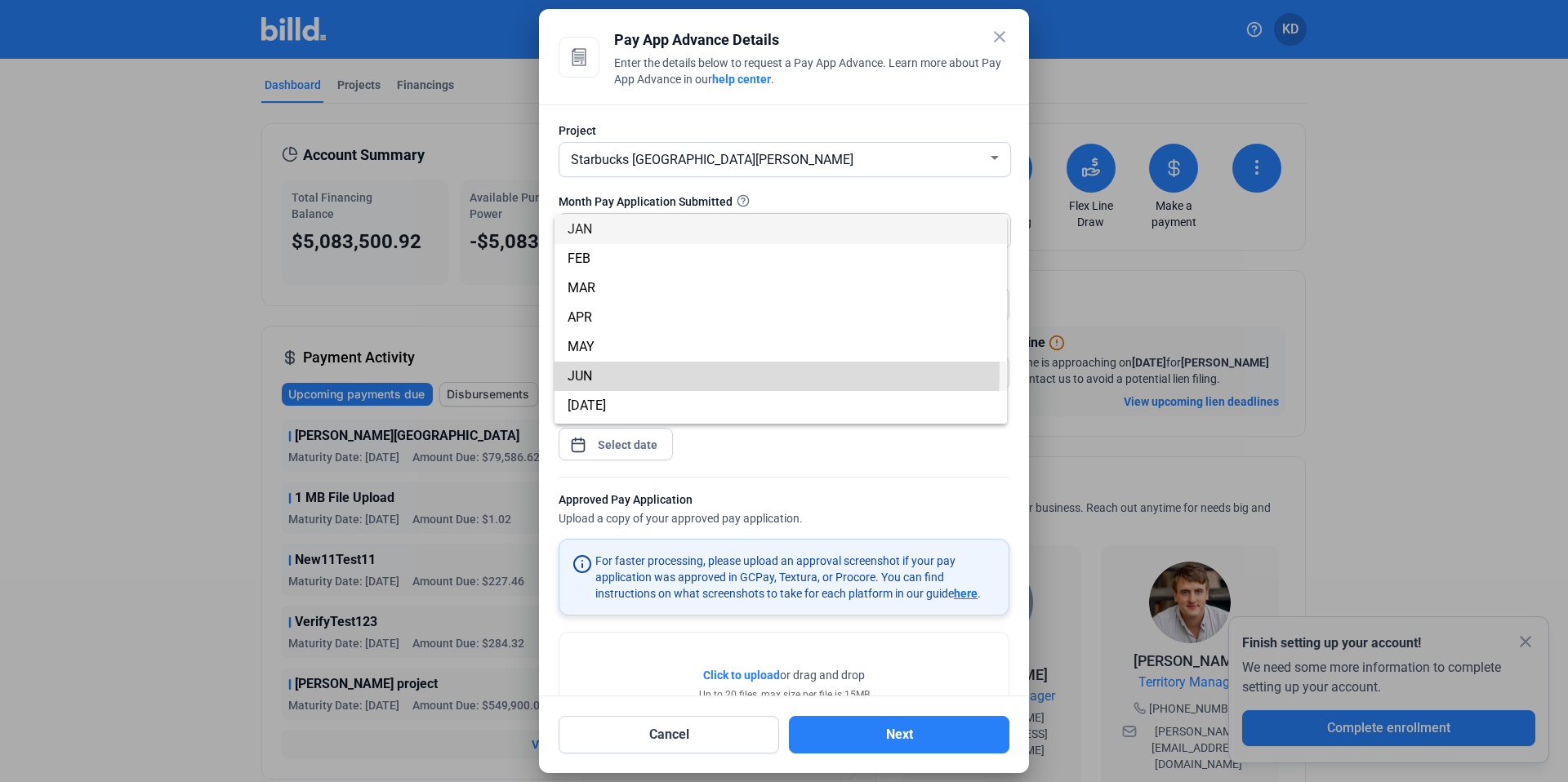
click at [633, 370] on span "JUN" at bounding box center [781, 376] width 426 height 29
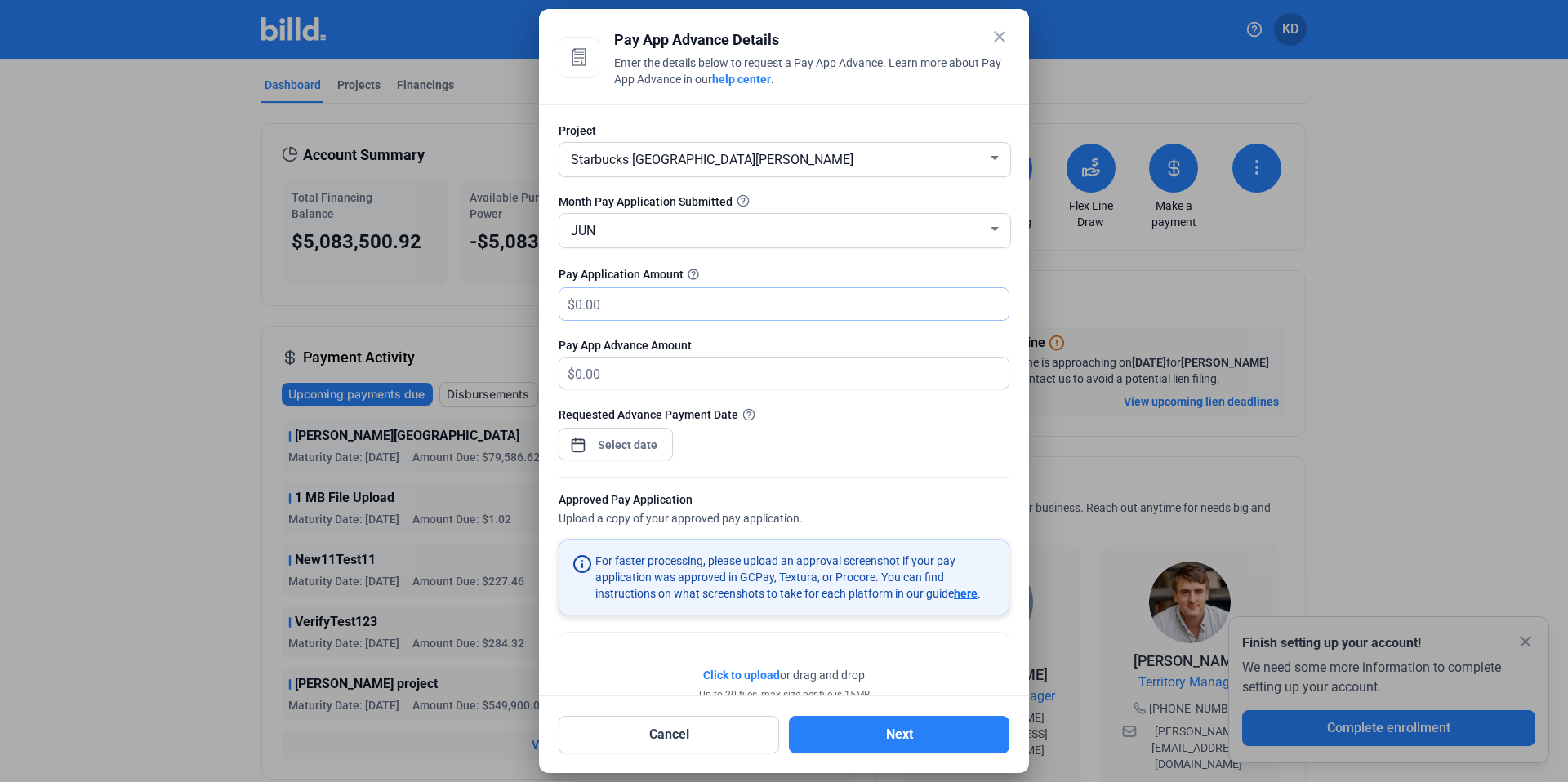
click at [658, 303] on input "text" at bounding box center [792, 304] width 434 height 32
type input "2"
type input "2.00"
type input "20"
type input "20.00"
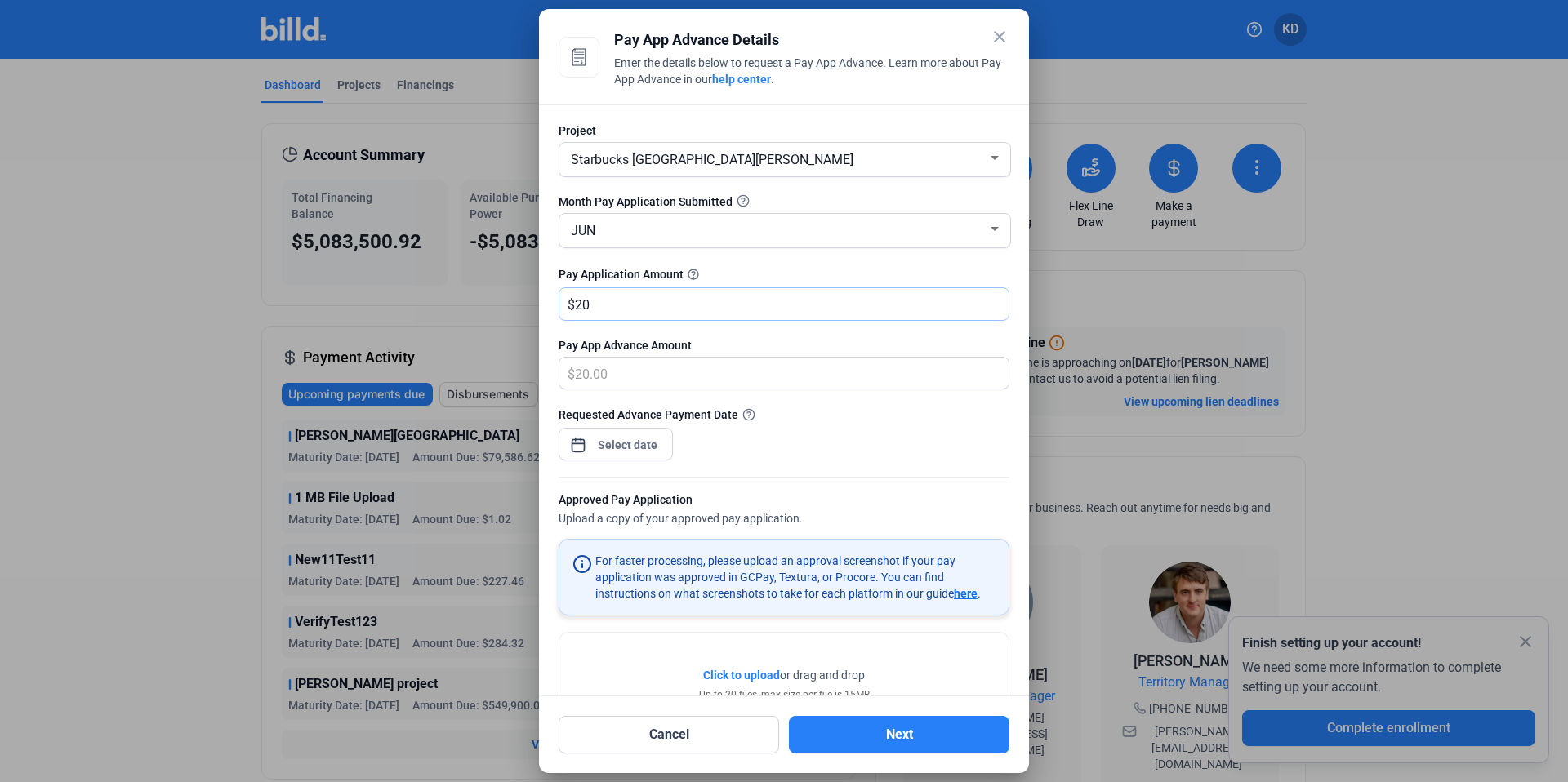
type input "200"
type input "200.00"
type input "2000"
type input "2,000.00"
type input "2,0000"
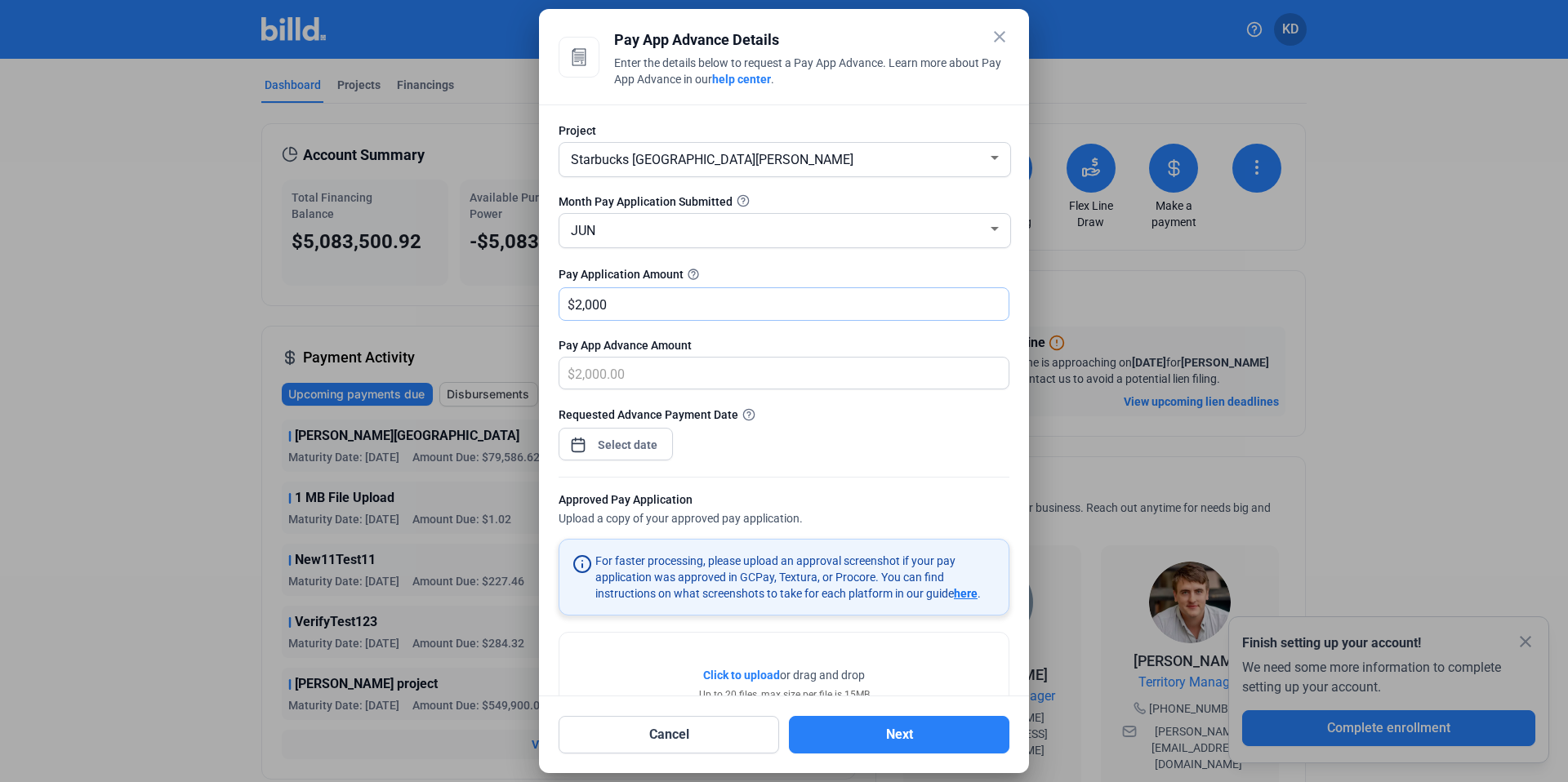
type input "20,000.00"
type input "20,0000"
type input "200,000.00"
type input "200,000"
click at [648, 447] on div "close Pay App Advance Details Enter the details below to request a Pay App Adva…" at bounding box center [784, 391] width 1568 height 782
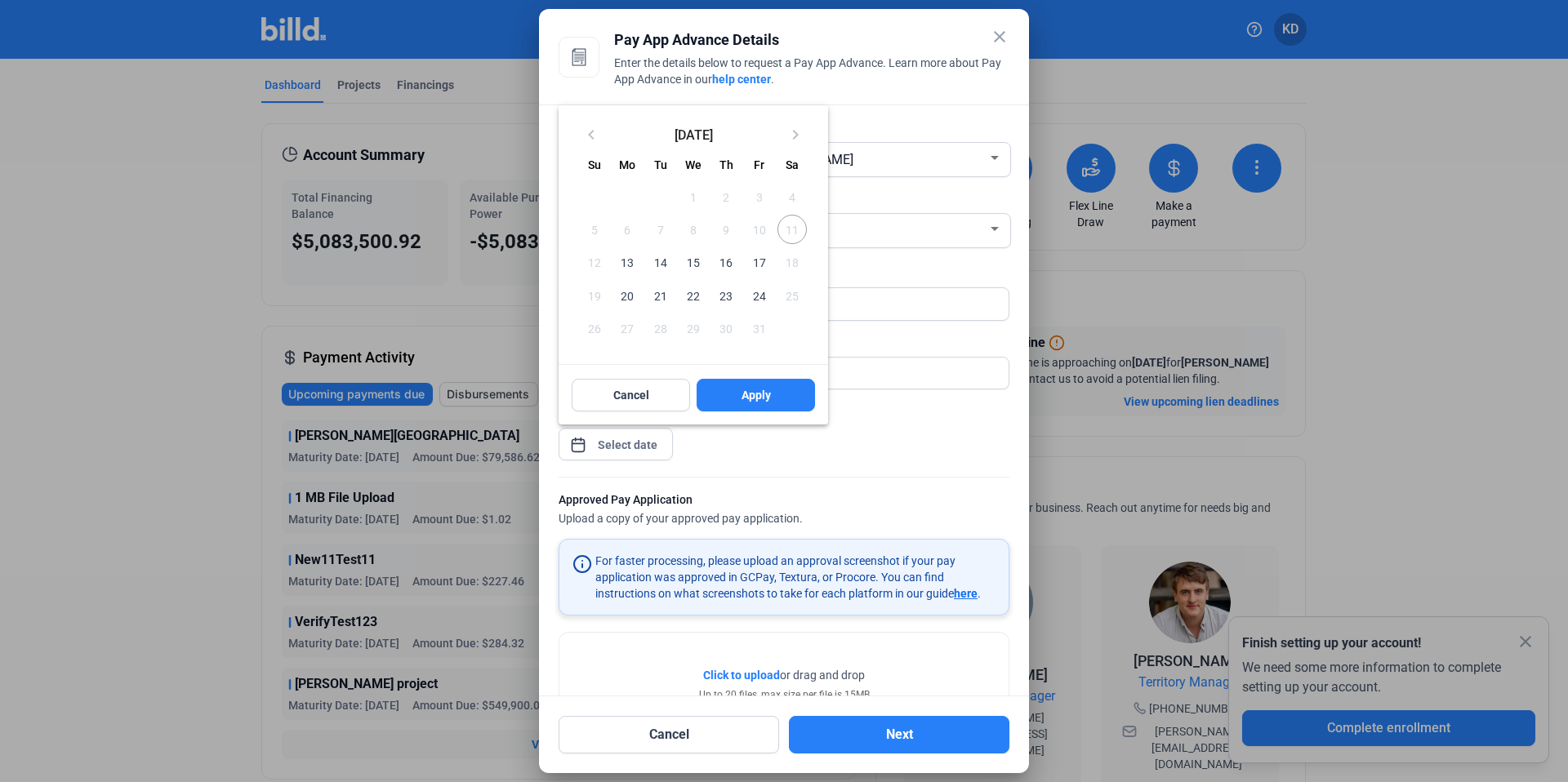
click at [633, 266] on span "13" at bounding box center [628, 262] width 29 height 29
click at [787, 396] on button "Apply" at bounding box center [756, 395] width 118 height 32
type input "Oct 13, 2025"
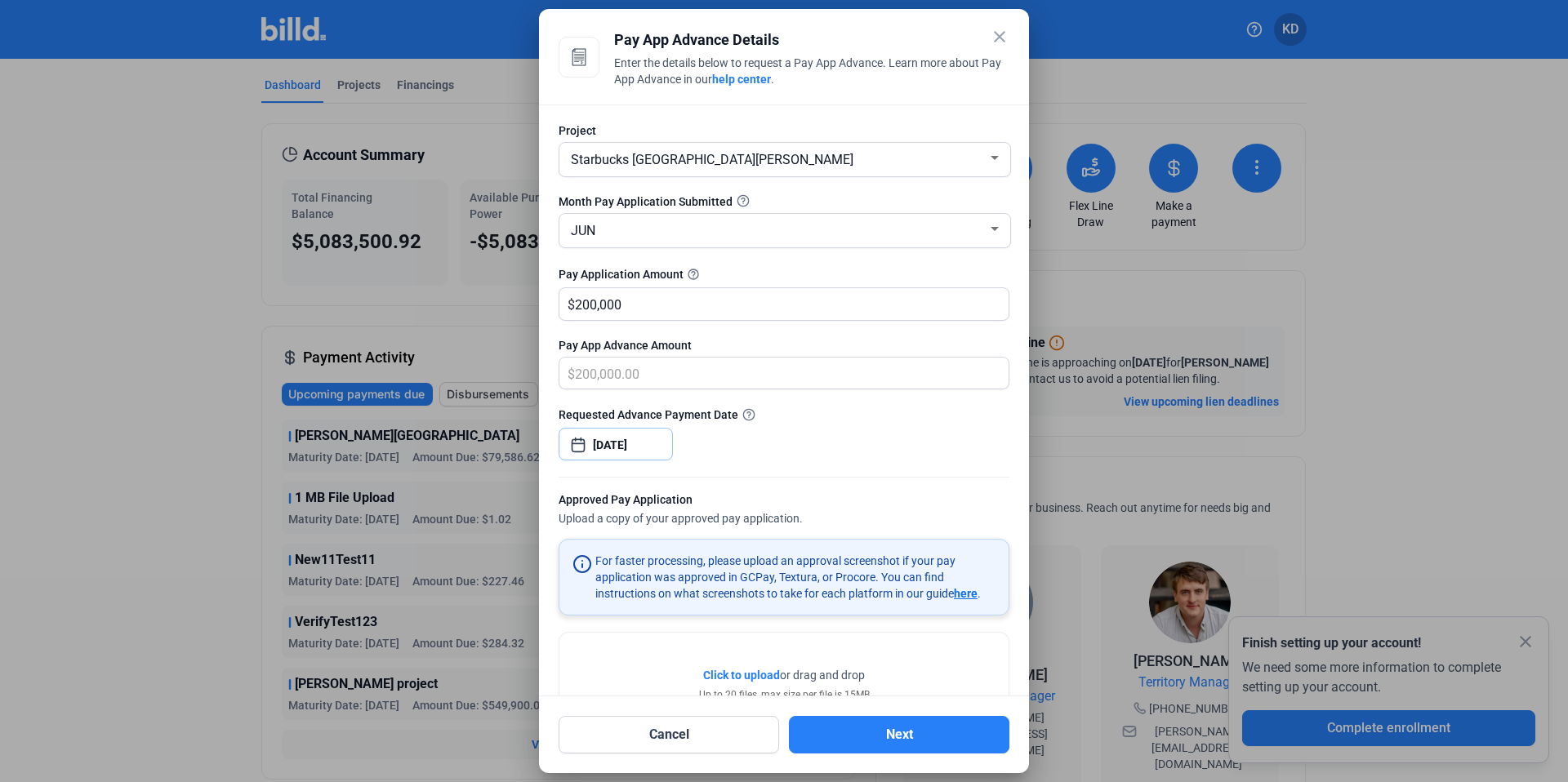
scroll to position [67, 0]
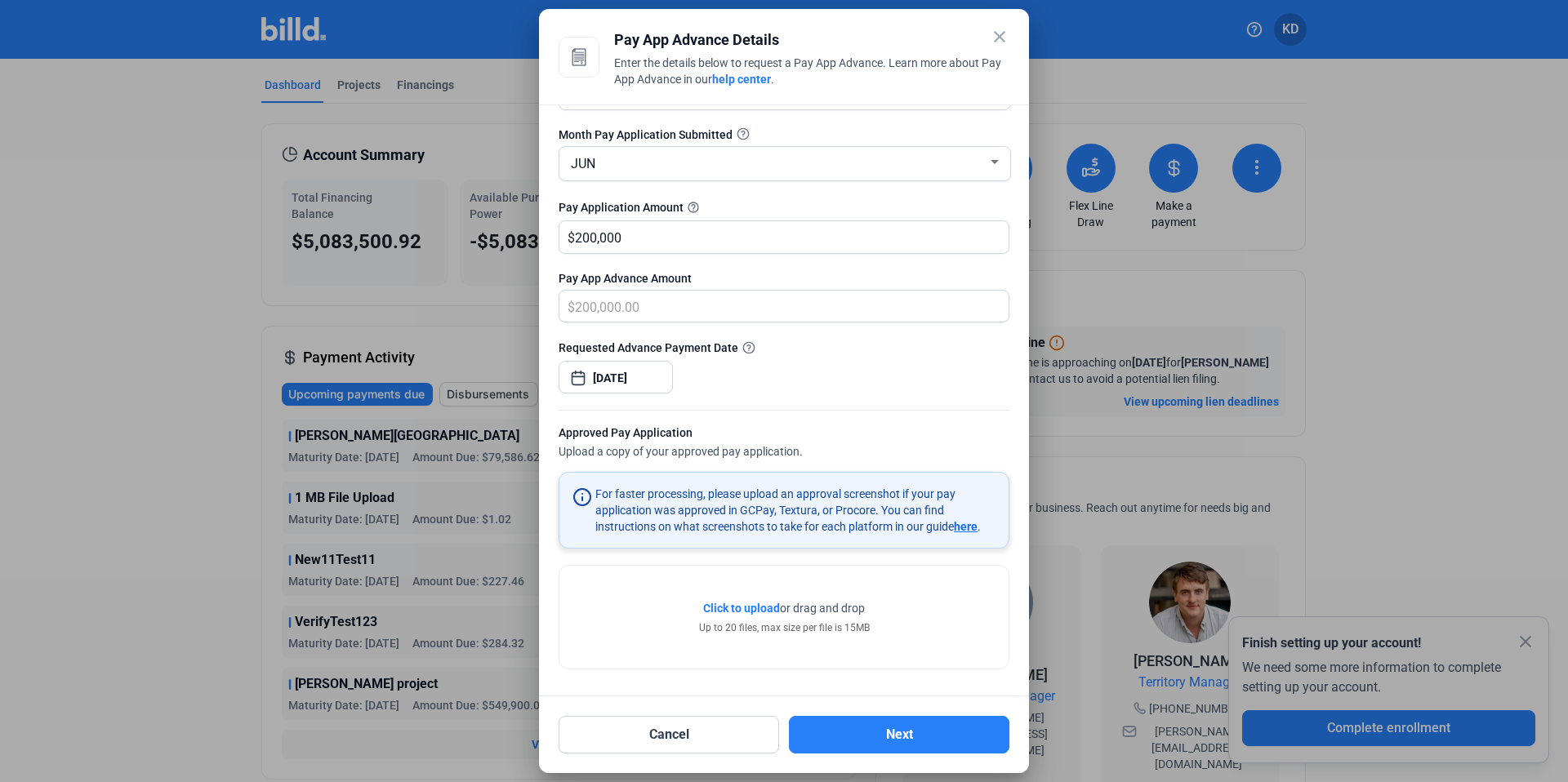
click at [750, 608] on span "Click to upload" at bounding box center [741, 608] width 77 height 13
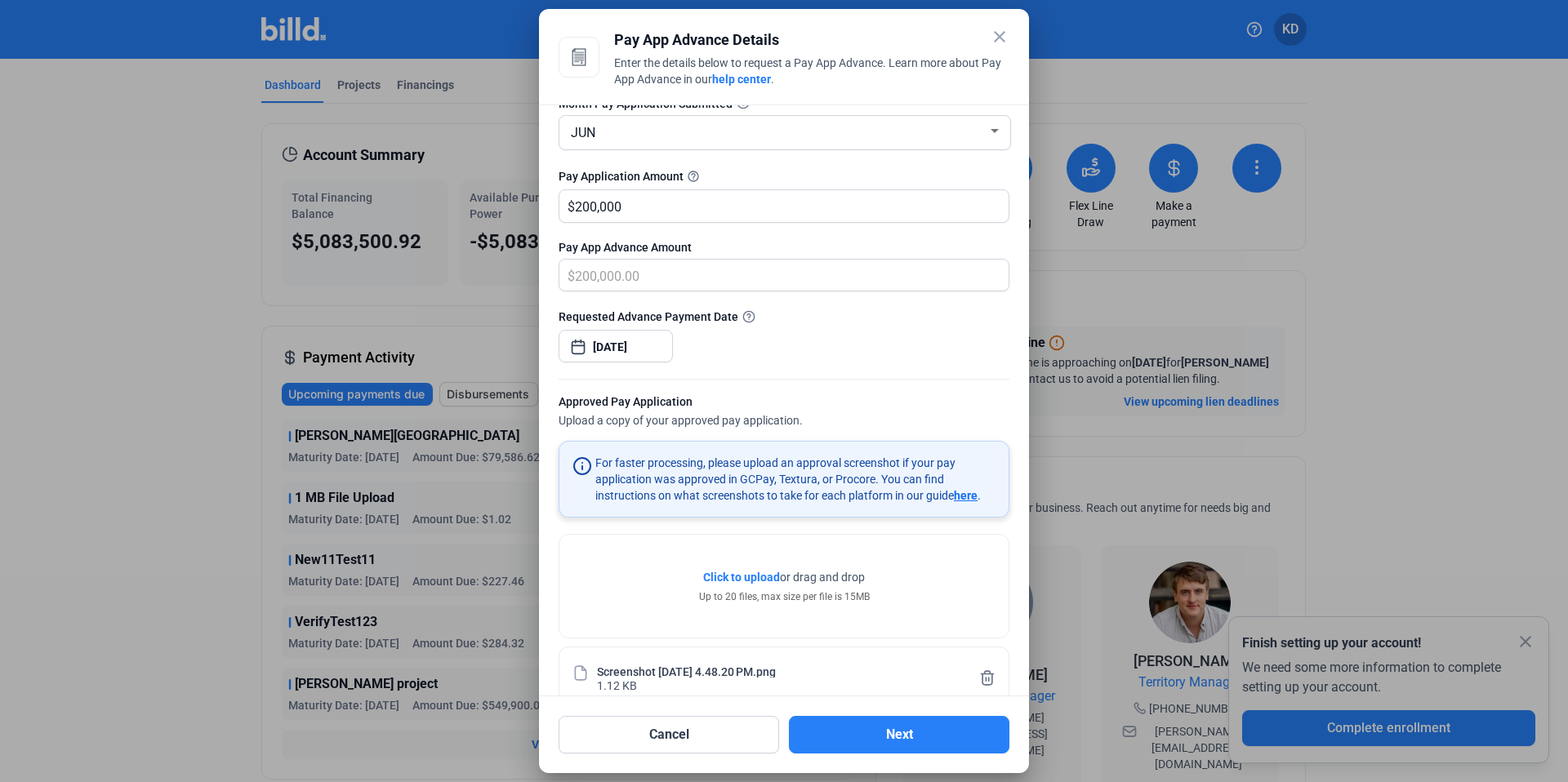
scroll to position [127, 0]
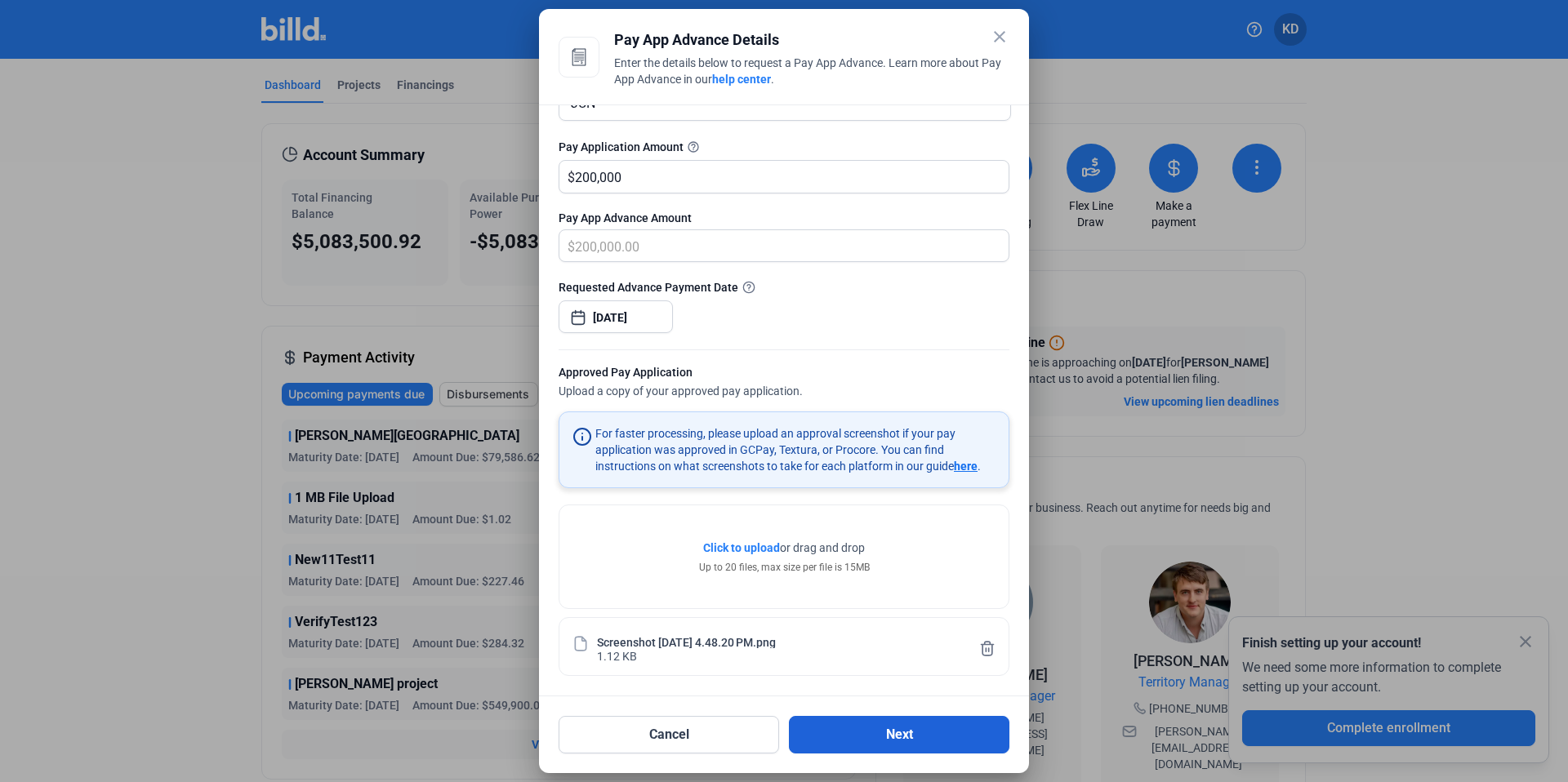
click at [870, 741] on button "Next" at bounding box center [899, 735] width 221 height 37
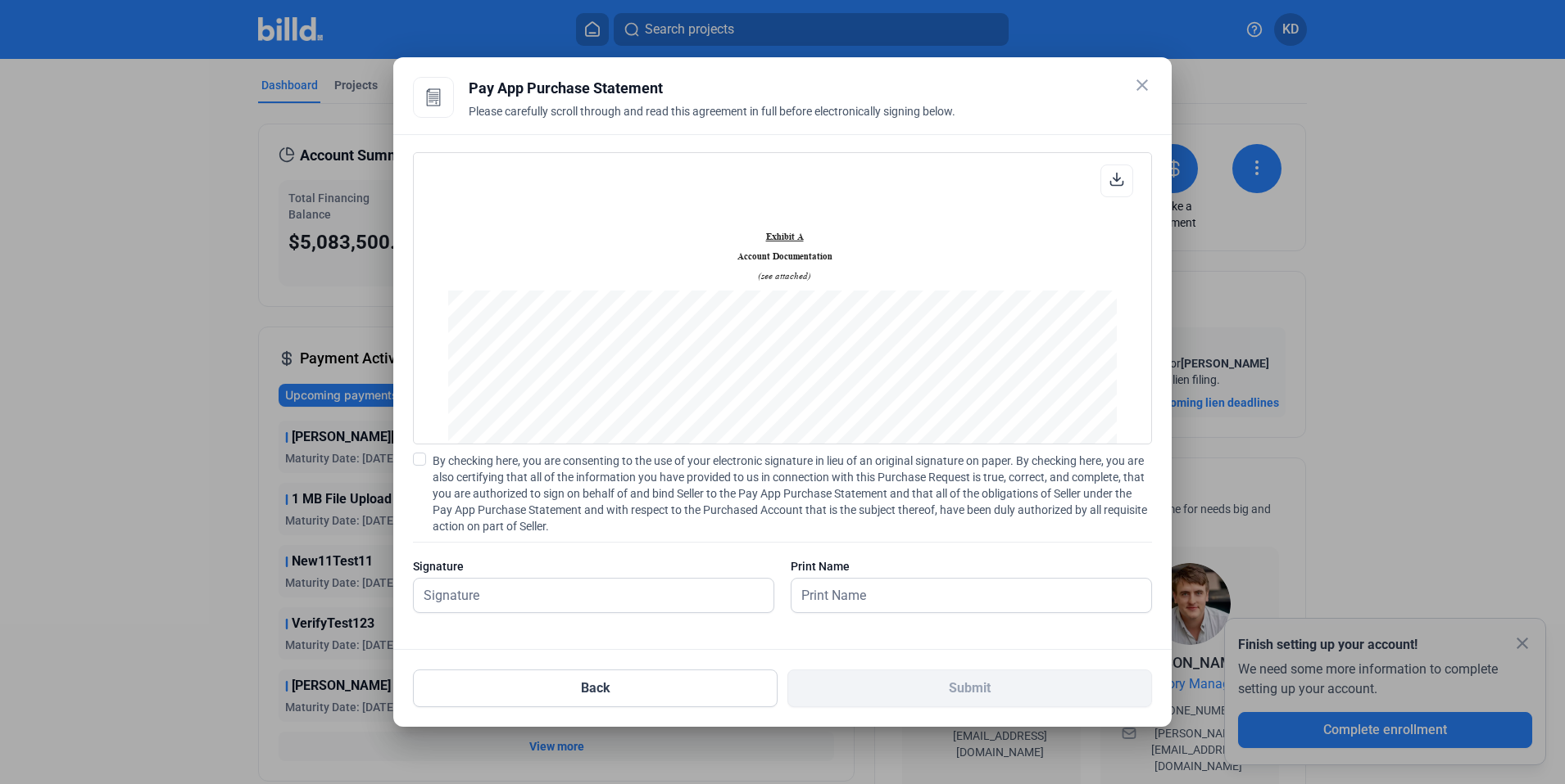
scroll to position [1786, 0]
click at [422, 461] on span at bounding box center [419, 459] width 13 height 13
click at [0, 0] on input "By checking here, you are consenting to the use of your electronic signature in…" at bounding box center [0, 0] width 0 height 0
click at [422, 461] on span at bounding box center [419, 459] width 13 height 13
click at [0, 0] on input "By checking here, you are consenting to the use of your electronic signature in…" at bounding box center [0, 0] width 0 height 0
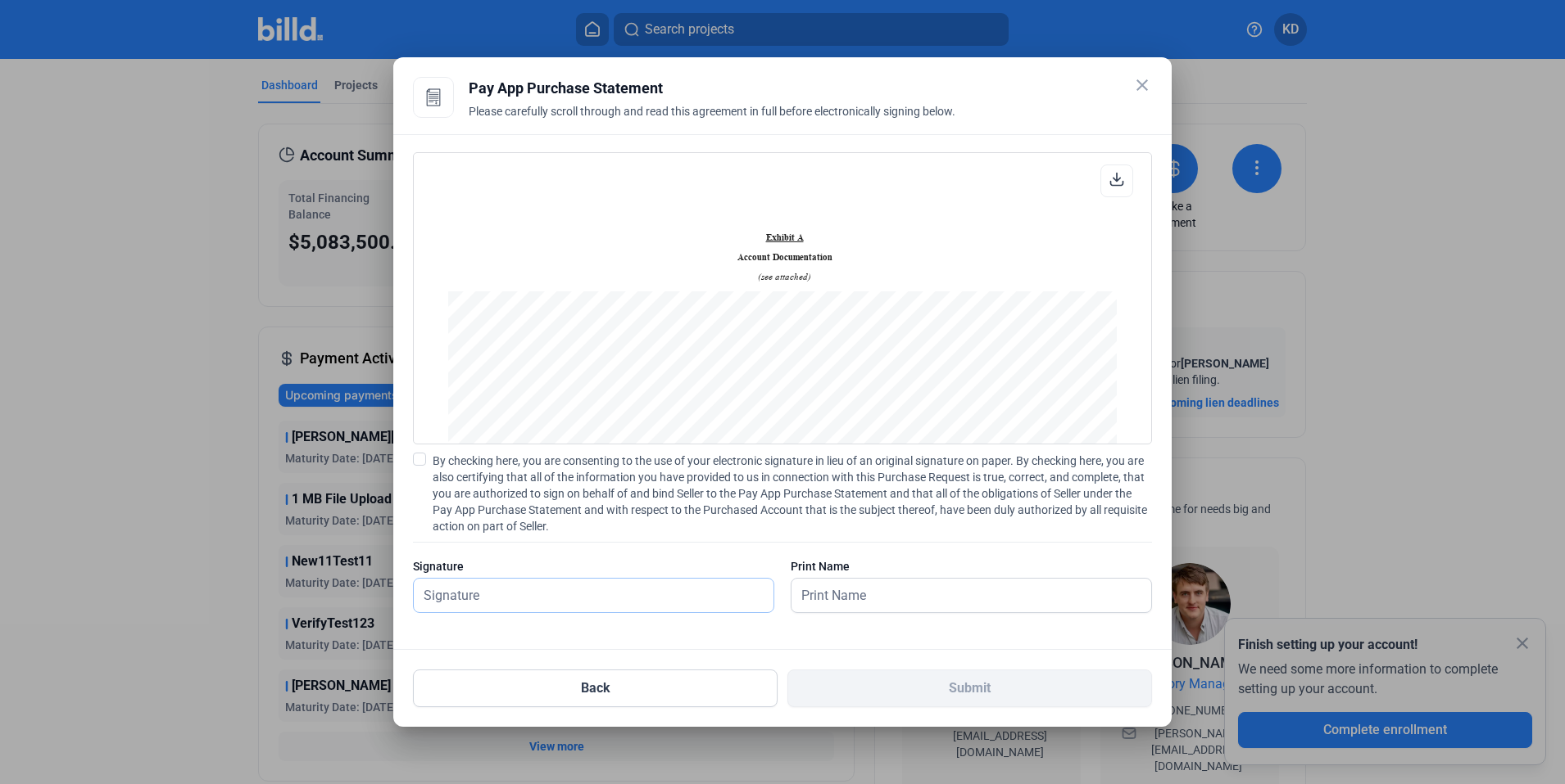
click at [500, 594] on input "text" at bounding box center [584, 596] width 341 height 33
type input "kat test"
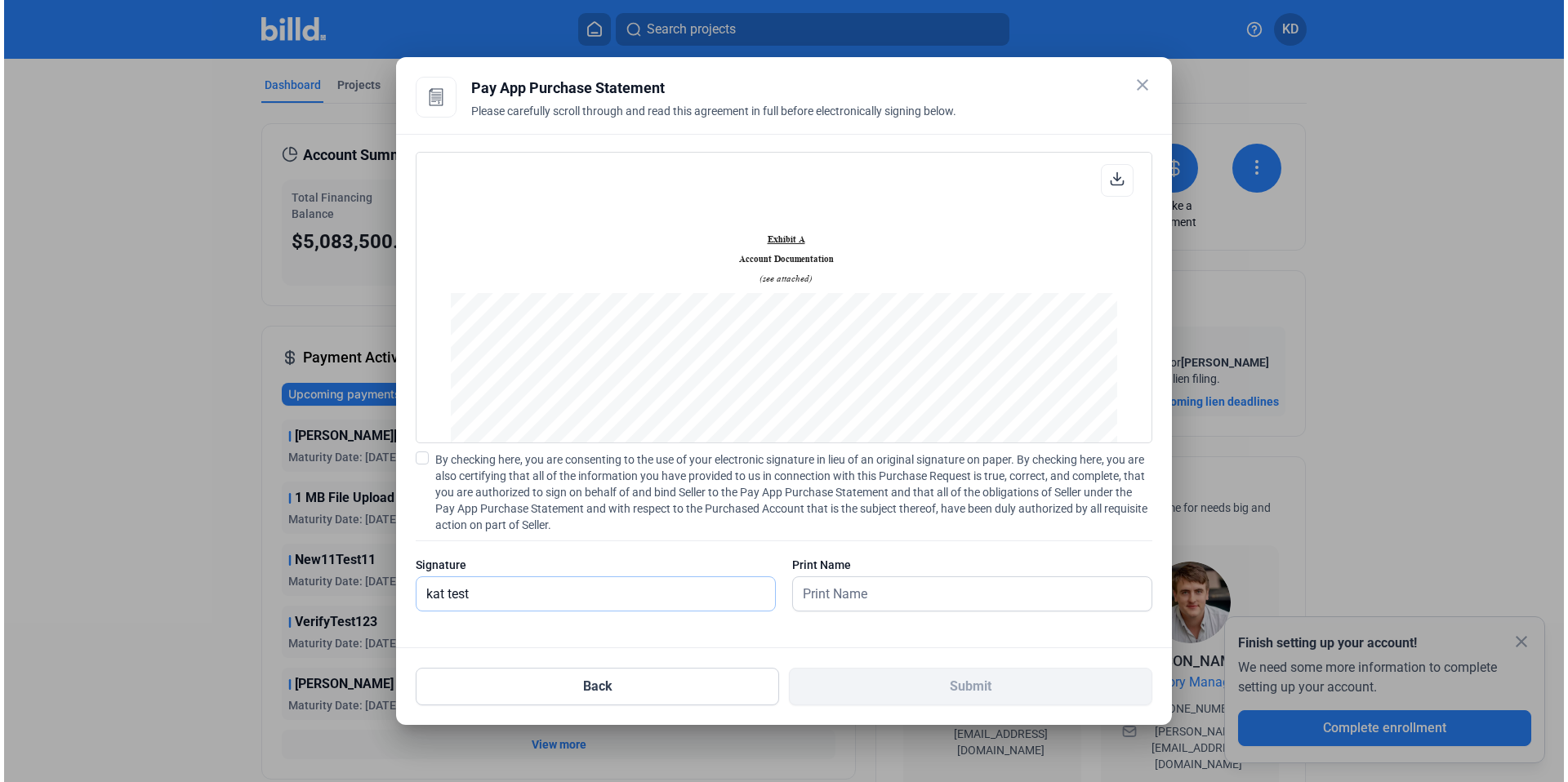
scroll to position [1784, 0]
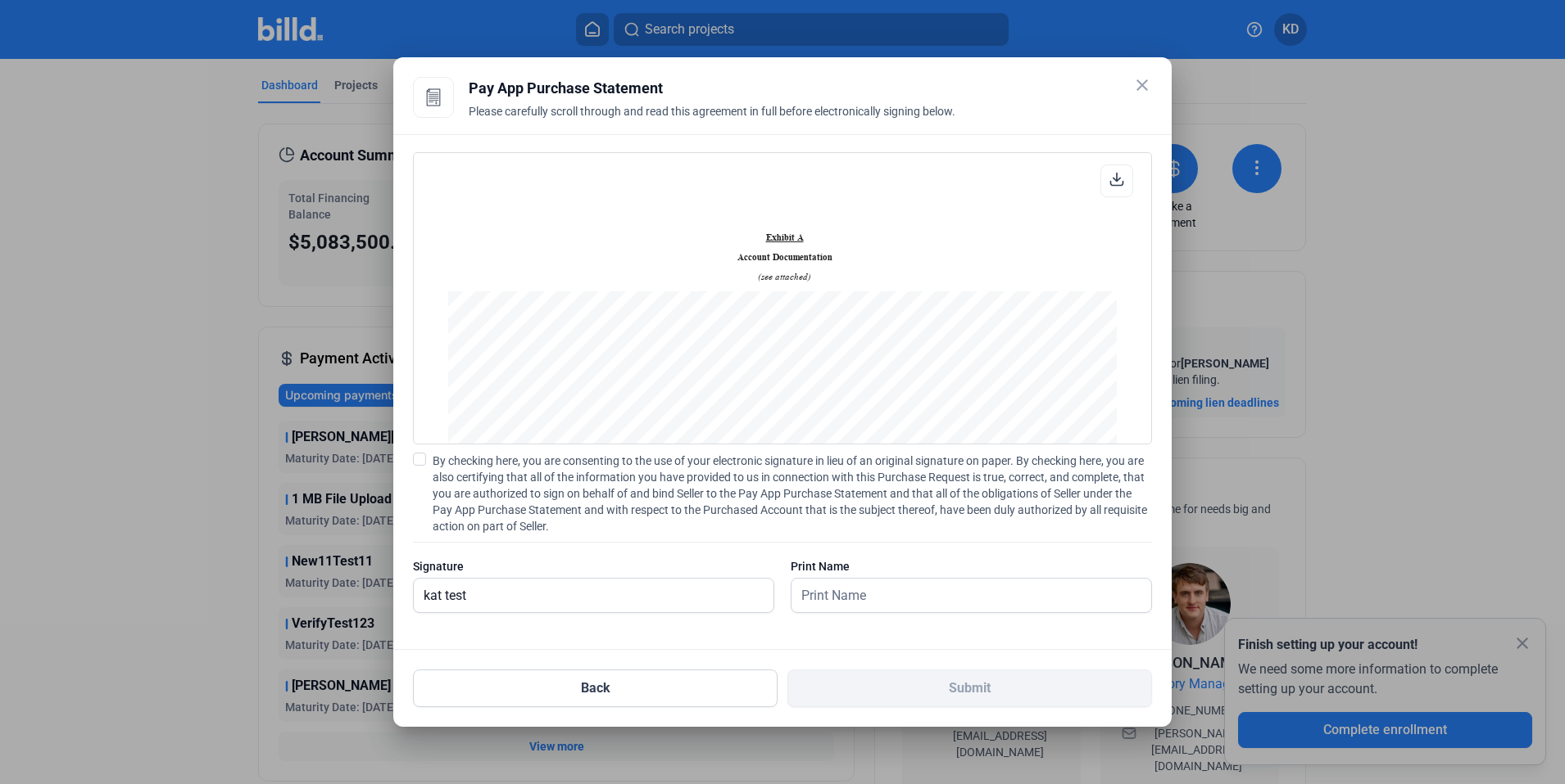
click at [424, 462] on span at bounding box center [419, 459] width 13 height 13
click at [0, 0] on input "By checking here, you are consenting to the use of your electronic signature in…" at bounding box center [0, 0] width 0 height 0
click at [953, 594] on input "text" at bounding box center [962, 596] width 341 height 33
type input "kat test"
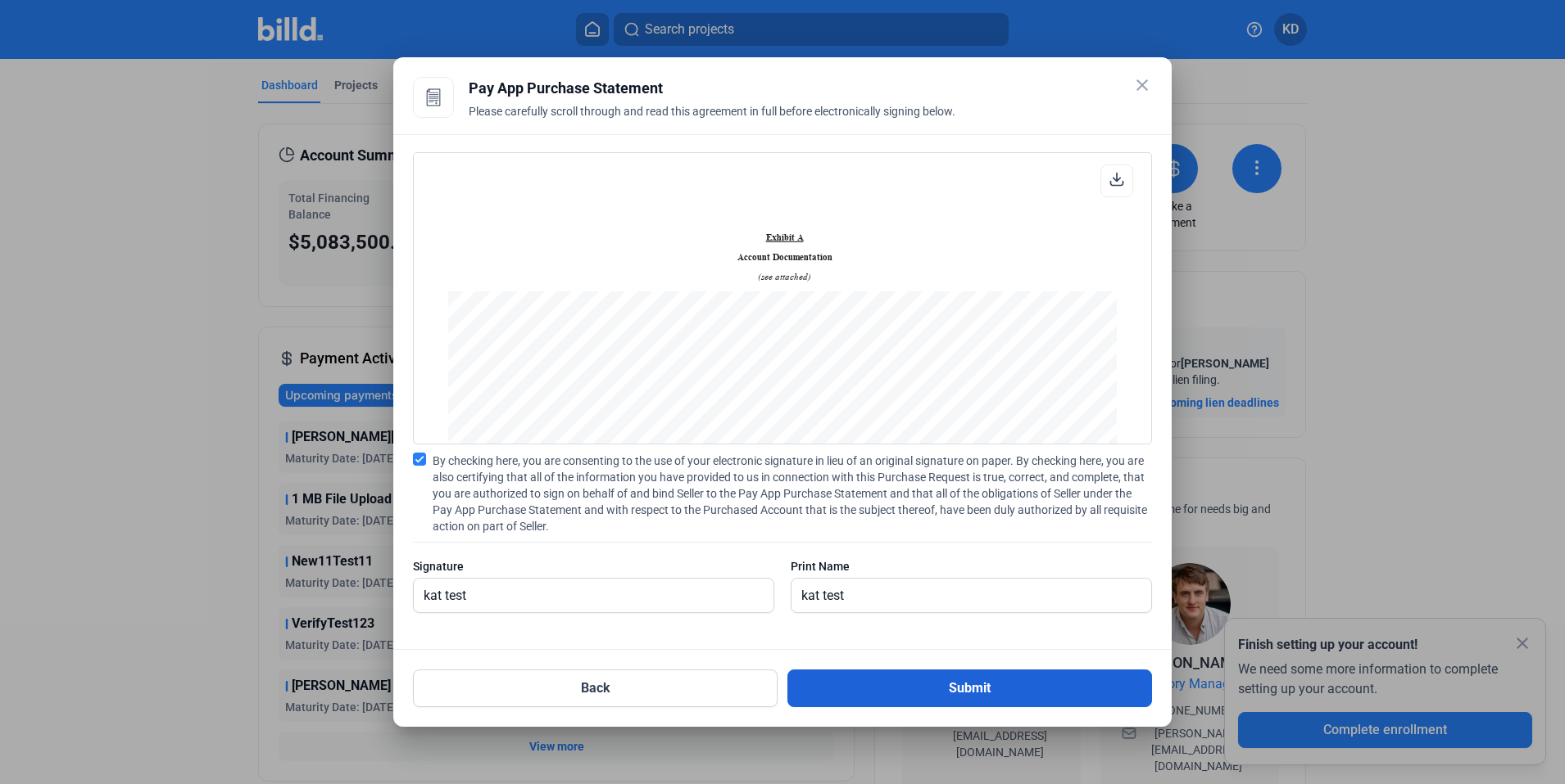
click at [931, 677] on button "Submit" at bounding box center [970, 688] width 365 height 37
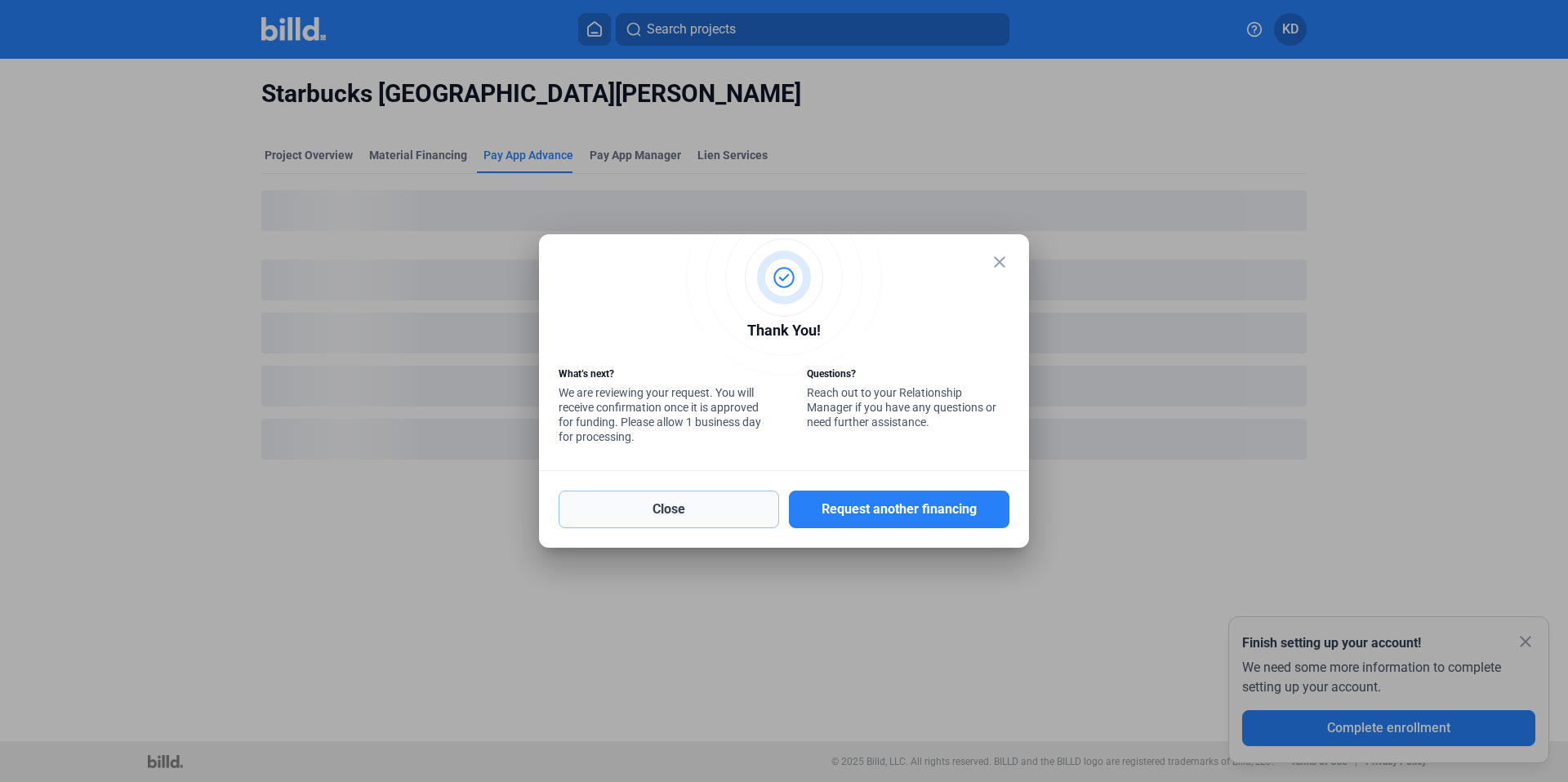
click at [729, 515] on button "Close" at bounding box center [669, 509] width 221 height 37
